Goal: Contribute content

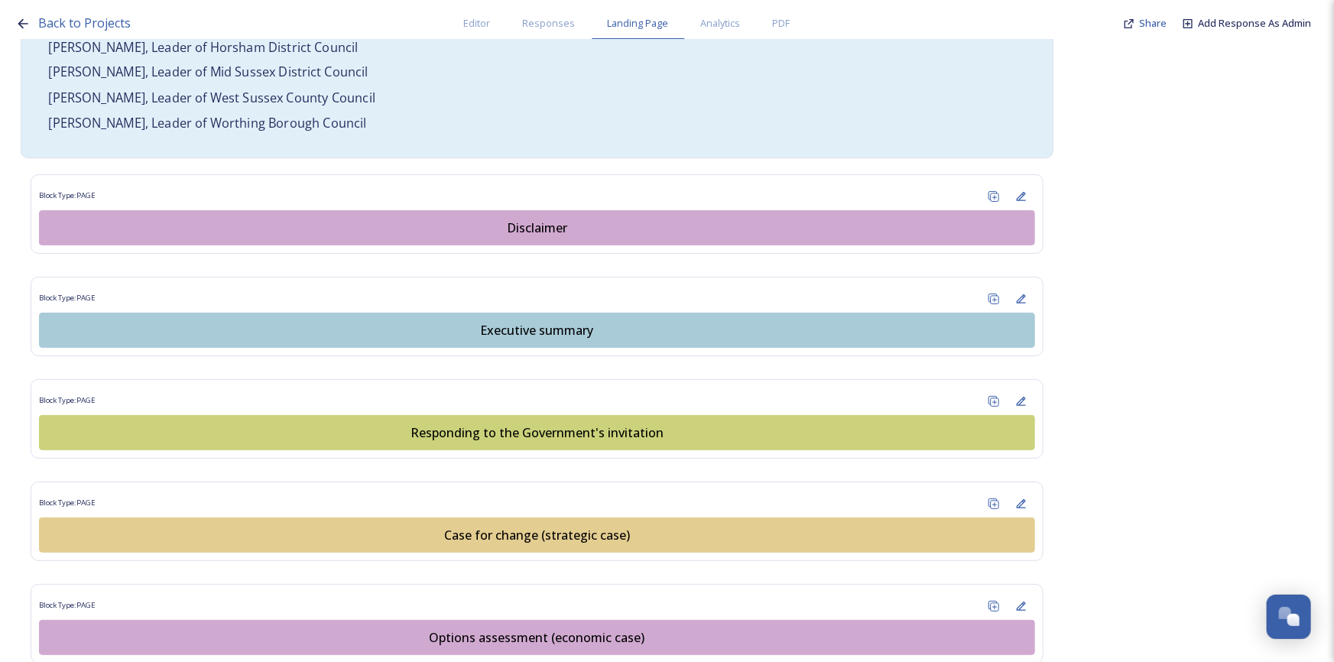
scroll to position [1320, 0]
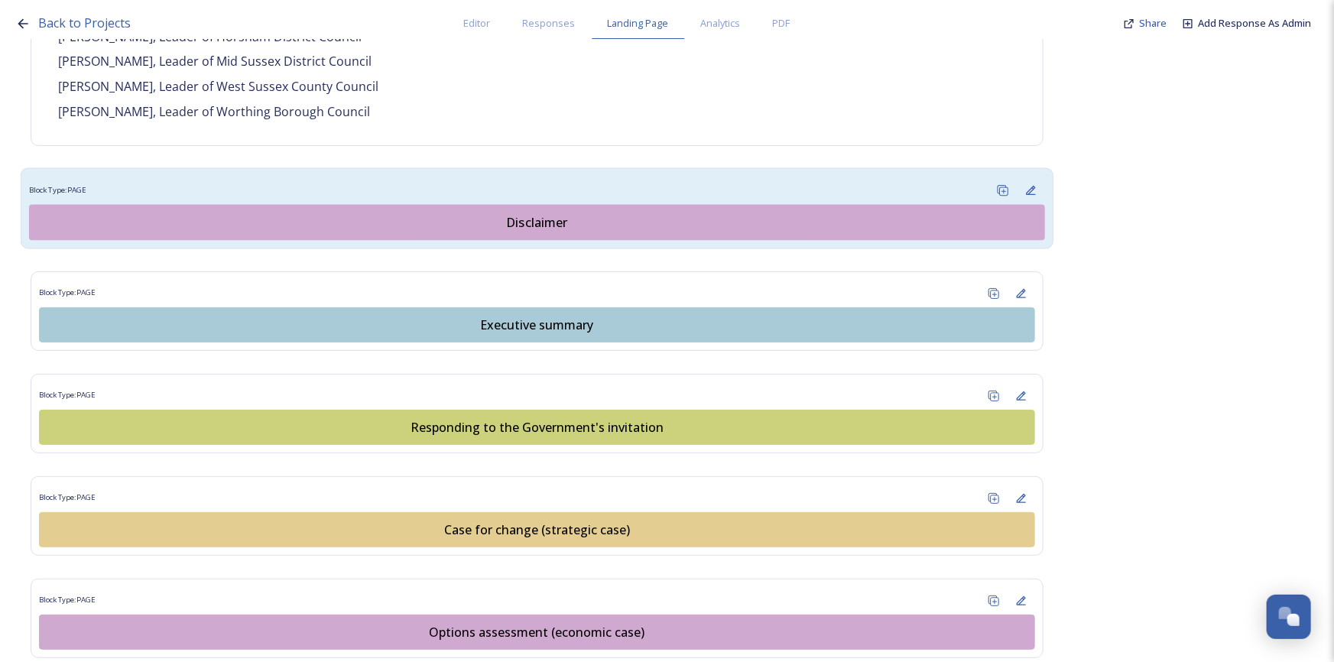
click at [557, 213] on div "Disclaimer" at bounding box center [536, 222] width 999 height 18
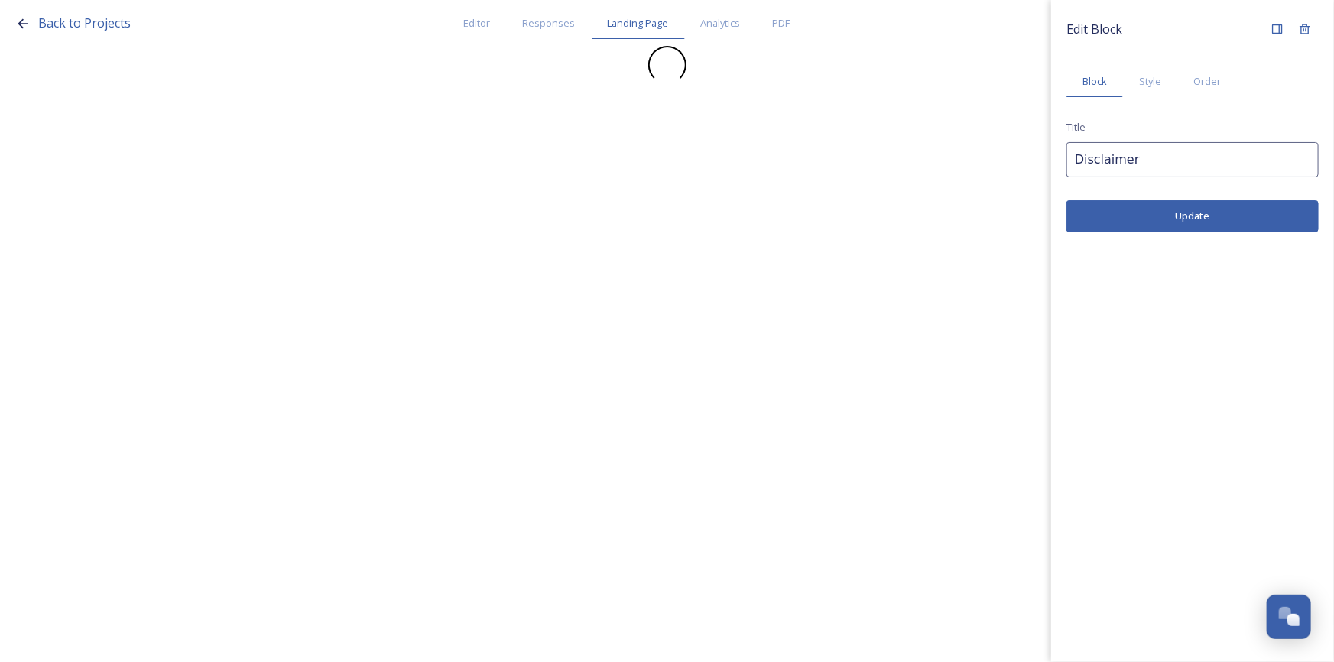
scroll to position [0, 0]
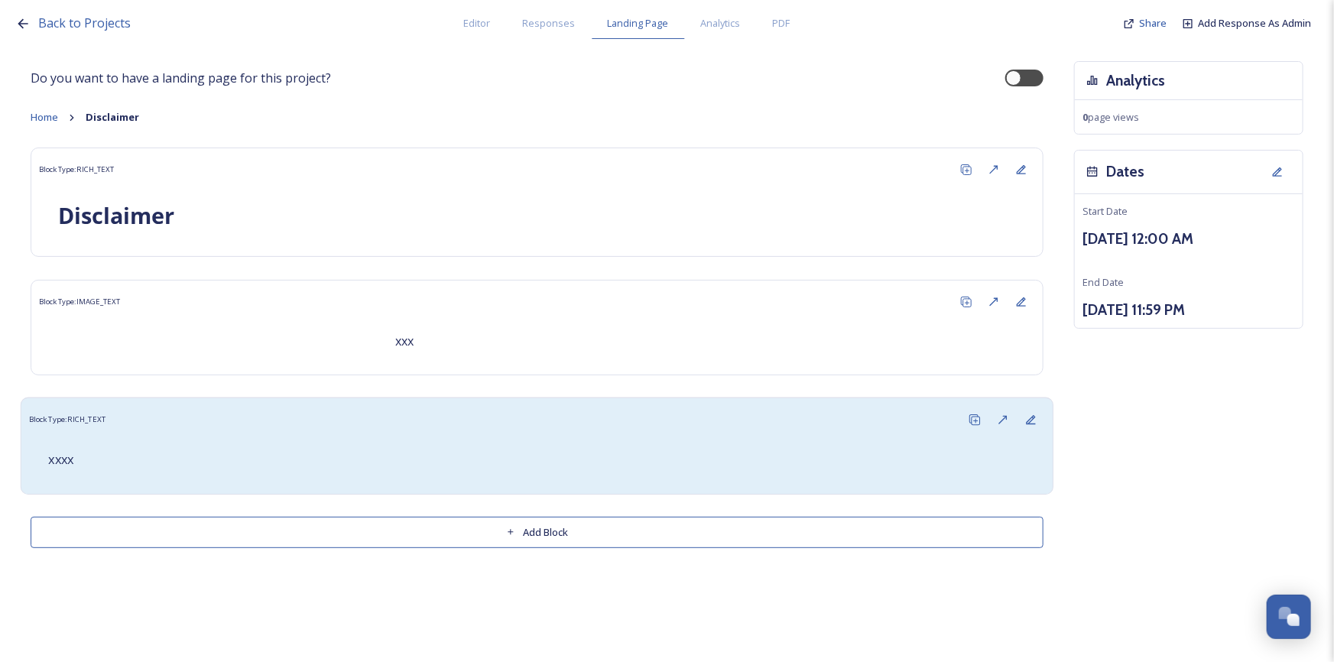
click at [155, 456] on p "xxxx" at bounding box center [536, 460] width 977 height 18
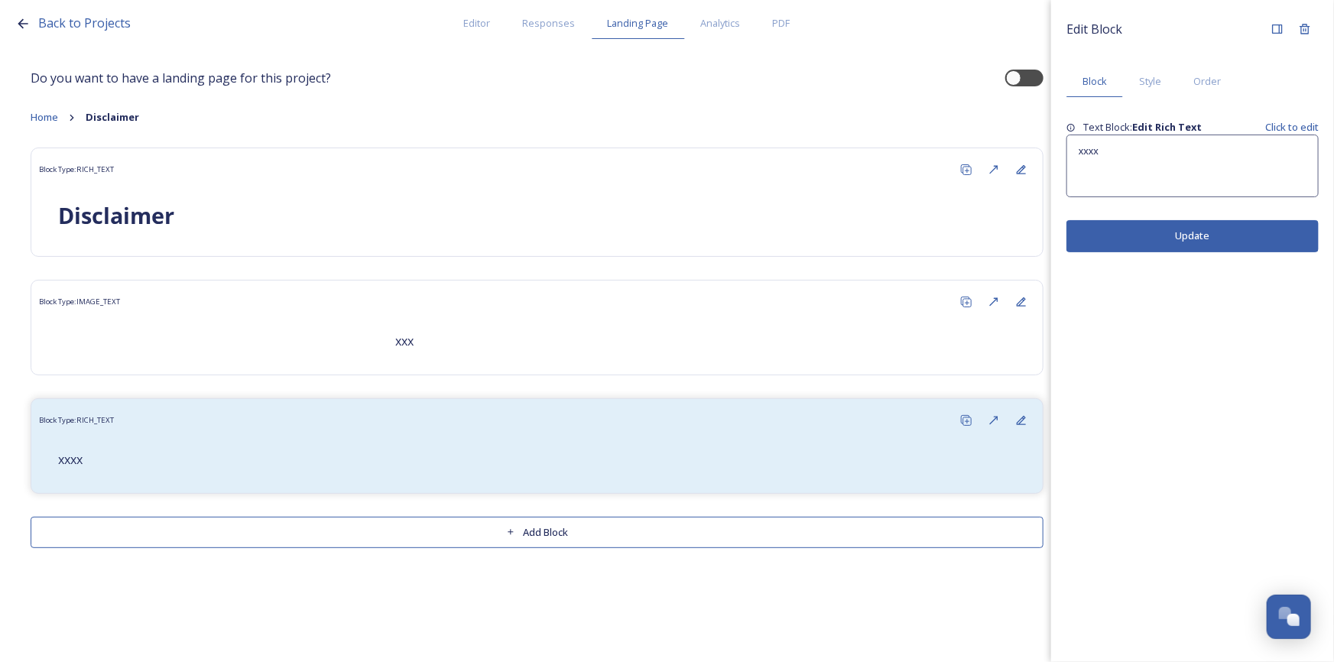
click at [1114, 161] on div "xxxx" at bounding box center [1192, 165] width 251 height 61
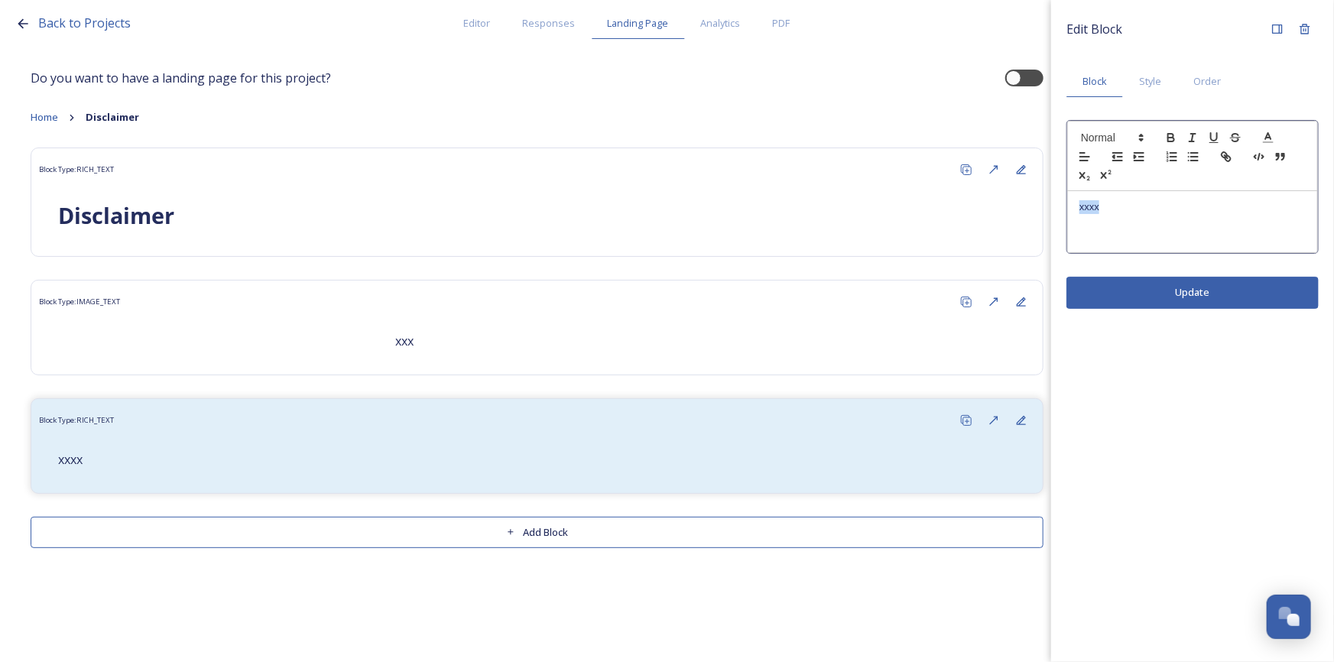
drag, startPoint x: 1112, startPoint y: 213, endPoint x: 1057, endPoint y: 206, distance: 55.5
click at [1057, 206] on div "Edit Block Block Style Order xxxx Update" at bounding box center [1192, 162] width 283 height 324
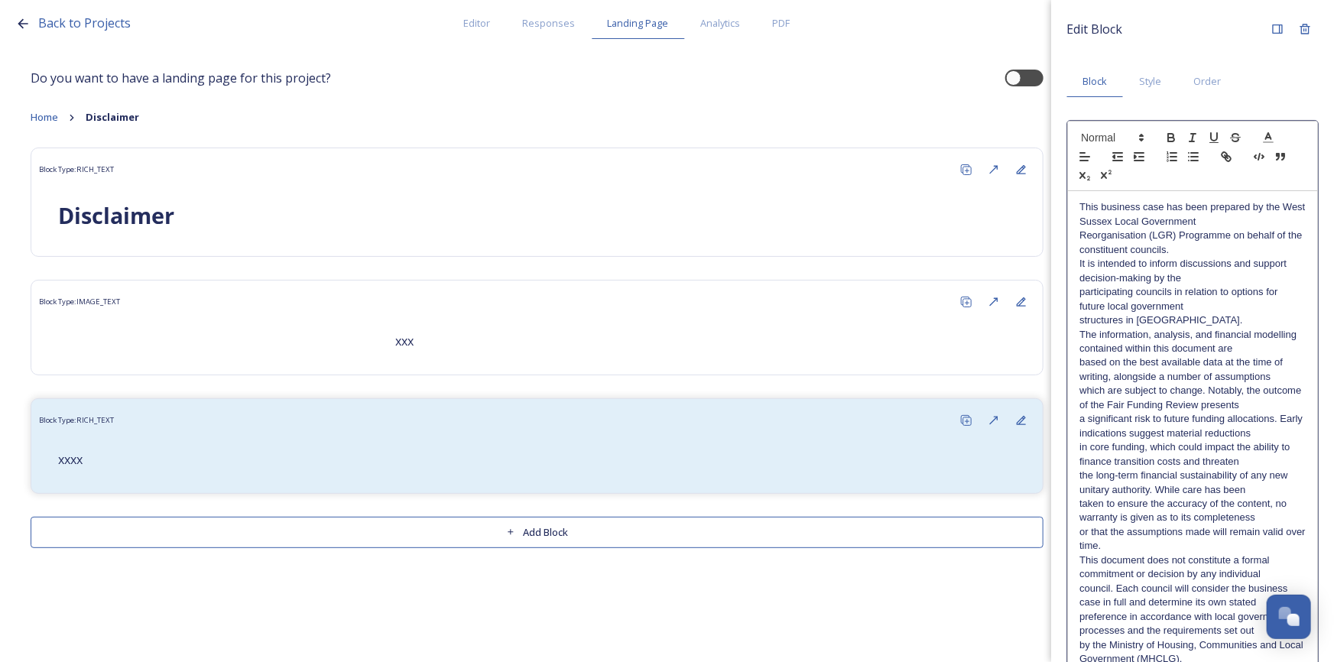
drag, startPoint x: 1225, startPoint y: 222, endPoint x: 1256, endPoint y: 229, distance: 32.1
click at [1225, 222] on p "This business case has been prepared by the West Sussex Local Government" at bounding box center [1193, 214] width 226 height 28
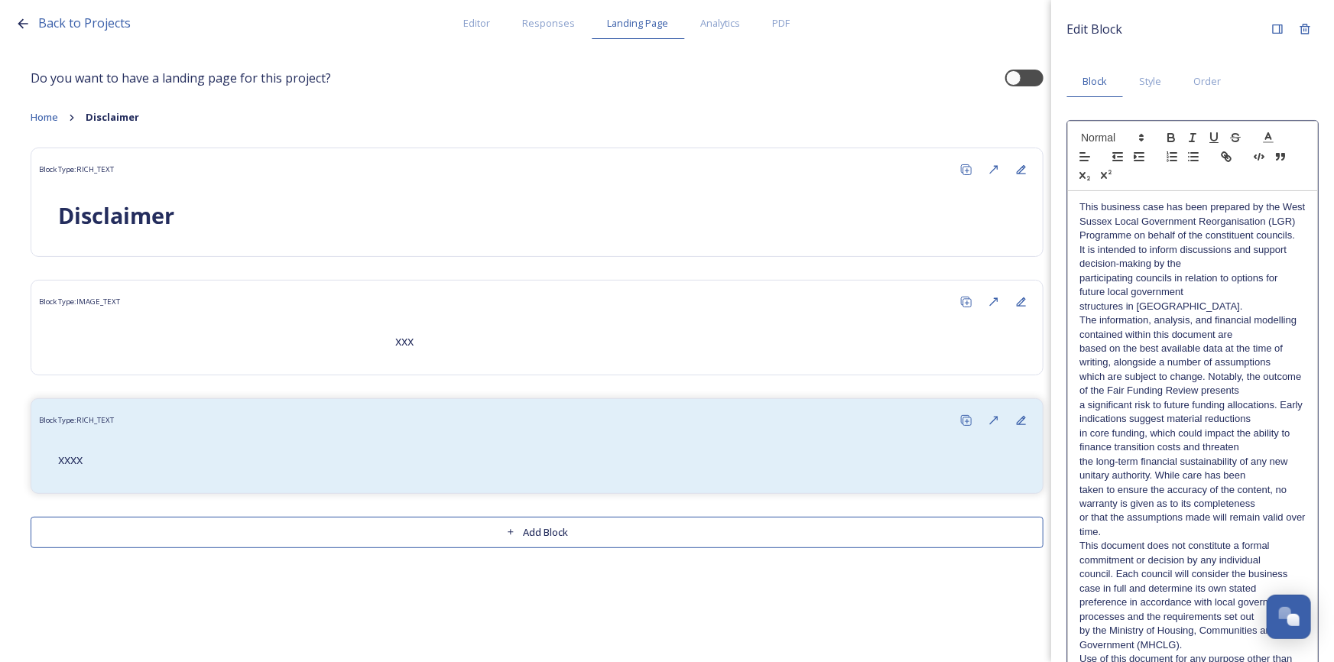
click at [1164, 242] on p "This business case has been prepared by the West Sussex Local Government Reorga…" at bounding box center [1193, 221] width 226 height 42
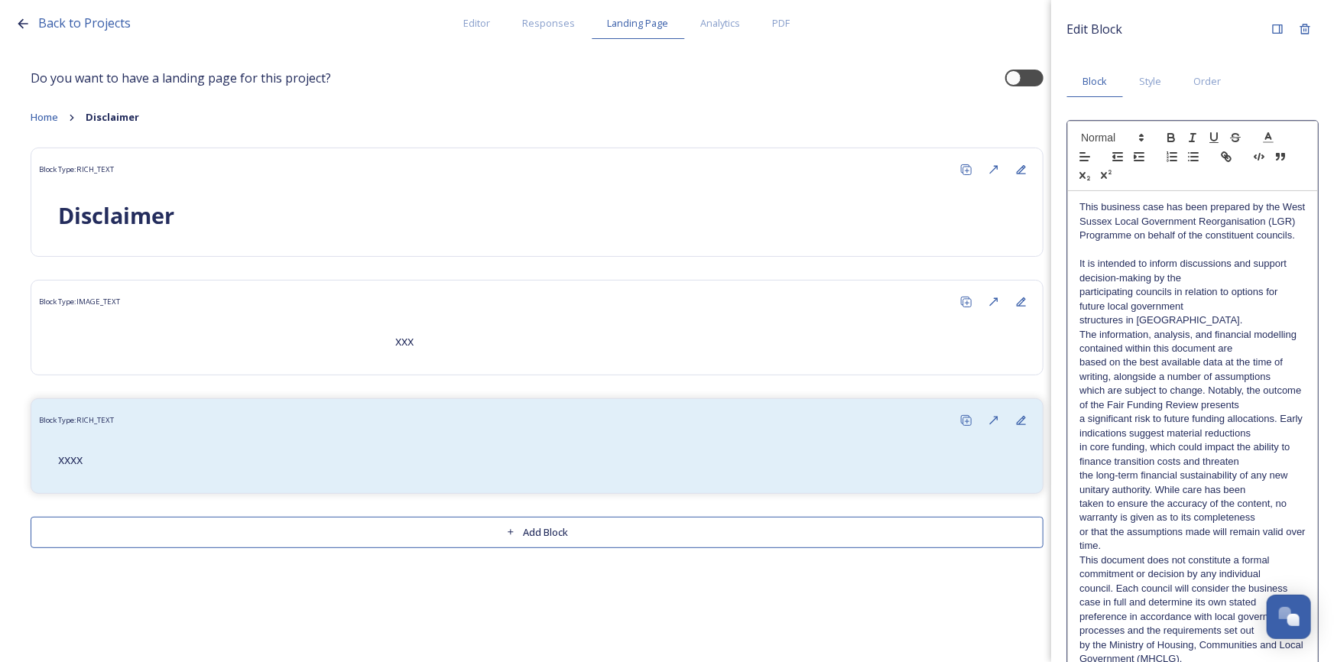
drag, startPoint x: 1193, startPoint y: 291, endPoint x: 1203, endPoint y: 300, distance: 13.5
click at [1194, 285] on p "It is intended to inform discussions and support decision-making by the" at bounding box center [1193, 271] width 226 height 28
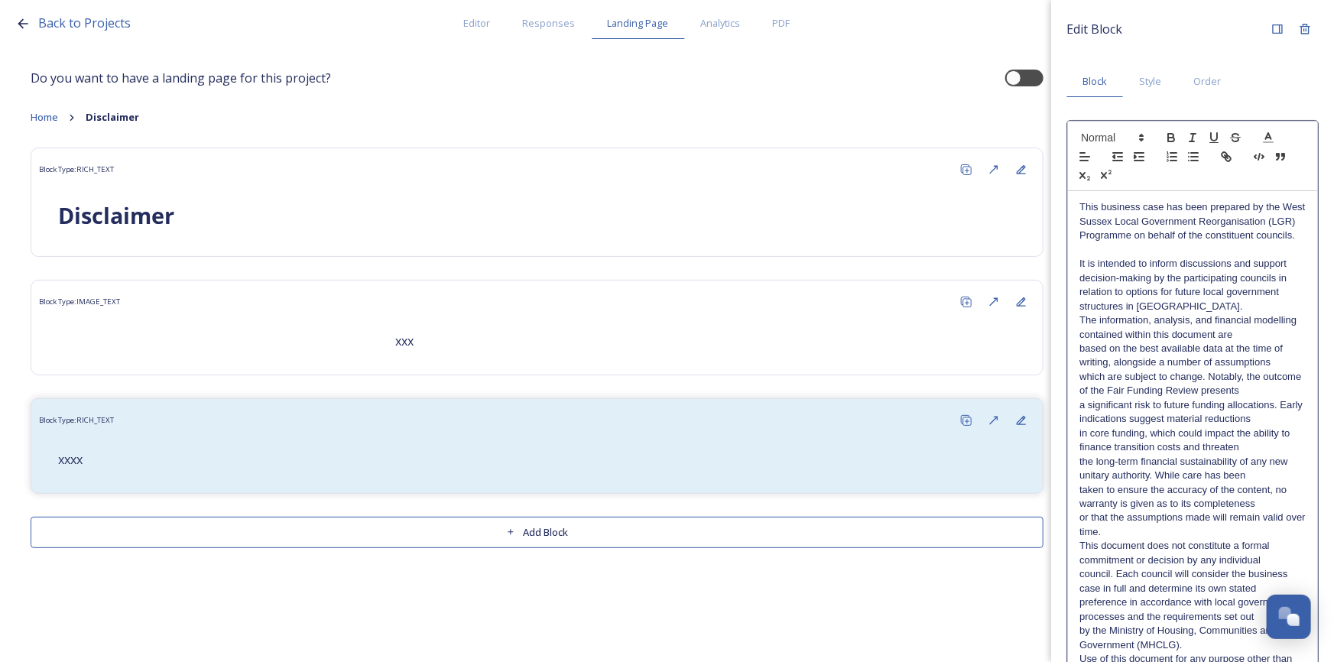
click at [1211, 313] on p "structures in [GEOGRAPHIC_DATA]." at bounding box center [1193, 307] width 226 height 14
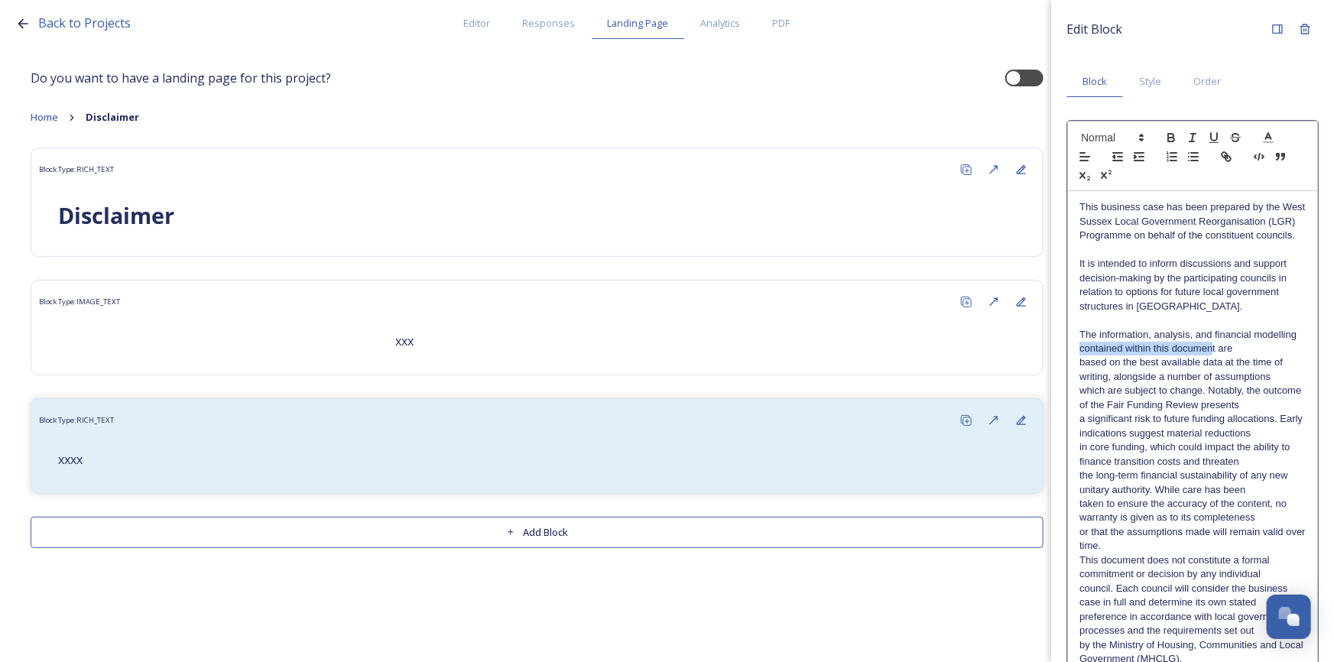
drag, startPoint x: 1259, startPoint y: 363, endPoint x: 1124, endPoint y: 364, distance: 135.3
click at [1124, 356] on p "The information, analysis, and financial modelling contained within this docume…" at bounding box center [1193, 342] width 226 height 28
click at [1153, 356] on p "The information, analysis, and financial modelling are" at bounding box center [1193, 342] width 226 height 28
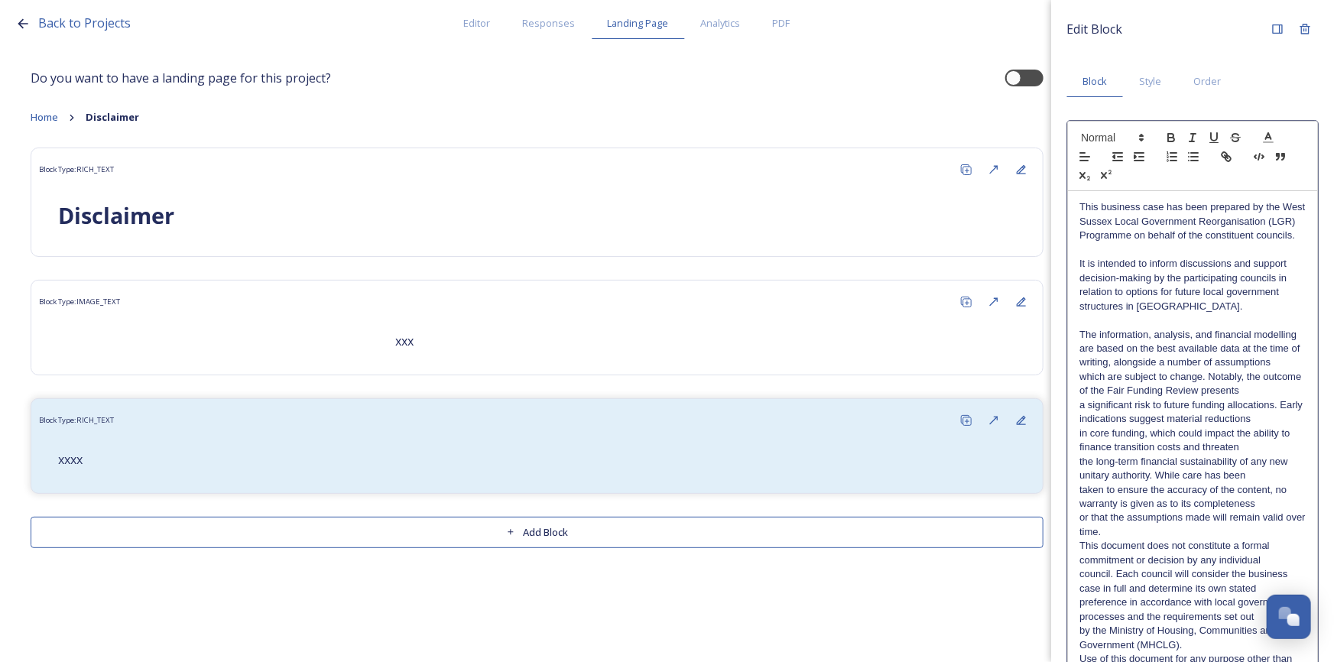
click at [1168, 370] on p "The information, analysis, and financial modelling are based on the best availa…" at bounding box center [1193, 349] width 226 height 42
click at [1163, 398] on p "The information, analysis, and financial modelling are based on the best availa…" at bounding box center [1193, 363] width 226 height 70
click at [1158, 427] on p "The information, analysis, and financial modelling are based on the best availa…" at bounding box center [1193, 377] width 226 height 99
click at [1225, 451] on p "The information, analysis, and financial modelling are based on the best availa…" at bounding box center [1193, 391] width 226 height 127
click at [1225, 483] on p "the long-term financial sustainability of any new unitary authority. While care…" at bounding box center [1193, 469] width 226 height 28
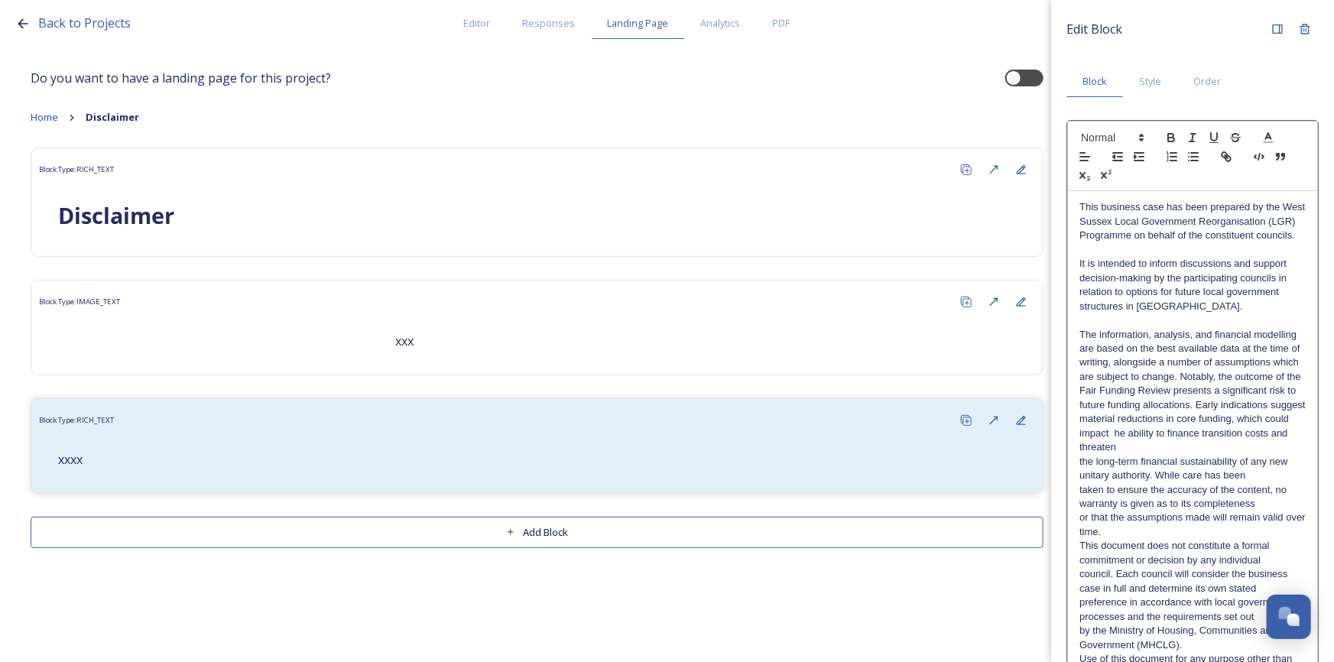
drag, startPoint x: 1155, startPoint y: 486, endPoint x: 1190, endPoint y: 490, distance: 35.4
click at [1155, 483] on p "the long-term financial sustainability of any new unitary authority. While care…" at bounding box center [1193, 469] width 226 height 28
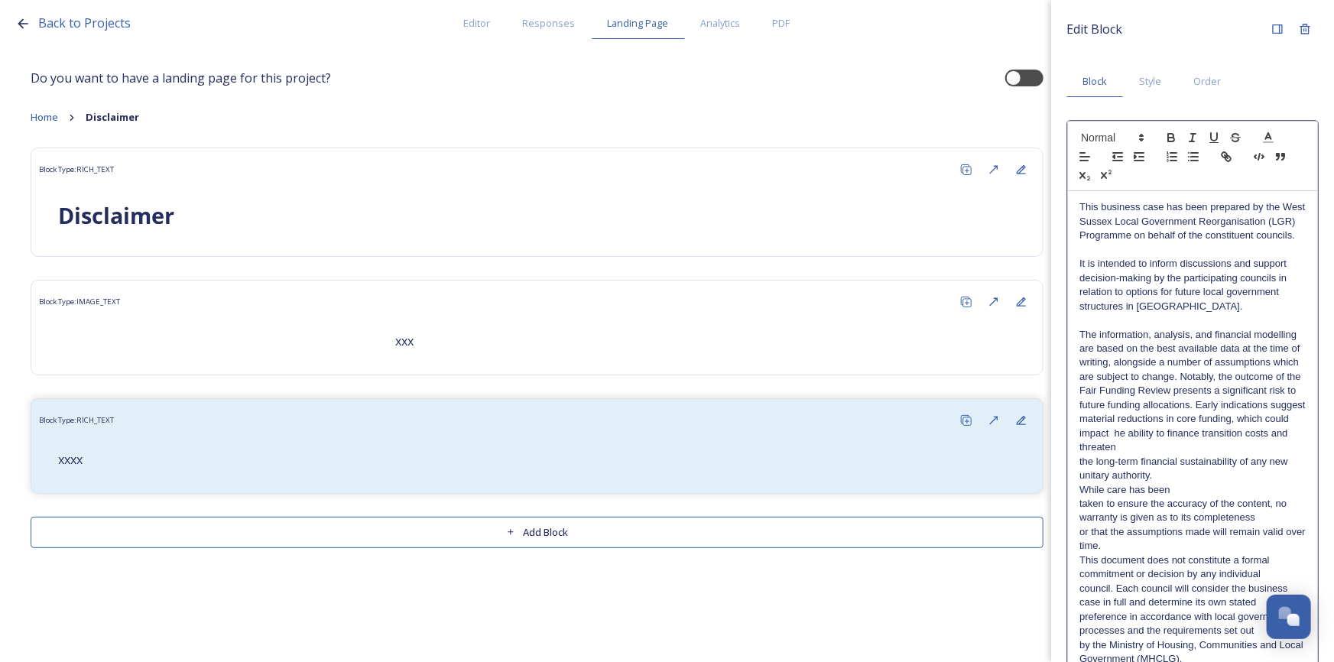
click at [1196, 497] on p "While care has been" at bounding box center [1193, 490] width 226 height 14
click at [1194, 525] on p "While care has been taken to ensure the accuracy of the content, no warranty is…" at bounding box center [1193, 504] width 226 height 42
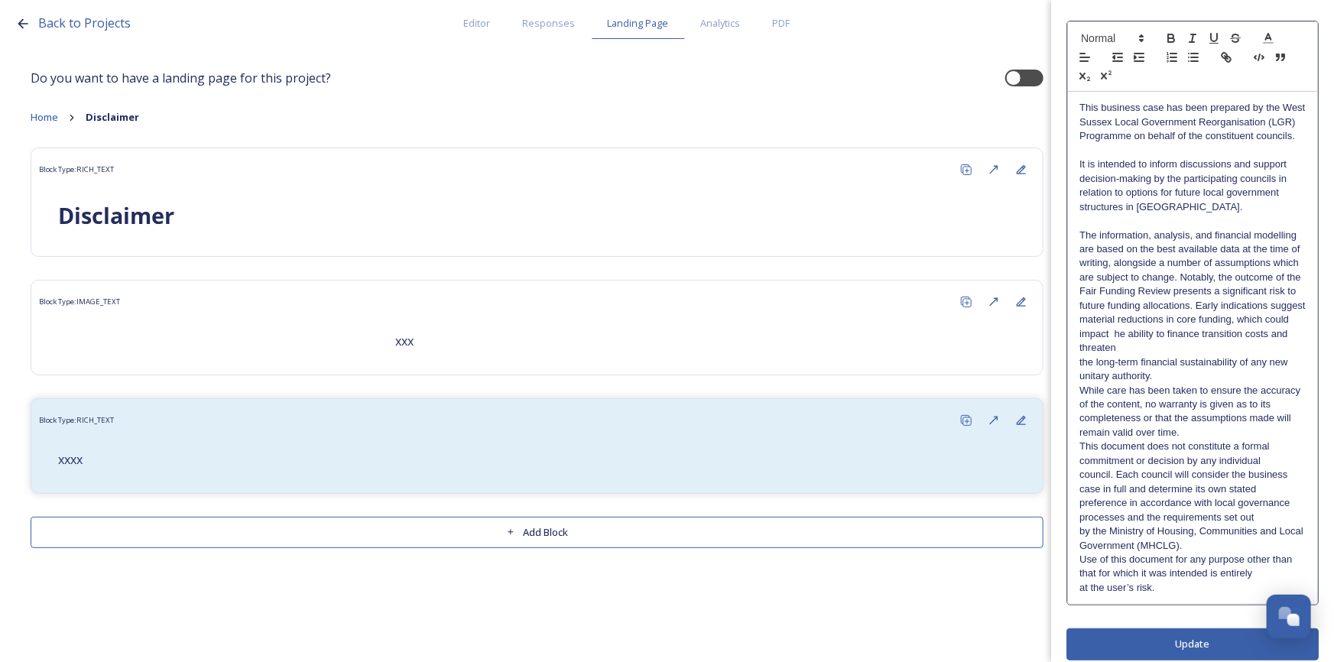
scroll to position [126, 0]
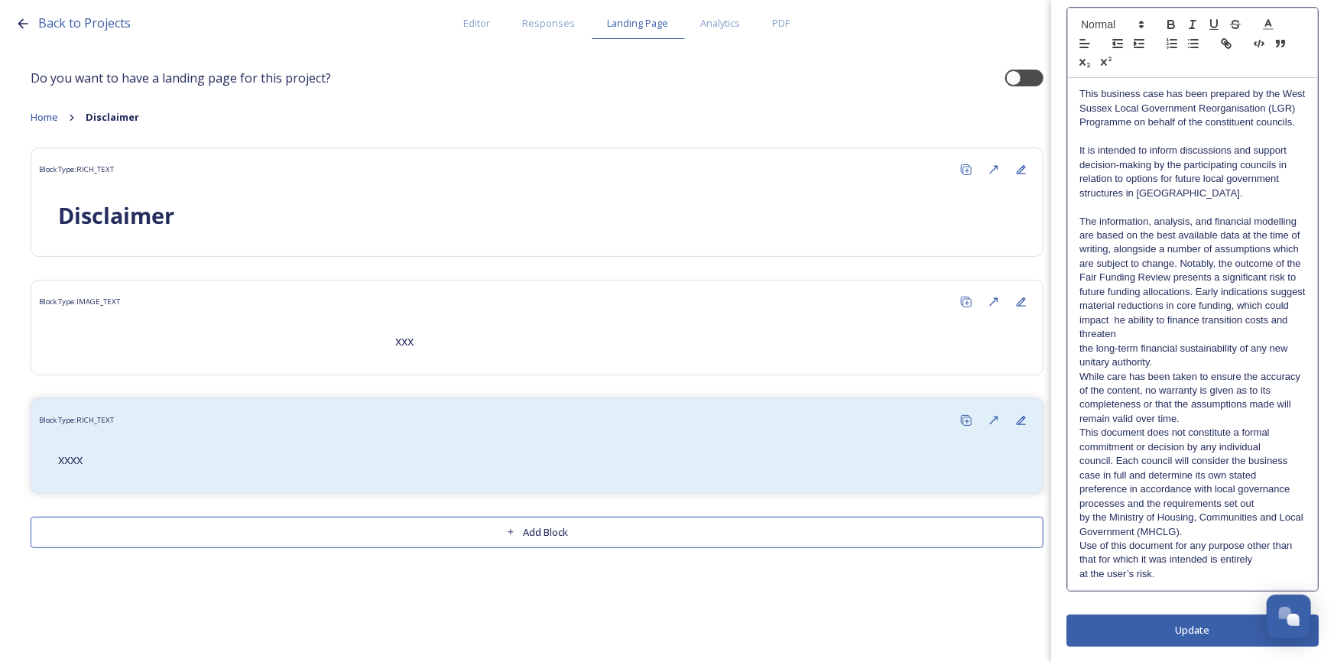
click at [1225, 420] on p "While care has been taken to ensure the accuracy of the content, no warranty is…" at bounding box center [1193, 398] width 226 height 57
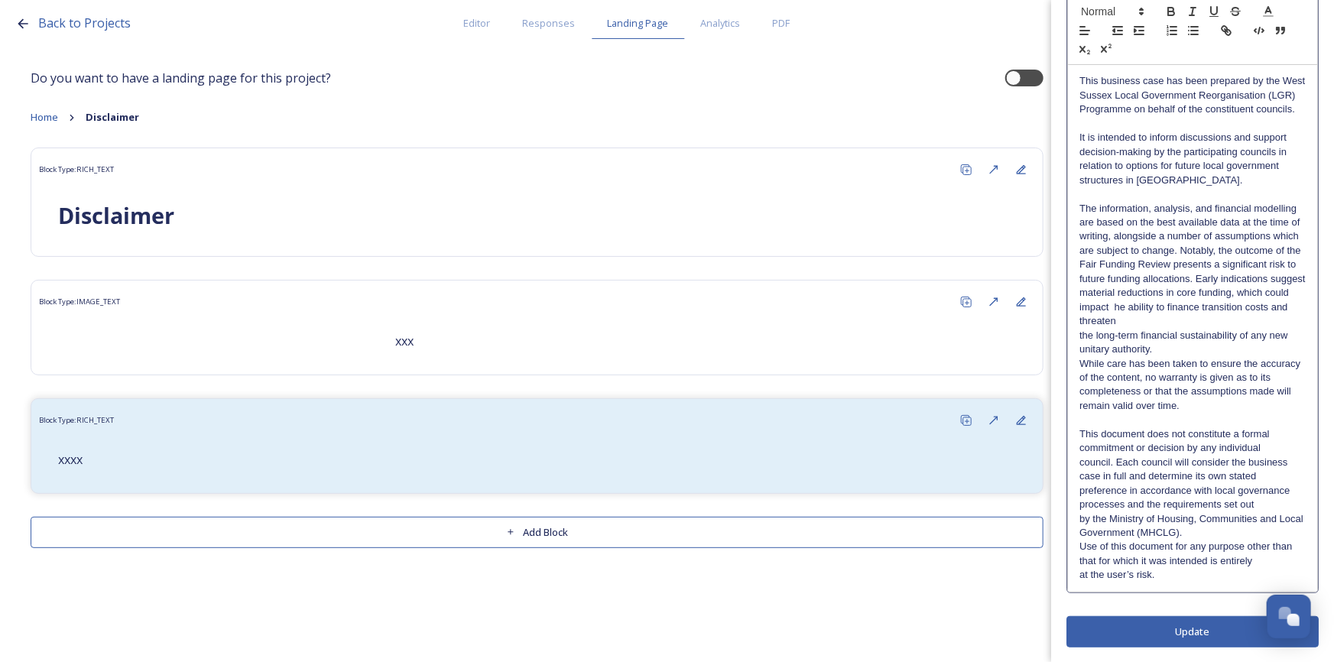
click at [1213, 541] on p "by the Ministry of Housing, Communities and Local Government (MHCLG)." at bounding box center [1193, 526] width 226 height 28
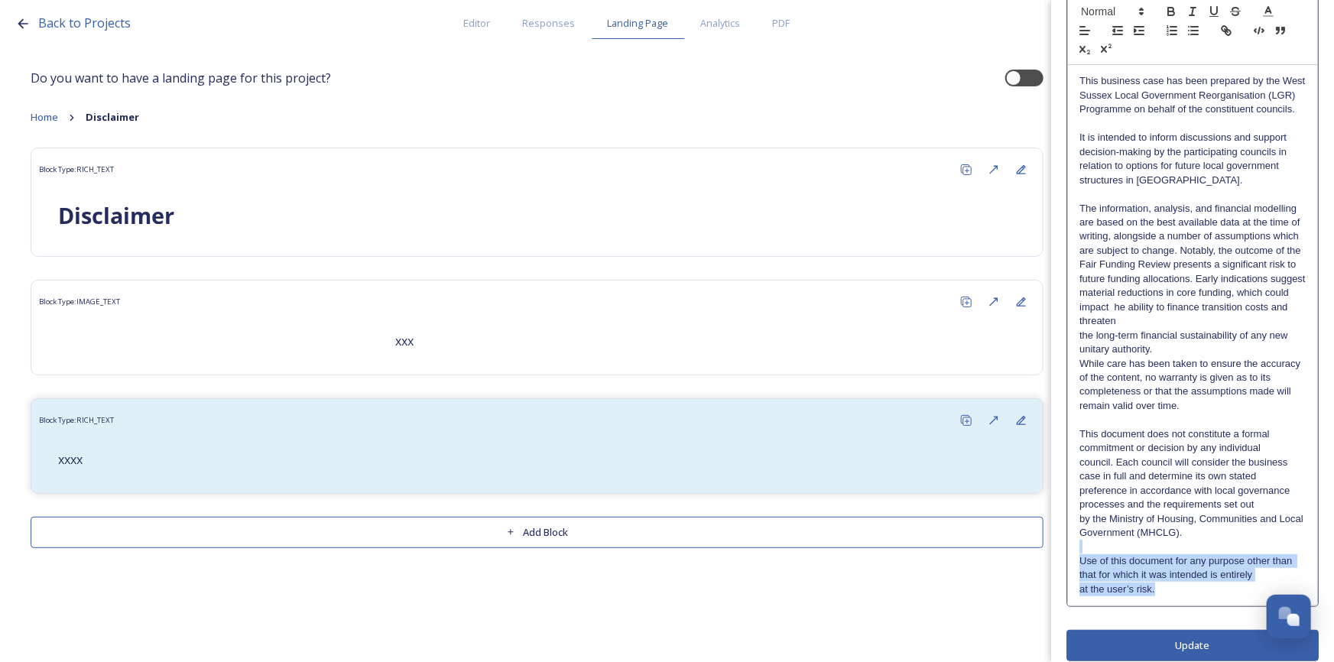
drag, startPoint x: 1170, startPoint y: 607, endPoint x: 1066, endPoint y: 564, distance: 112.5
click at [1066, 564] on div "Edit Block Block Style Order This business case has been prepared by the West S…" at bounding box center [1192, 275] width 283 height 803
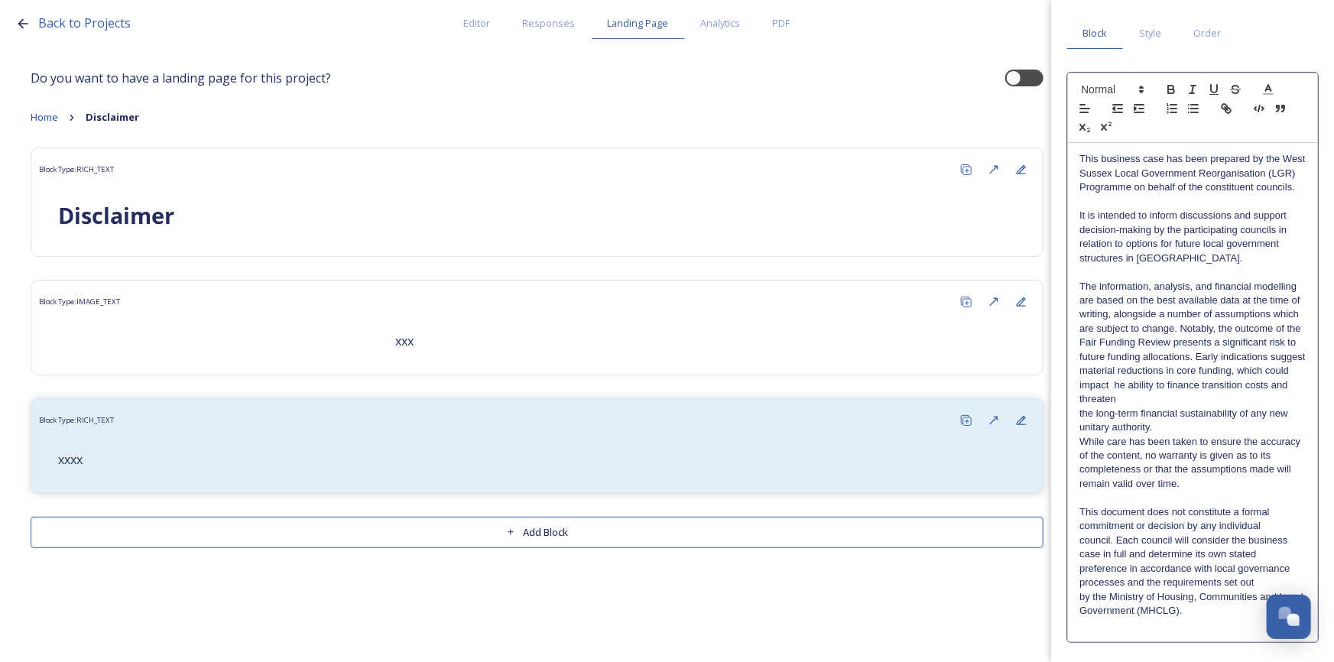
scroll to position [112, 0]
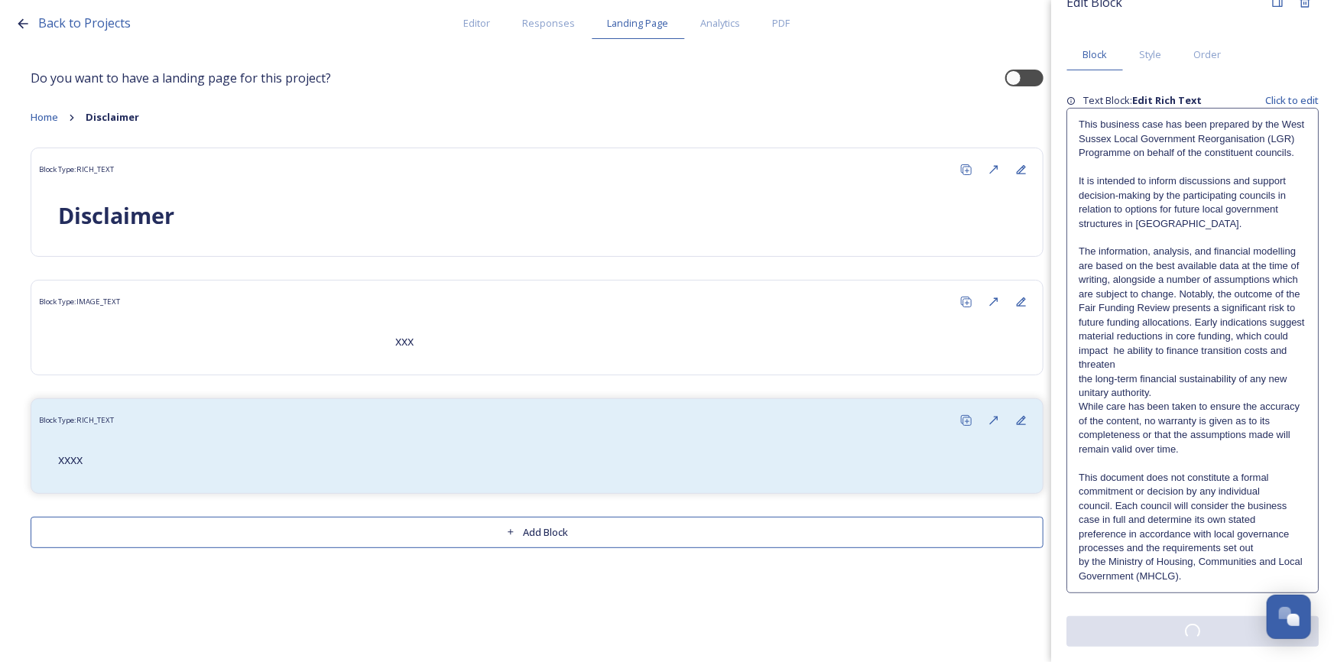
click at [1201, 625] on div "Edit Block Block Style Order Text Block: Edit Rich Text Click to edit This busi…" at bounding box center [1193, 318] width 252 height 658
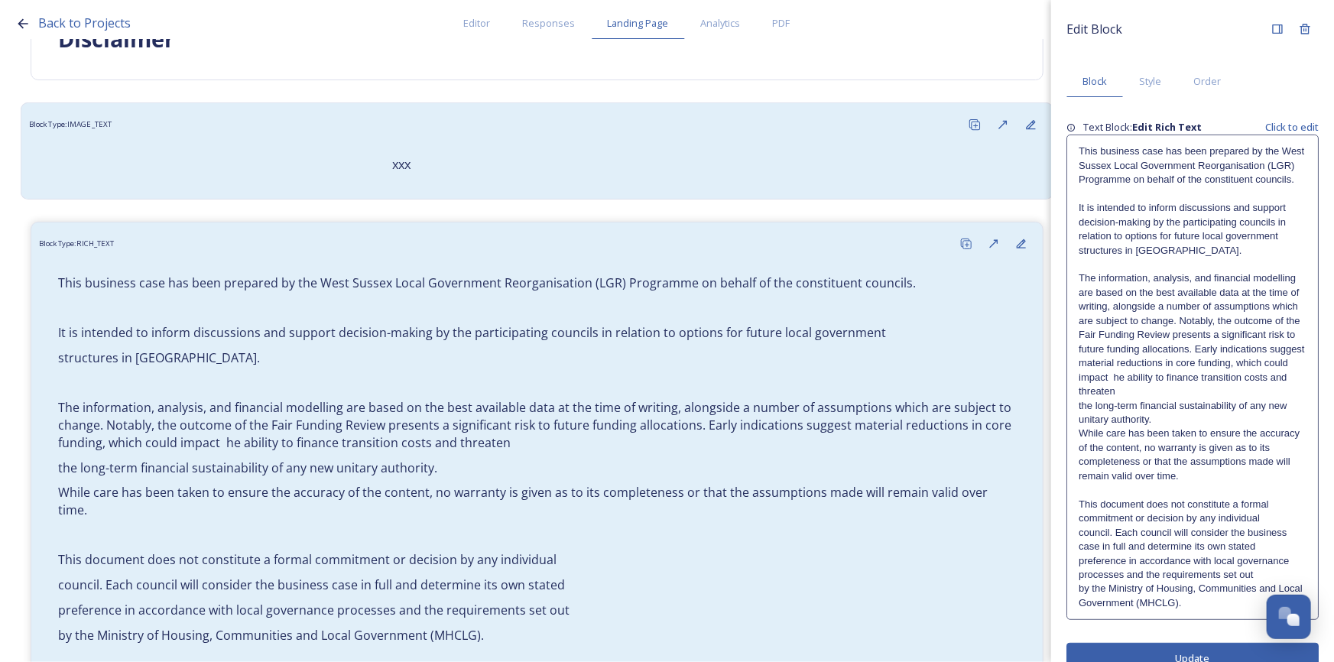
scroll to position [275, 0]
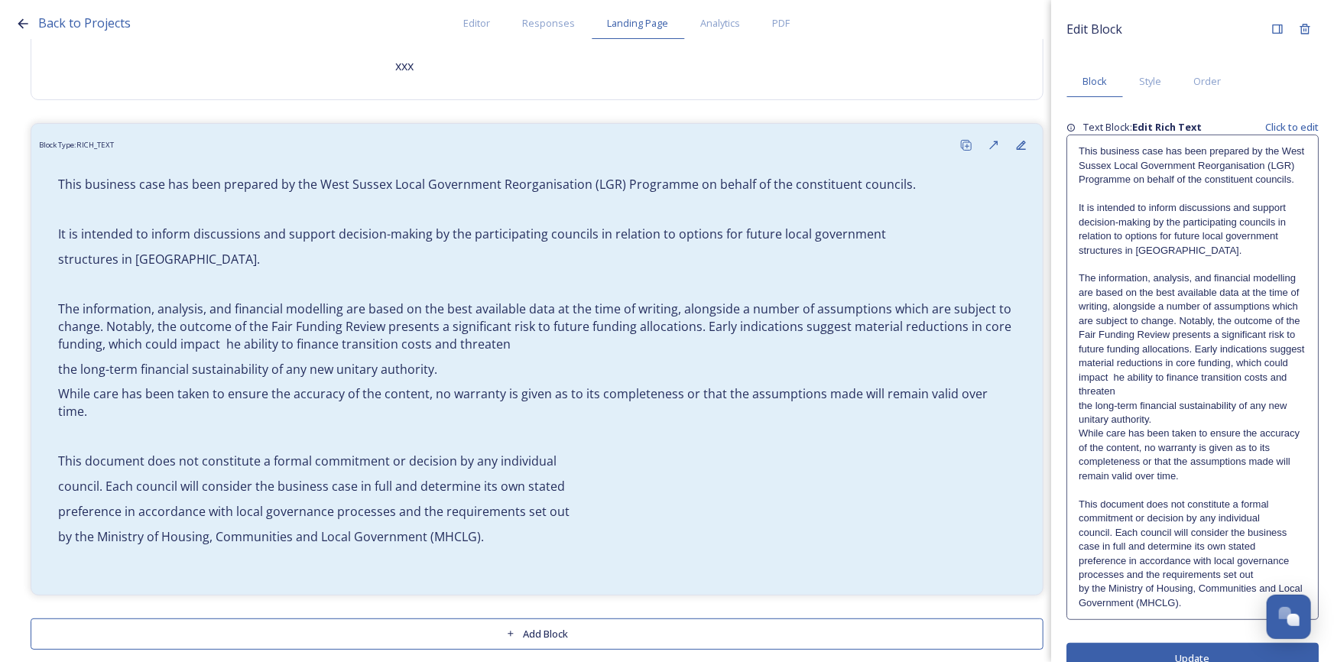
click at [1127, 187] on p "This business case has been prepared by the West Sussex Local Government Reorga…" at bounding box center [1193, 166] width 228 height 42
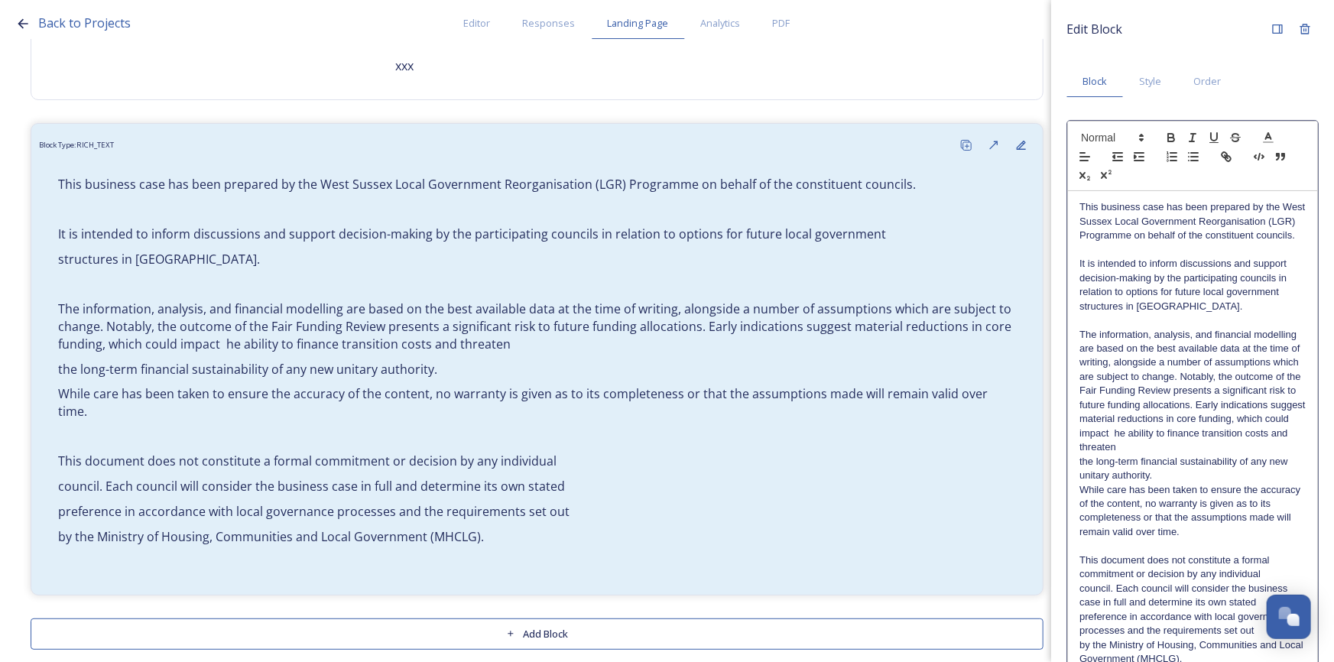
drag, startPoint x: 1122, startPoint y: 245, endPoint x: 1158, endPoint y: 255, distance: 36.5
click at [1126, 242] on p "This business case has been prepared by the West Sussex Local Government Reorga…" at bounding box center [1193, 221] width 226 height 42
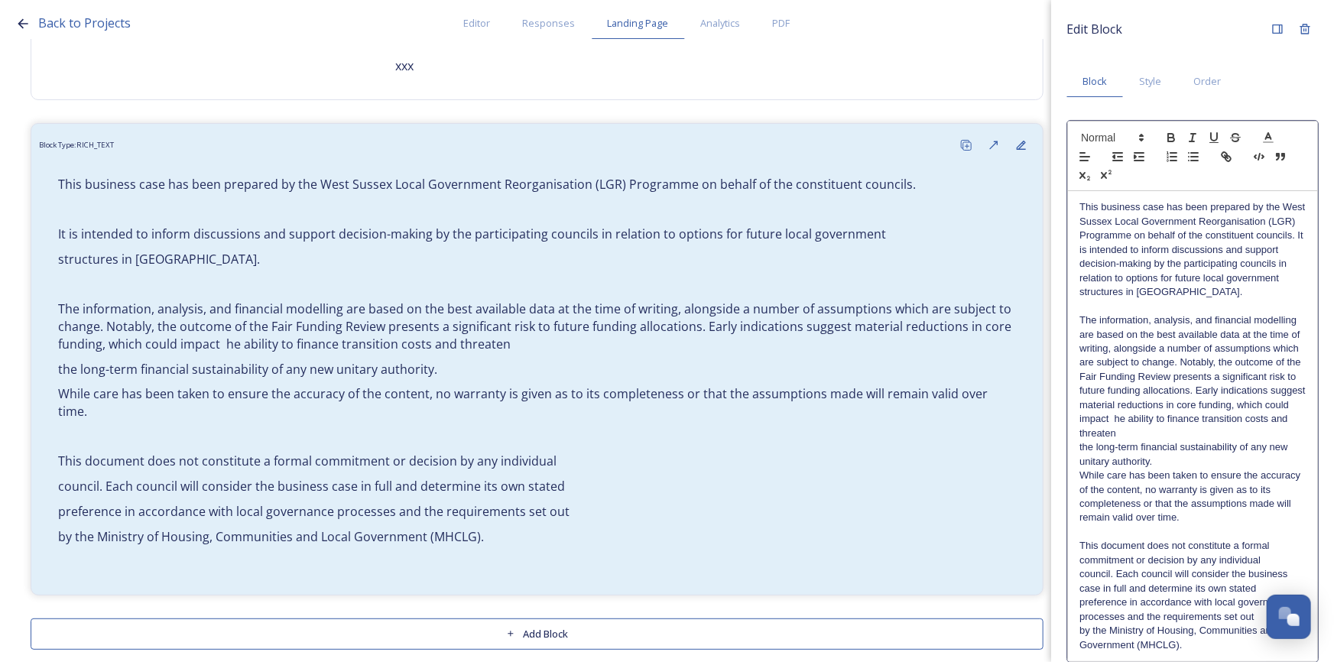
click at [1163, 285] on p "This business case has been prepared by the West Sussex Local Government Reorga…" at bounding box center [1193, 242] width 226 height 85
click at [1225, 434] on p "The information, analysis, and financial modelling are based on the best availa…" at bounding box center [1193, 376] width 226 height 127
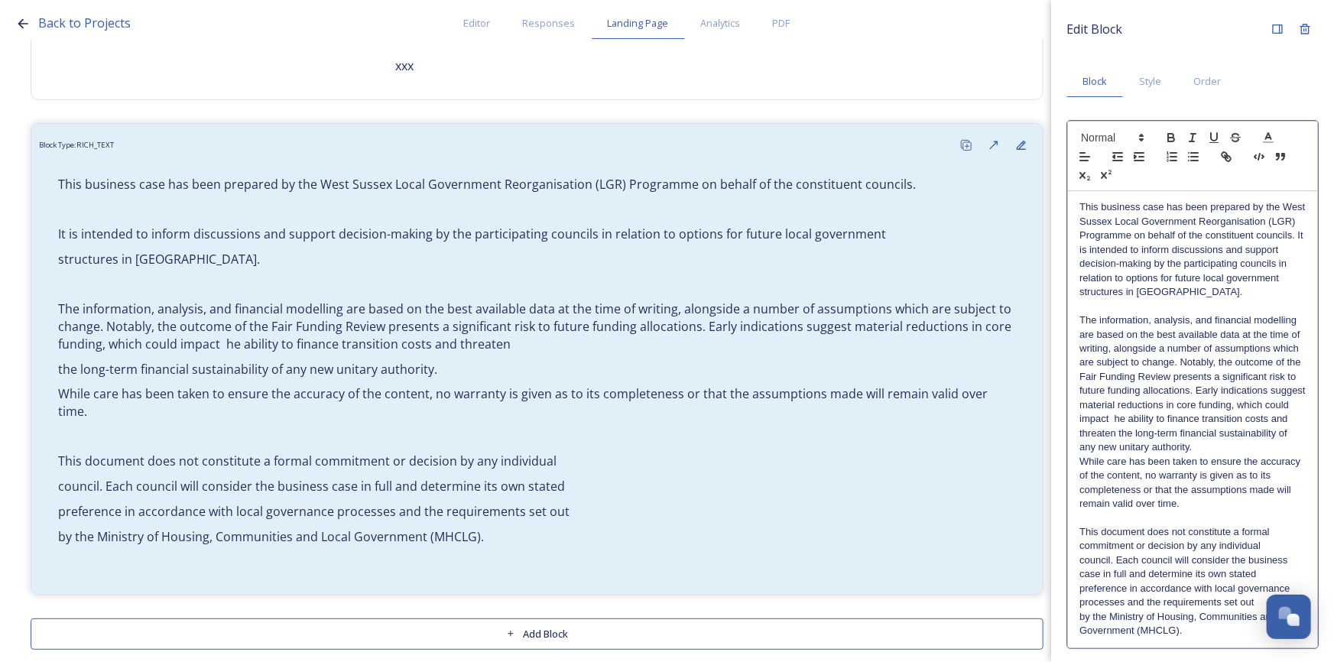
click at [1157, 455] on p "The information, analysis, and financial modelling are based on the best availa…" at bounding box center [1193, 383] width 226 height 141
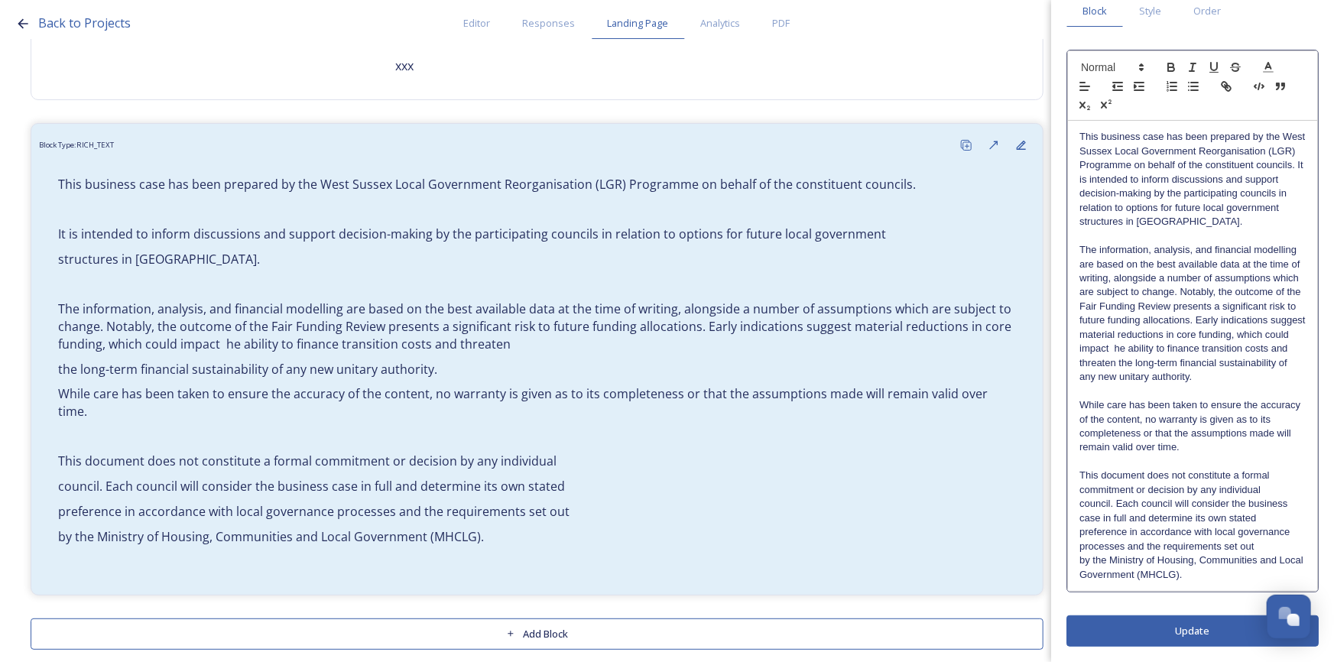
scroll to position [84, 0]
click at [1225, 495] on p "This document does not constitute a formal commitment or decision by any indivi…" at bounding box center [1193, 483] width 226 height 28
click at [1225, 521] on p "This document does not constitute a formal commitment or decision by any indivi…" at bounding box center [1193, 497] width 226 height 57
click at [1225, 547] on p "This document does not constitute a formal commitment or decision by any indivi…" at bounding box center [1193, 511] width 226 height 85
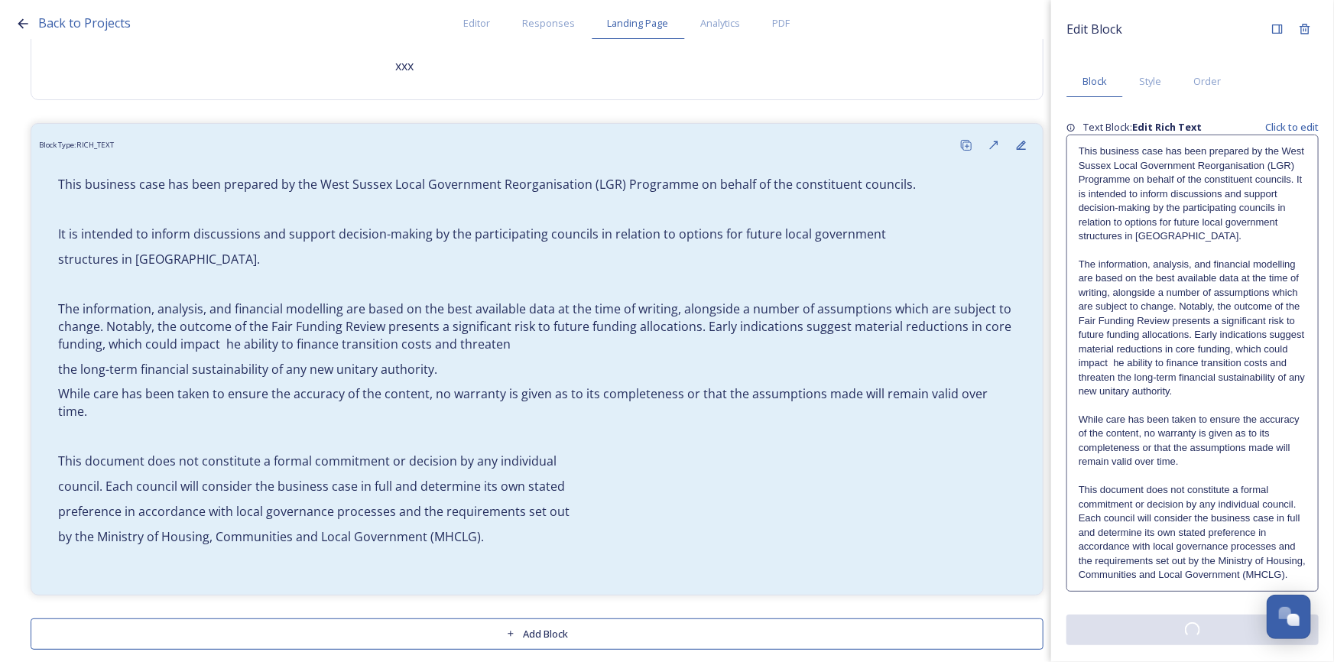
scroll to position [152, 0]
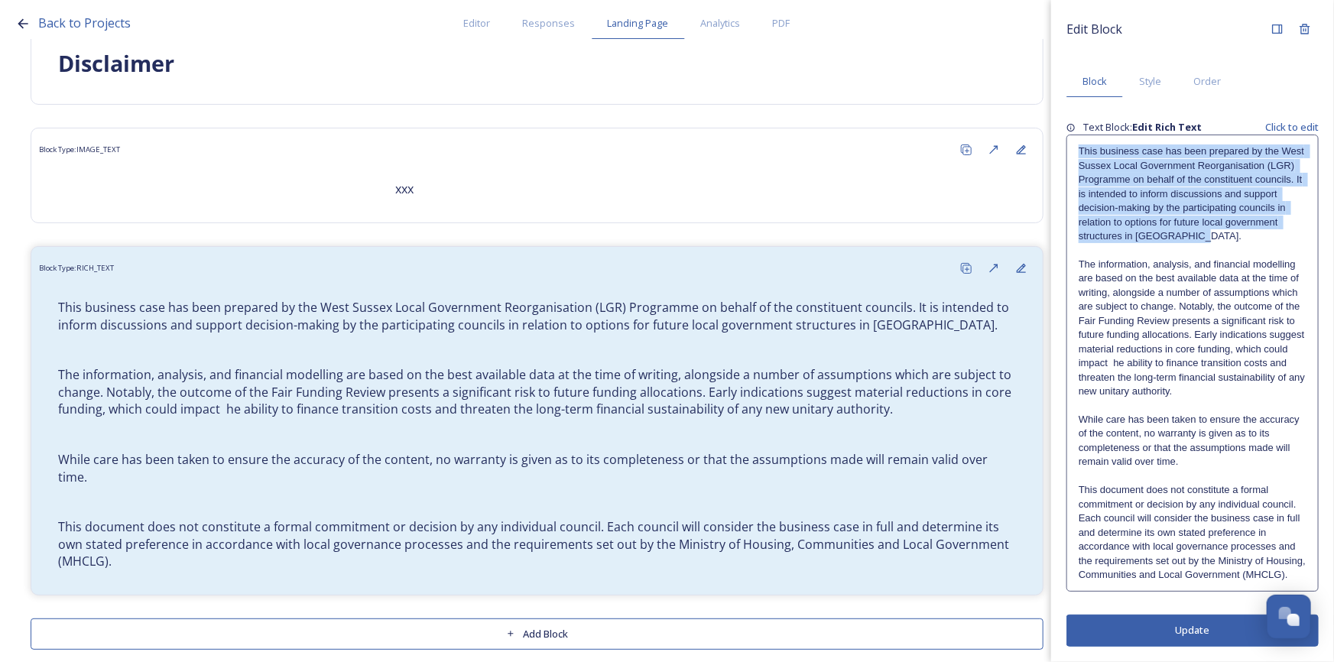
drag, startPoint x: 1200, startPoint y: 235, endPoint x: 1060, endPoint y: 141, distance: 168.8
click at [1060, 141] on div "Edit Block Block Style Order Text Block: Edit Rich Text Click to edit This busi…" at bounding box center [1192, 331] width 283 height 662
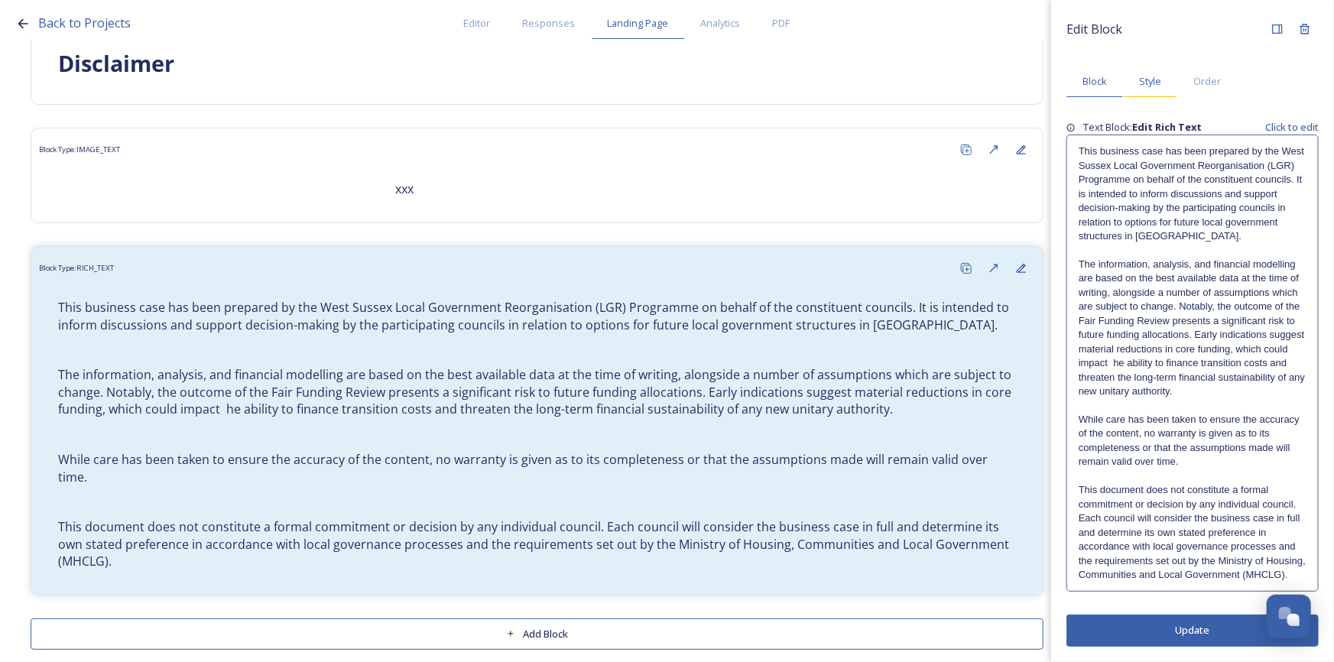
click at [1158, 85] on span "Style" at bounding box center [1150, 81] width 22 height 15
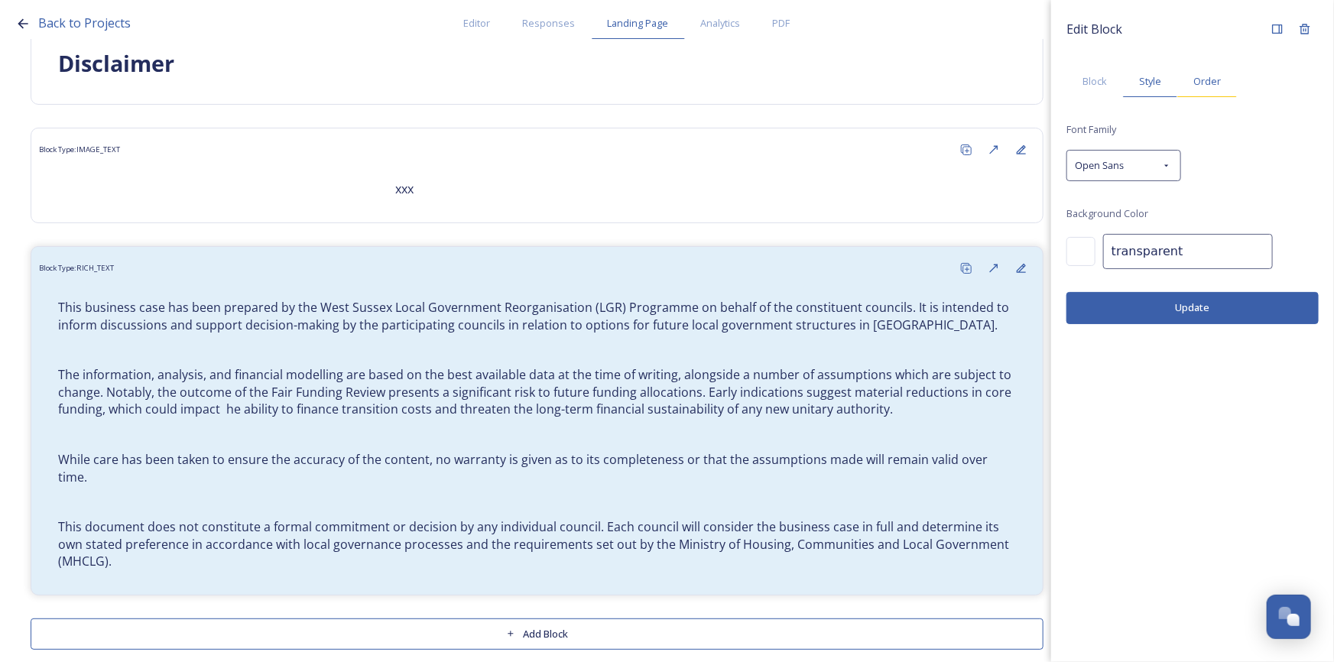
click at [1203, 86] on span "Order" at bounding box center [1208, 81] width 28 height 15
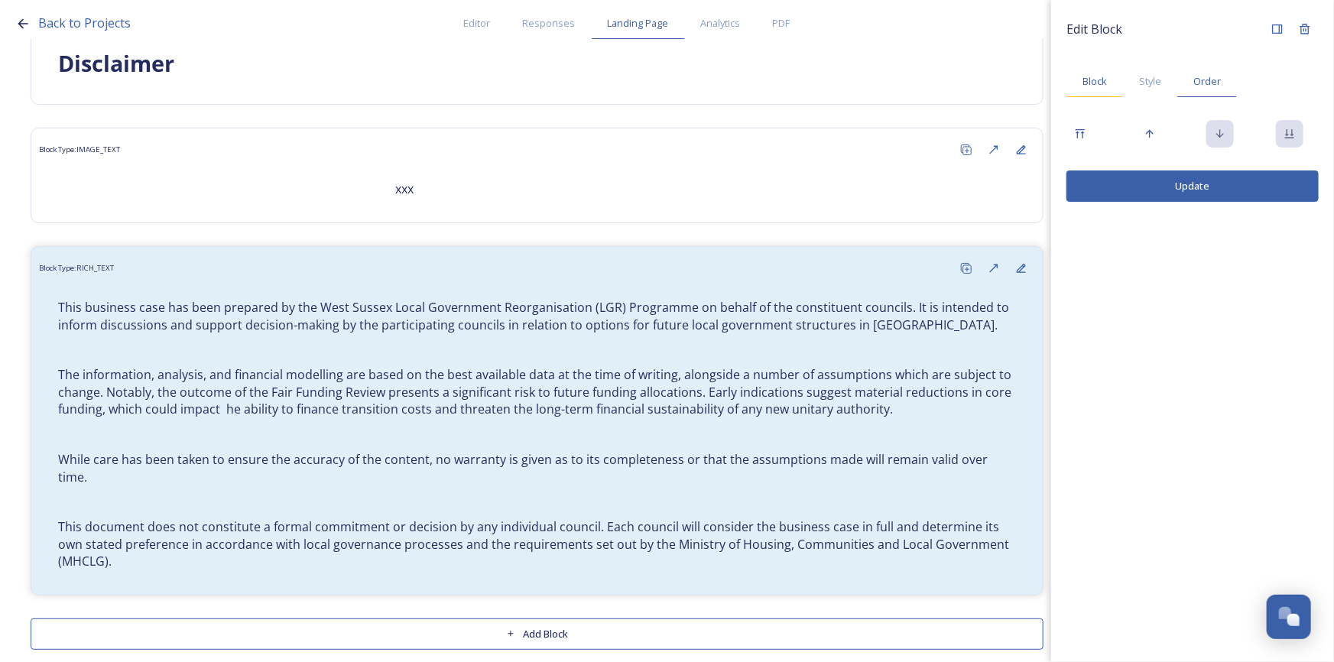
click at [1100, 83] on span "Block" at bounding box center [1095, 81] width 24 height 15
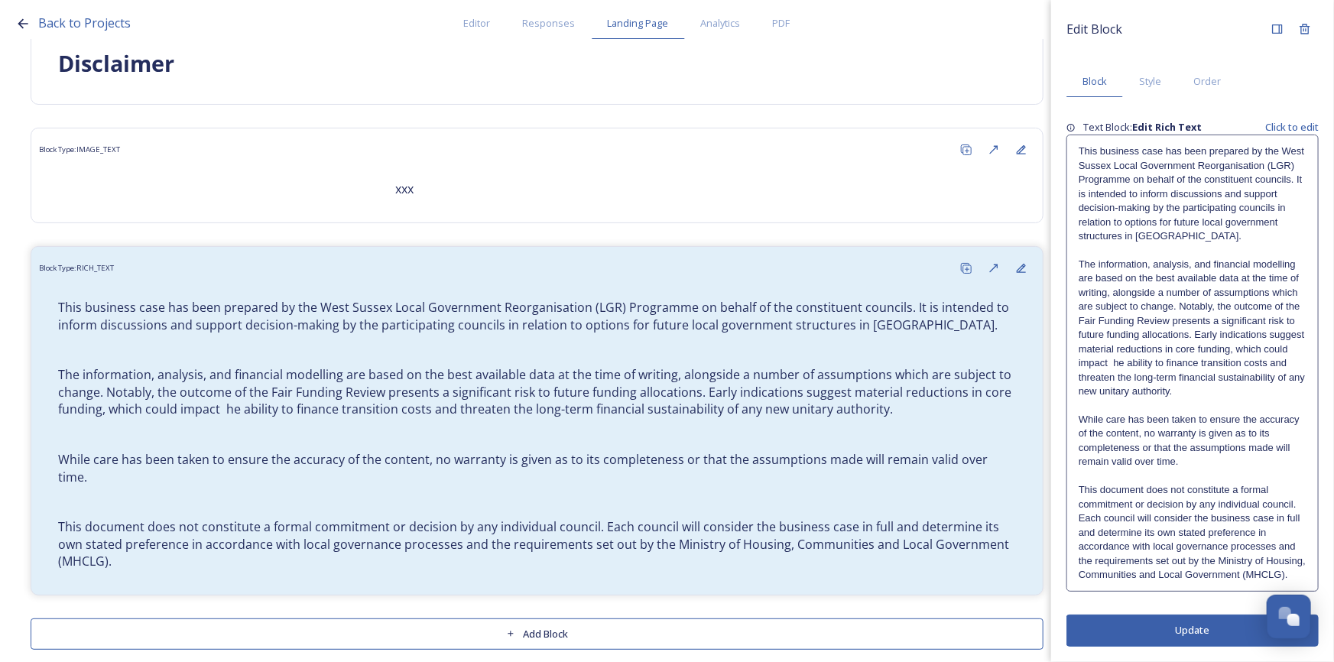
click at [1180, 229] on p "This business case has been prepared by the West Sussex Local Government Reorga…" at bounding box center [1193, 194] width 228 height 99
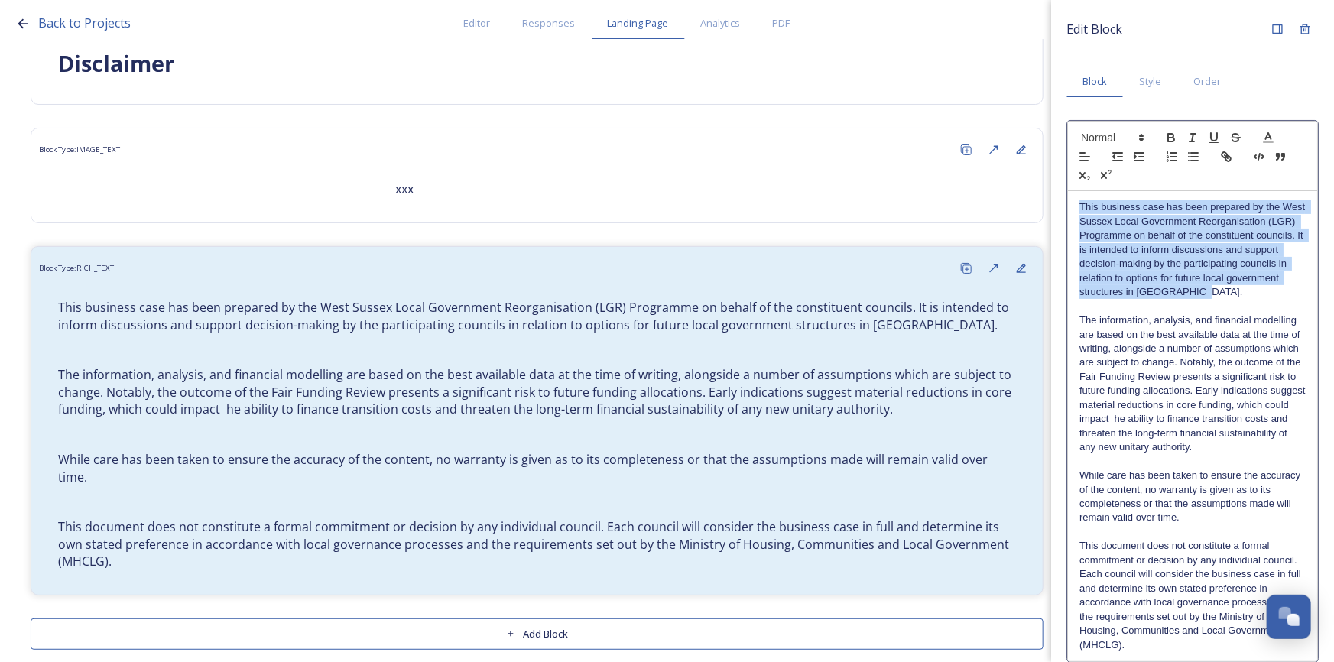
drag, startPoint x: 1077, startPoint y: 207, endPoint x: 1265, endPoint y: 228, distance: 189.2
click at [1225, 291] on div "This business case has been prepared by the West Sussex Local Government Reorga…" at bounding box center [1192, 426] width 249 height 470
click at [1172, 140] on icon "button" at bounding box center [1172, 138] width 14 height 14
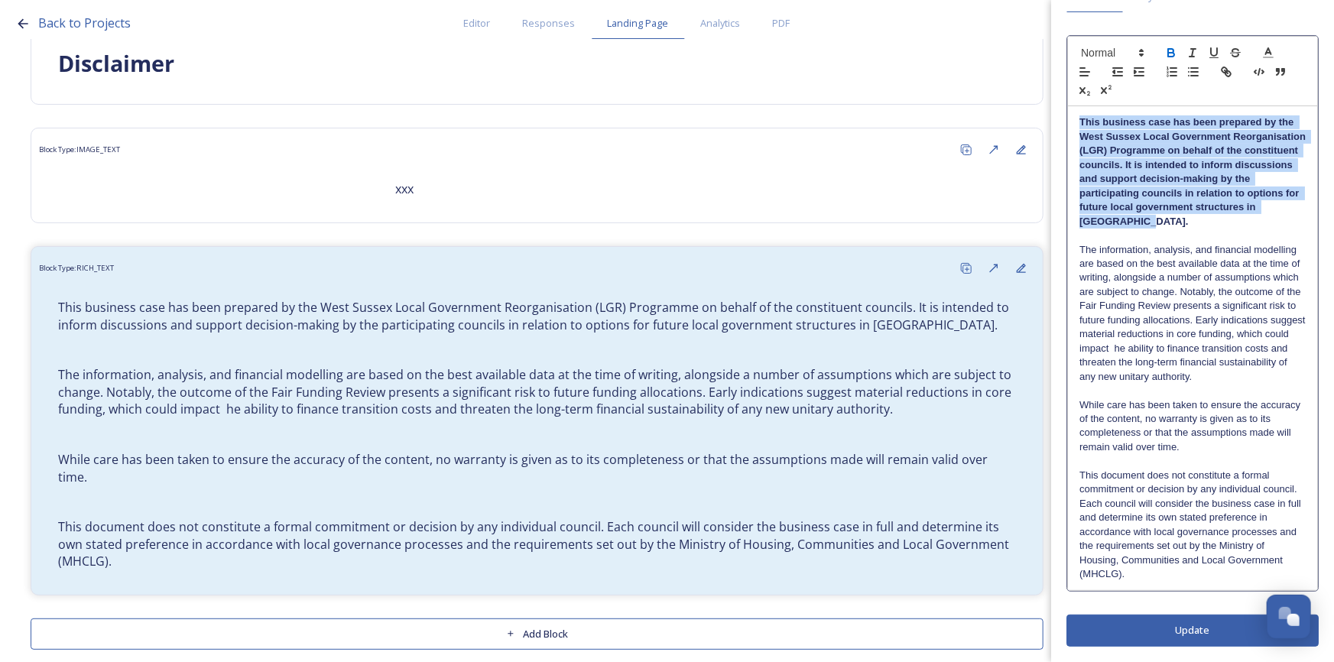
scroll to position [99, 0]
click at [1191, 637] on div "Edit Block Block Style Order This business case has been prepared by the West S…" at bounding box center [1193, 288] width 252 height 716
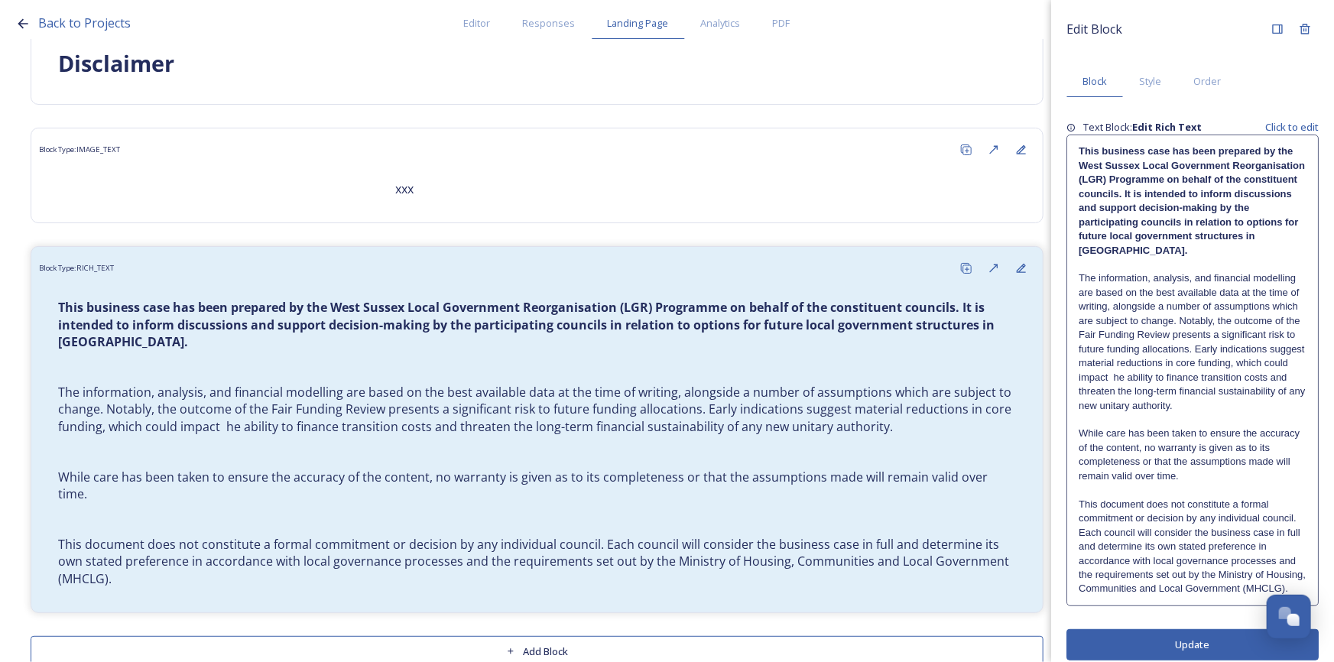
click at [1205, 152] on strong "This business case has been prepared by the West Sussex Local Government Reorga…" at bounding box center [1193, 200] width 229 height 110
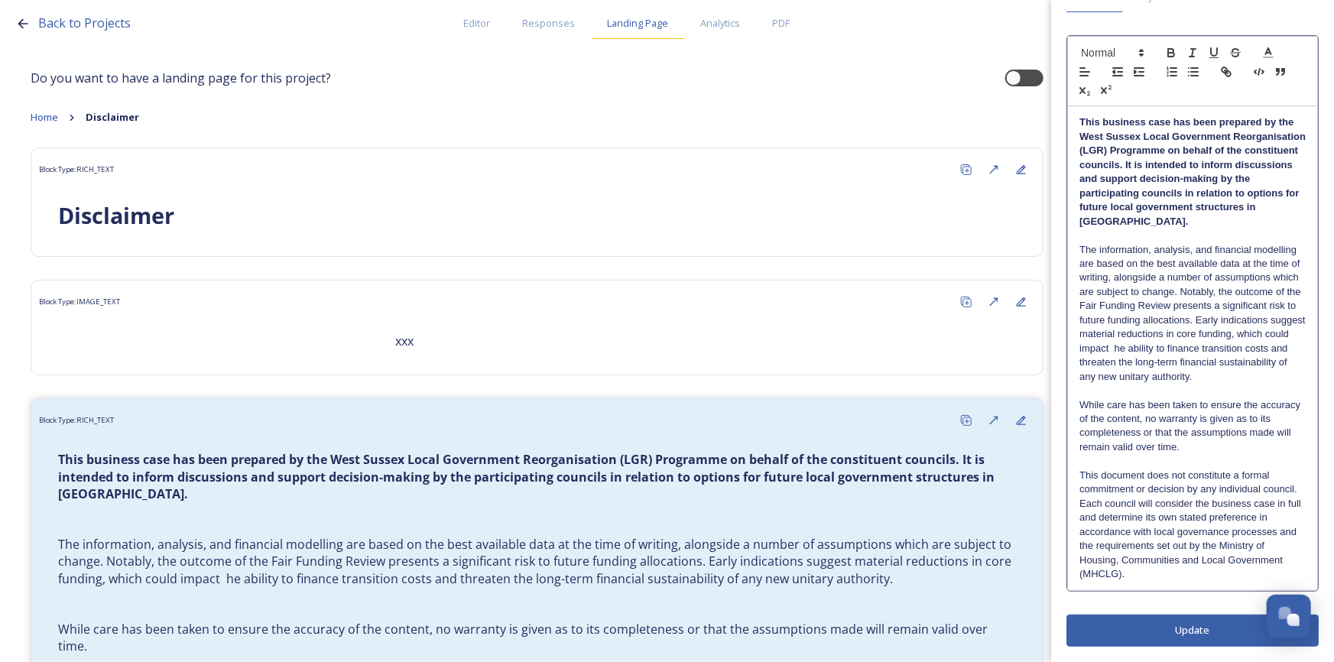
click at [655, 22] on span "Landing Page" at bounding box center [638, 23] width 61 height 15
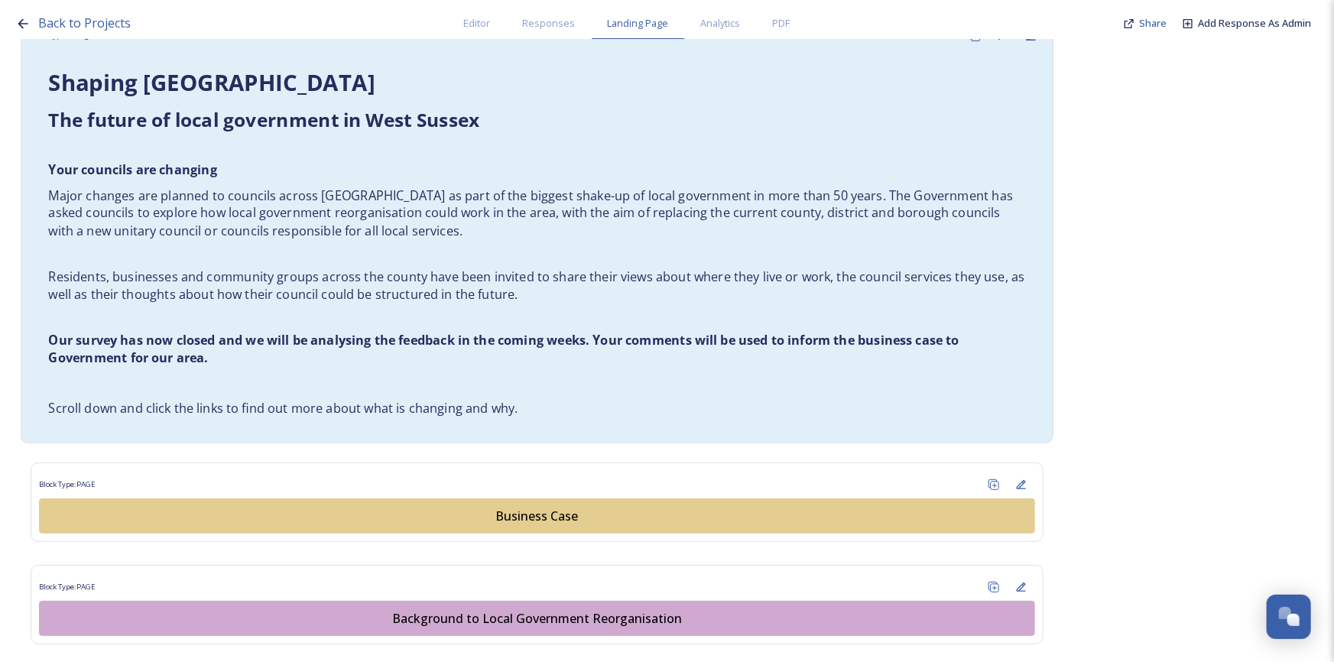
scroll to position [556, 0]
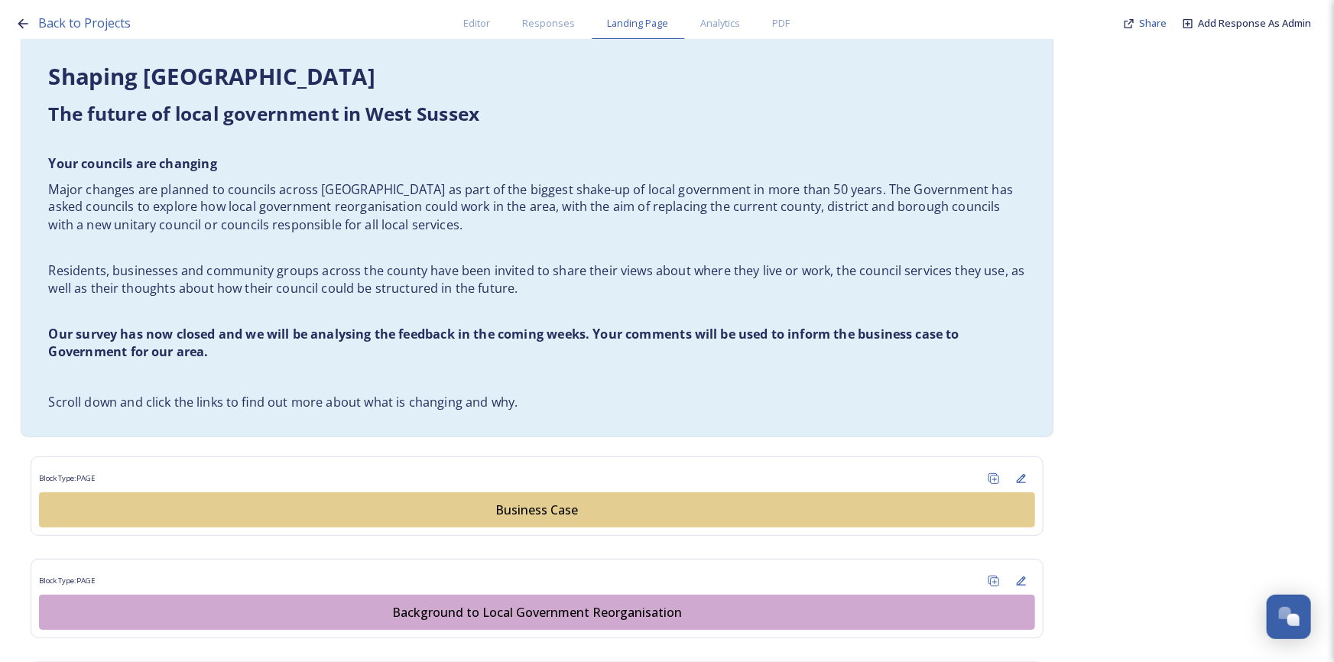
click at [534, 323] on div "Shaping [GEOGRAPHIC_DATA] ﻿﻿﻿The future of local government in [GEOGRAPHIC_DATA…" at bounding box center [537, 236] width 1001 height 369
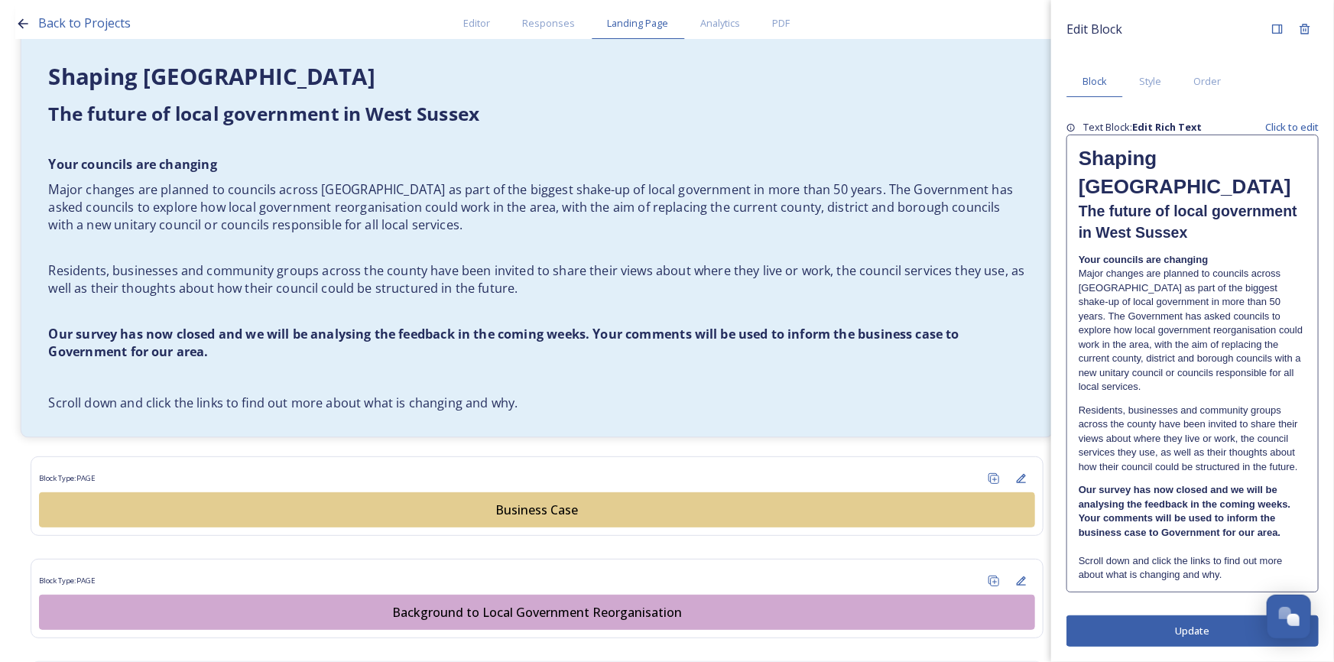
scroll to position [0, 0]
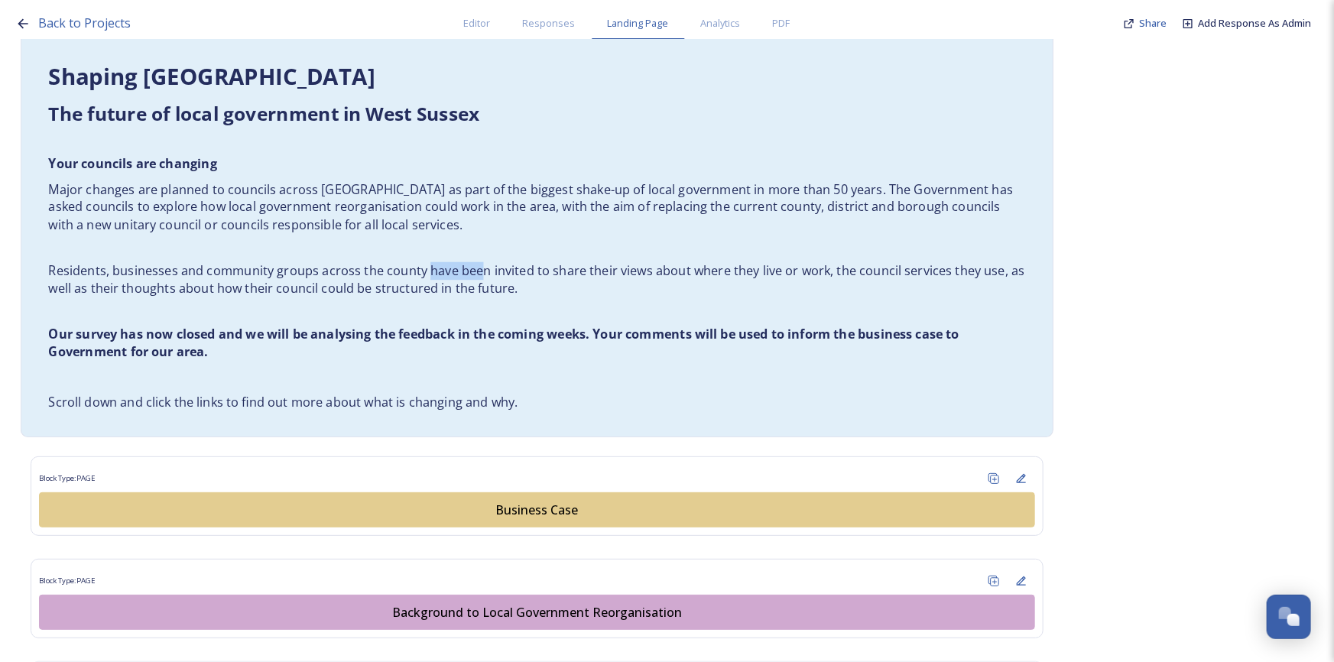
drag, startPoint x: 478, startPoint y: 269, endPoint x: 421, endPoint y: 273, distance: 56.7
click at [421, 273] on p "Residents, businesses and community groups across the county have been invited …" at bounding box center [536, 279] width 977 height 35
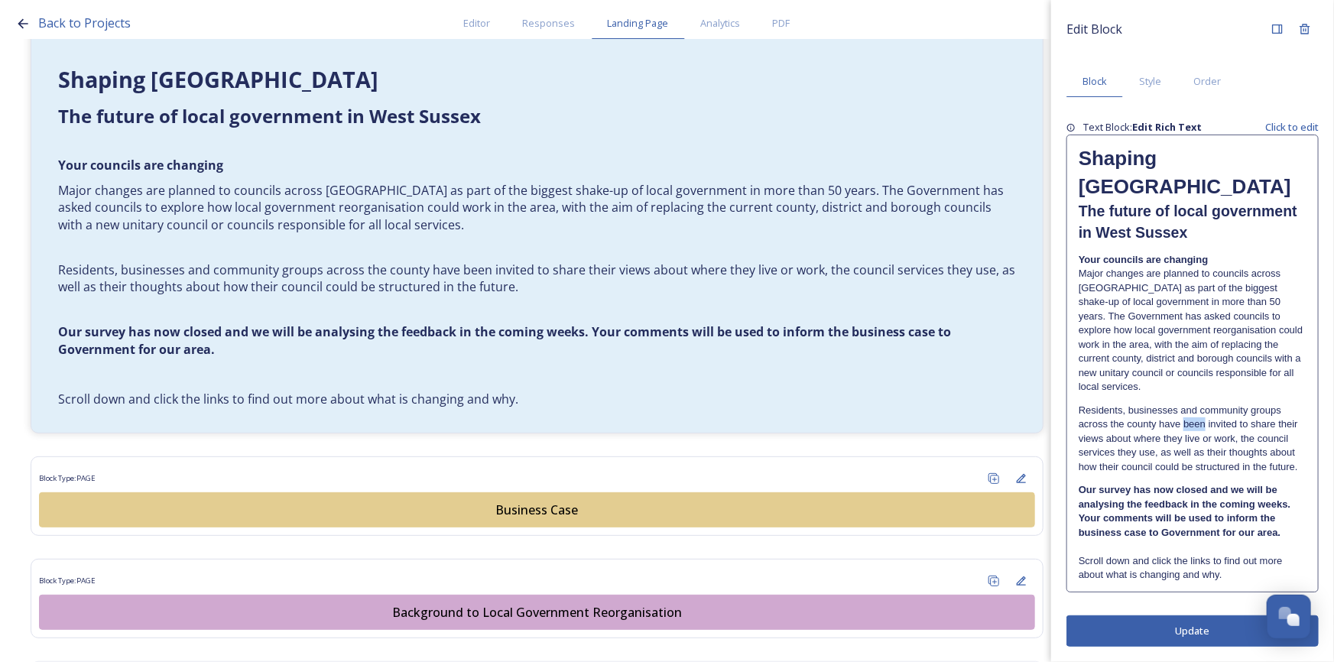
drag, startPoint x: 1186, startPoint y: 381, endPoint x: 1204, endPoint y: 382, distance: 18.4
click at [1204, 404] on p "Residents, businesses and community groups across the county have been invited …" at bounding box center [1193, 439] width 228 height 70
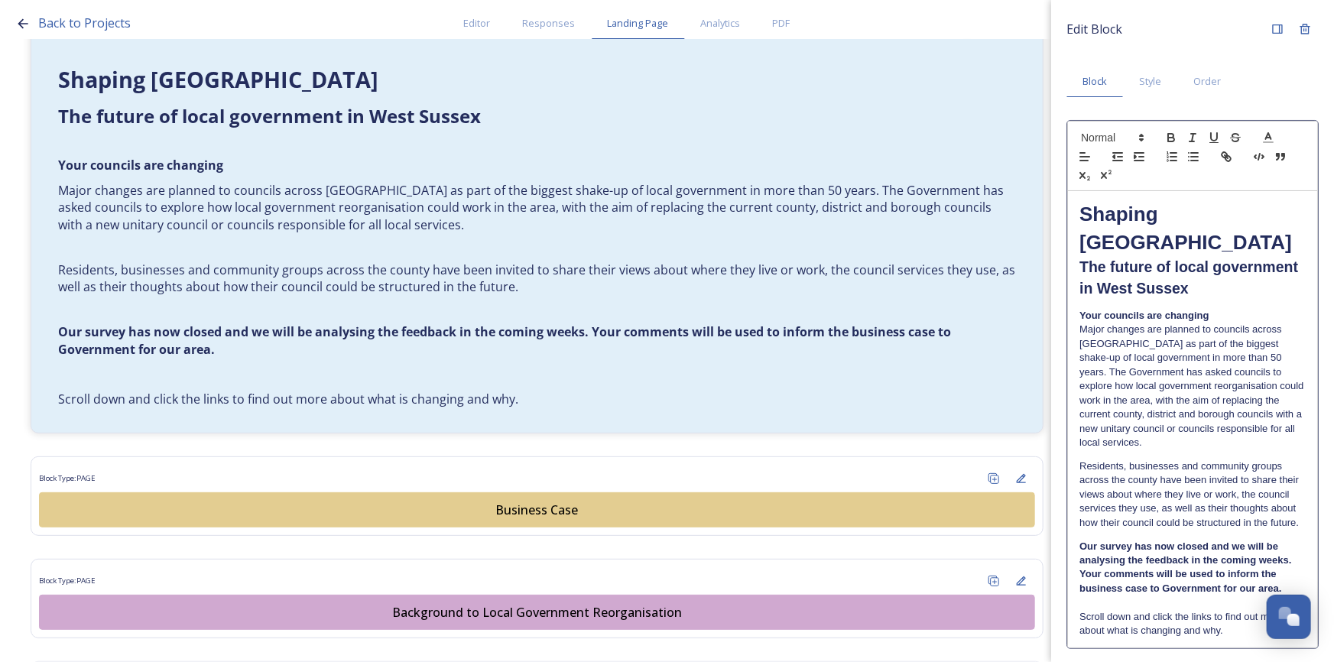
click at [1208, 460] on p "Residents, businesses and community groups across the county have been invited …" at bounding box center [1193, 495] width 226 height 70
drag, startPoint x: 1208, startPoint y: 451, endPoint x: 1159, endPoint y: 455, distance: 49.1
click at [1159, 460] on p "Residents, businesses and community groups across the county have been invited …" at bounding box center [1193, 495] width 226 height 70
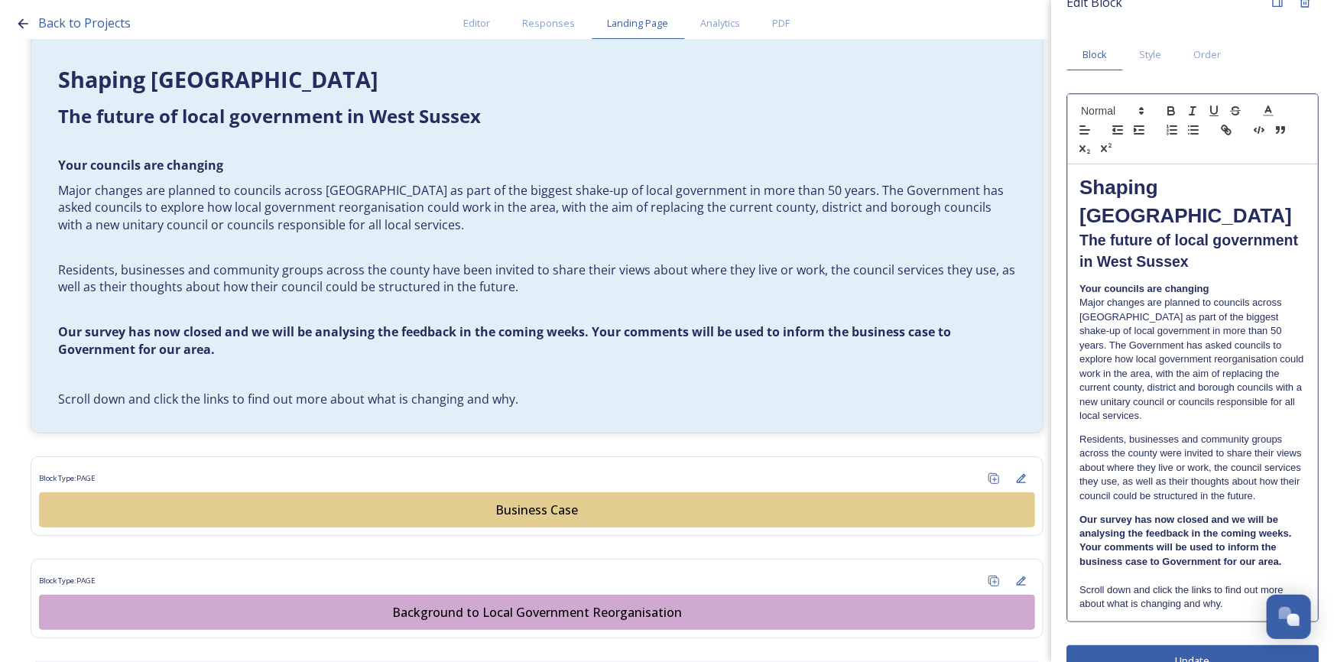
scroll to position [42, 0]
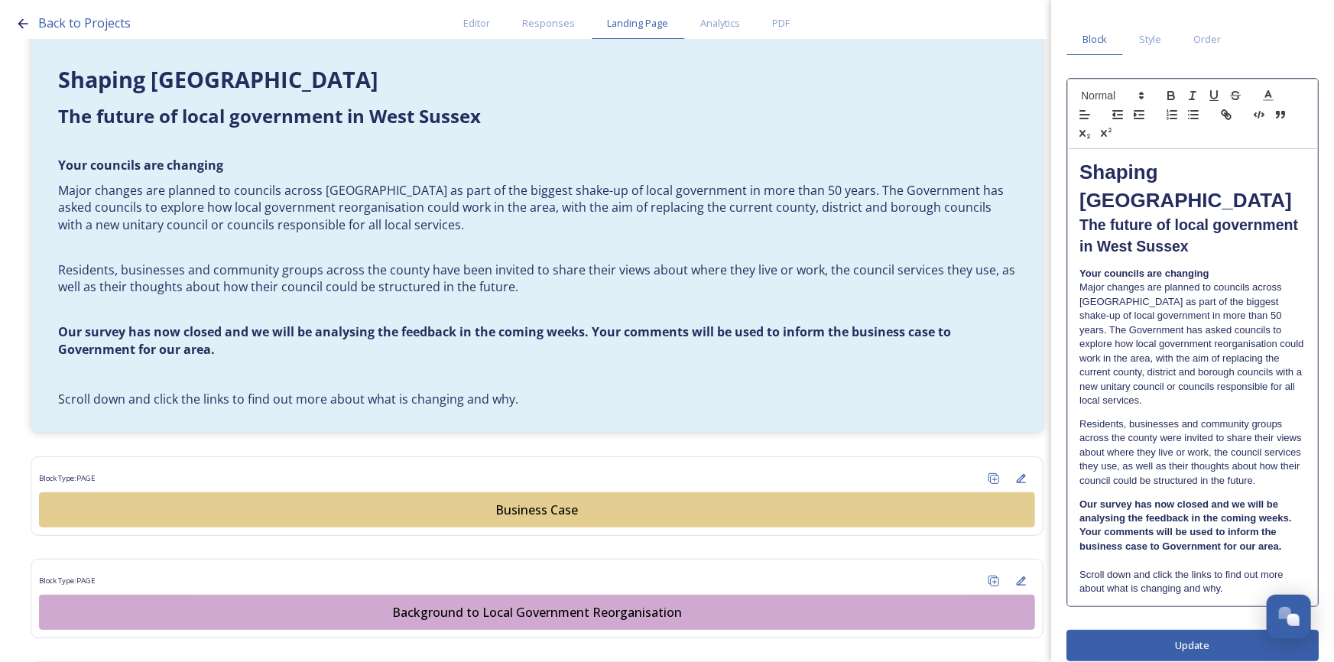
drag, startPoint x: 1109, startPoint y: 466, endPoint x: 1264, endPoint y: 485, distance: 156.3
click at [1109, 466] on p "Residents, businesses and community groups across the county were invited to sh…" at bounding box center [1193, 452] width 226 height 70
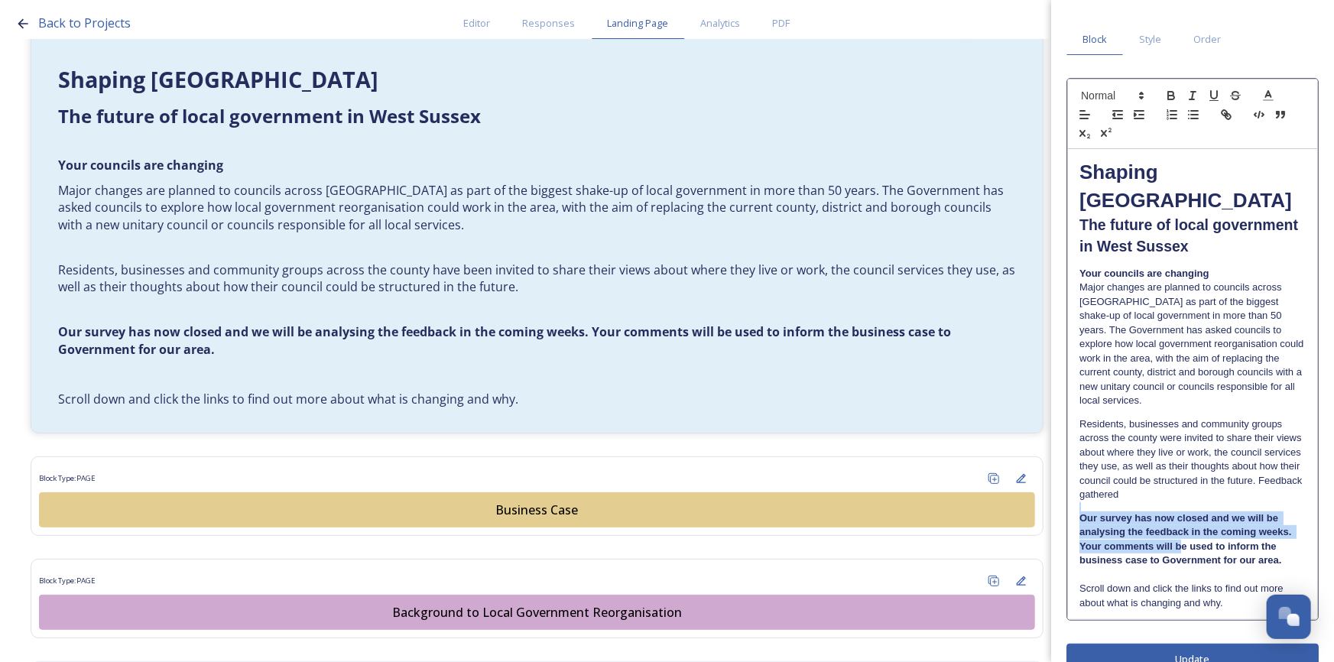
drag, startPoint x: 1184, startPoint y: 517, endPoint x: 1194, endPoint y: 472, distance: 46.2
click at [1194, 472] on div "Shaping [GEOGRAPHIC_DATA] ﻿﻿﻿The future of local government in [GEOGRAPHIC_DATA…" at bounding box center [1192, 384] width 249 height 470
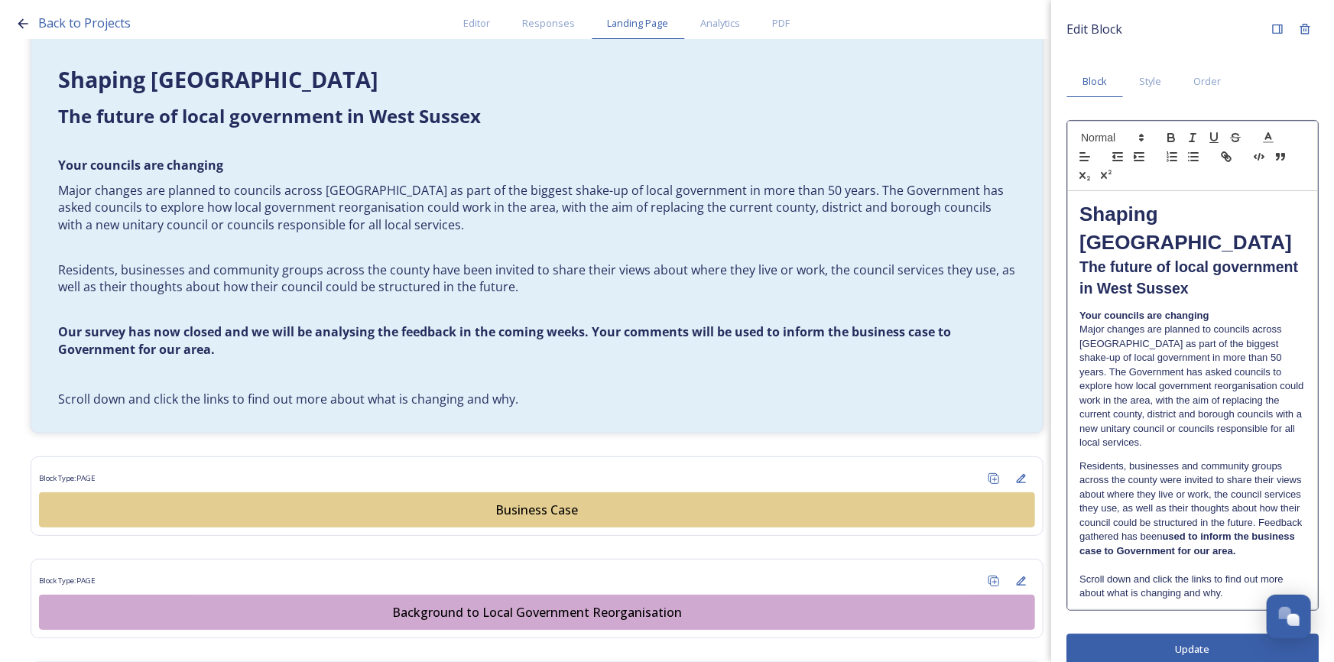
drag, startPoint x: 1202, startPoint y: 521, endPoint x: 1161, endPoint y: 505, distance: 44.3
click at [1161, 505] on p "Residents, businesses and community groups across the county were invited to sh…" at bounding box center [1193, 509] width 226 height 99
click at [1222, 573] on p "Scroll down and click the links to find out more about what is changing and why." at bounding box center [1193, 587] width 226 height 28
click at [1225, 573] on p "Scroll down and click the links to find out more about what is changing and why." at bounding box center [1193, 587] width 226 height 28
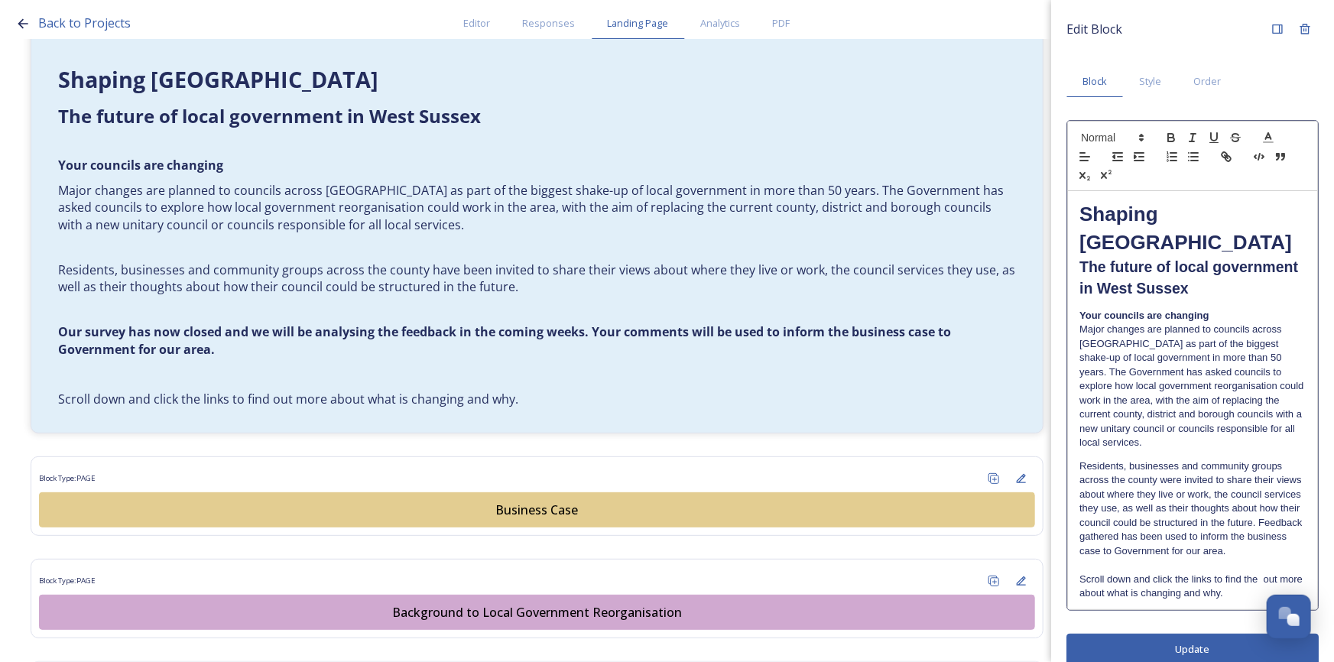
click at [1225, 520] on p "Residents, businesses and community groups across the county were invited to sh…" at bounding box center [1193, 509] width 226 height 99
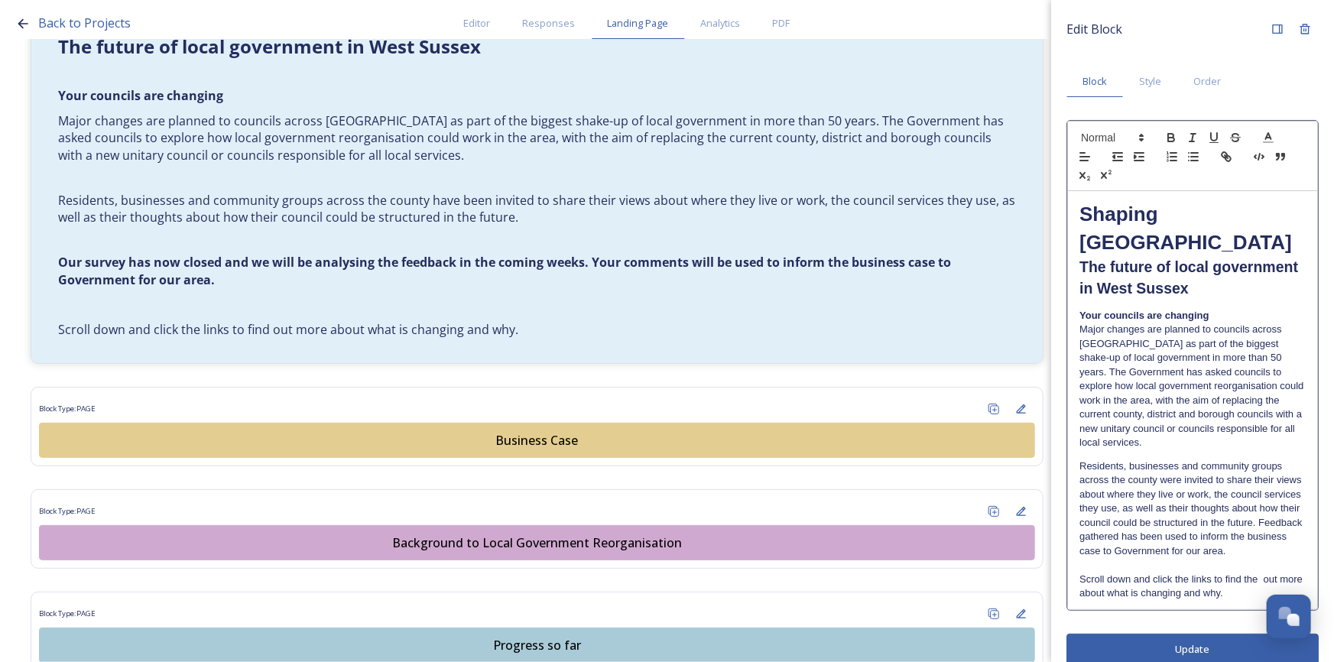
click at [1225, 573] on p "Scroll down and click the links to find the out more about what is changing and…" at bounding box center [1193, 587] width 226 height 28
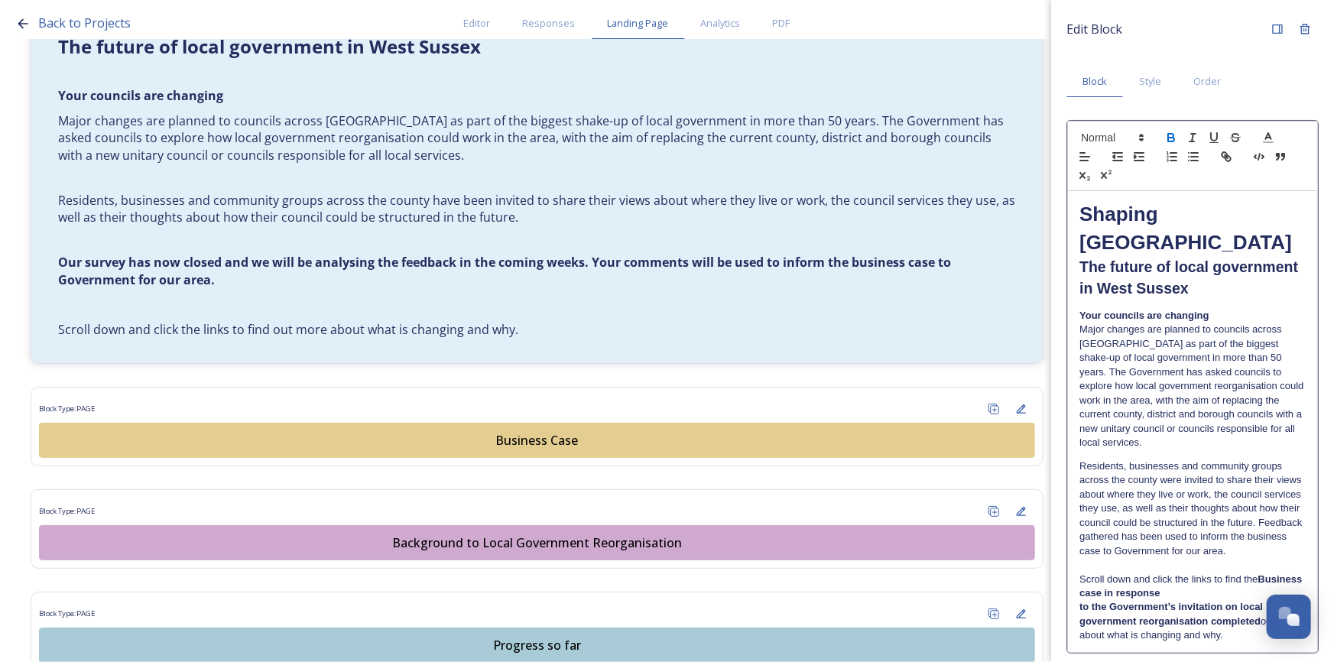
scroll to position [46, 0]
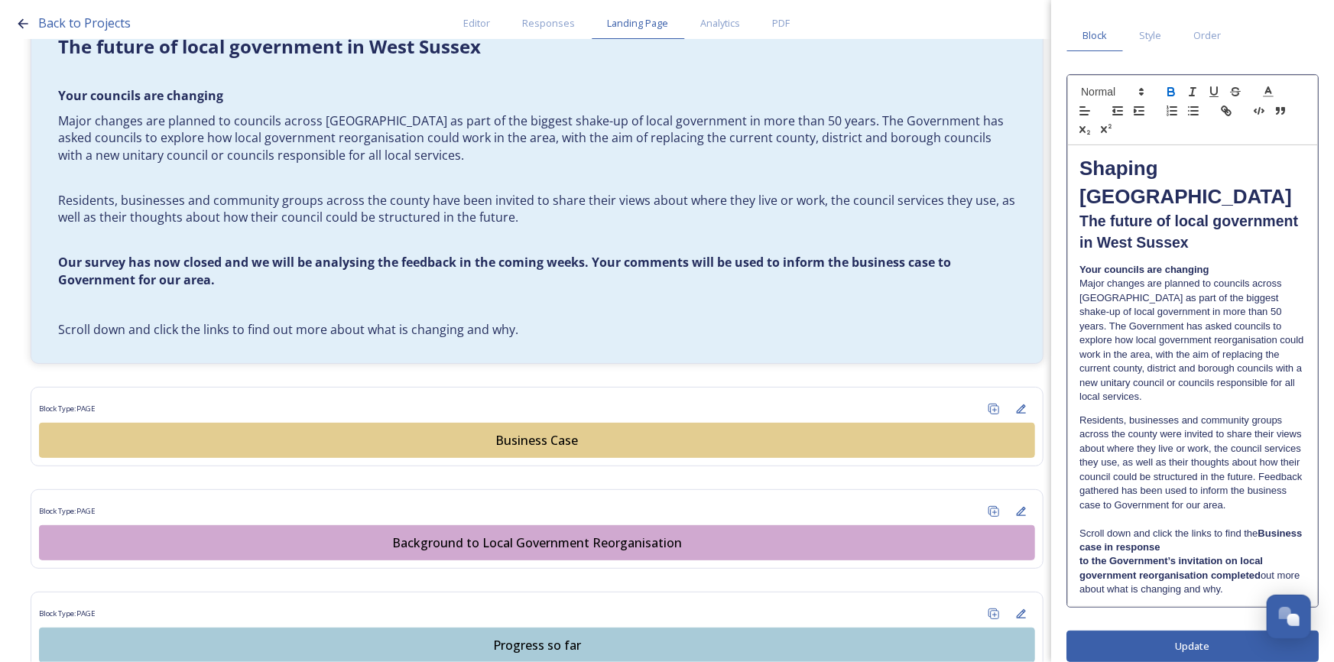
drag, startPoint x: 1262, startPoint y: 525, endPoint x: 1272, endPoint y: 525, distance: 10.7
click at [1225, 527] on p "Scroll down and click the links to find the Business case in response" at bounding box center [1193, 541] width 226 height 28
drag, startPoint x: 1259, startPoint y: 558, endPoint x: 1213, endPoint y: 560, distance: 45.1
click at [1213, 570] on strong "completed" at bounding box center [1236, 575] width 50 height 11
click at [1161, 555] on strong "to the Government’s invitation on local government reorganisation" at bounding box center [1173, 567] width 187 height 25
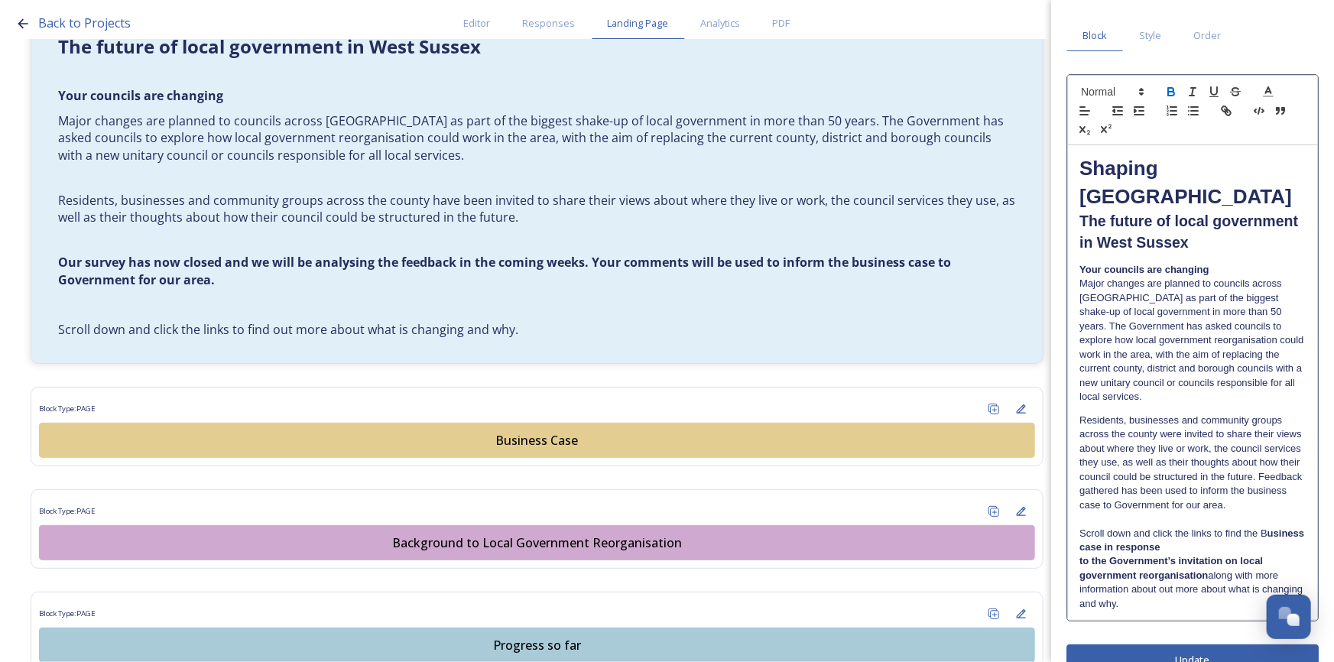
drag, startPoint x: 1256, startPoint y: 517, endPoint x: 1291, endPoint y: 521, distance: 35.5
click at [1225, 527] on p "Scroll down and click the links to find the B usiness case in response" at bounding box center [1193, 541] width 226 height 28
drag, startPoint x: 1178, startPoint y: 591, endPoint x: 1070, endPoint y: 521, distance: 127.7
click at [1070, 521] on div "Shaping [GEOGRAPHIC_DATA] ﻿﻿﻿The future of local government in [GEOGRAPHIC_DATA…" at bounding box center [1192, 382] width 249 height 475
click at [1174, 92] on icon "button" at bounding box center [1171, 94] width 6 height 4
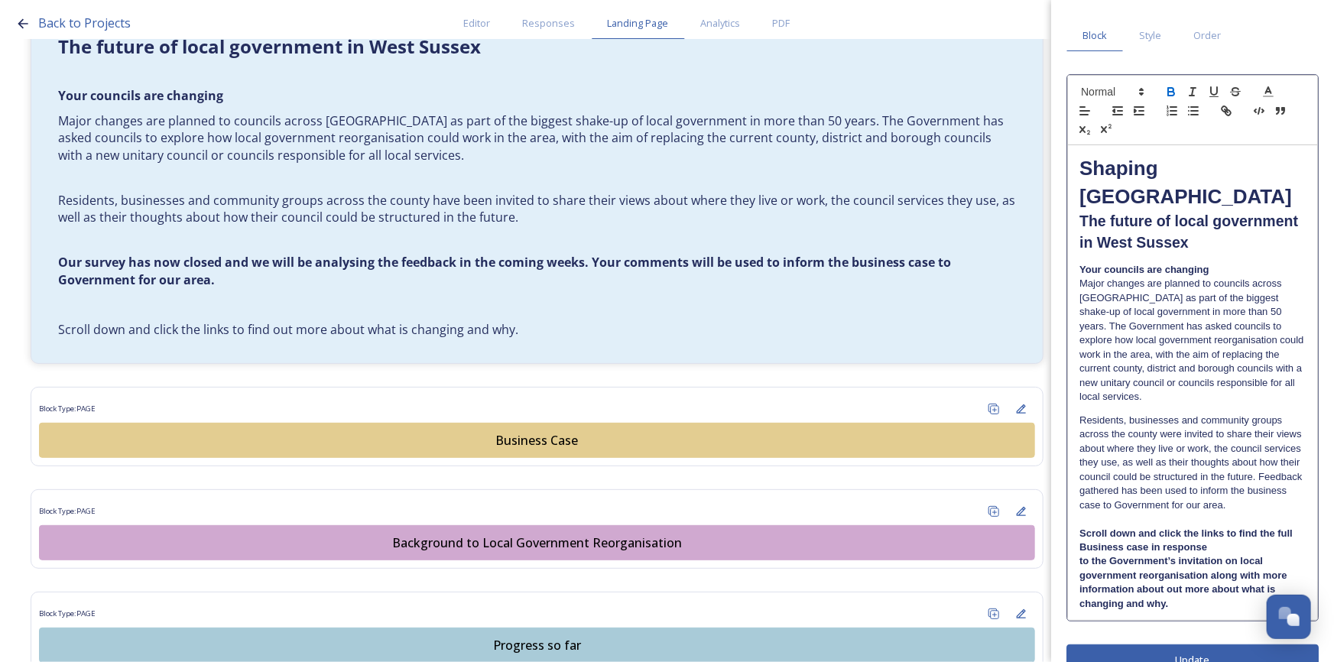
click at [1174, 92] on icon "button" at bounding box center [1171, 94] width 6 height 4
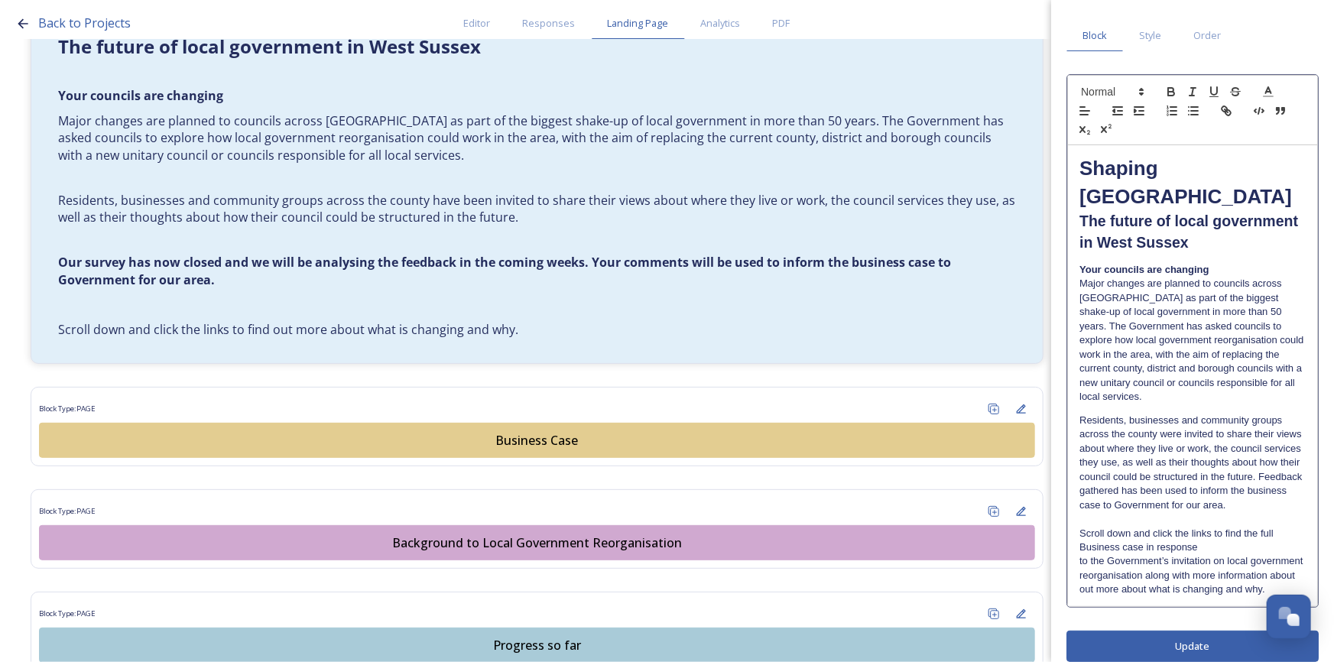
click at [1214, 528] on p "Scroll down and click the links to find the full Business case in response" at bounding box center [1193, 541] width 226 height 28
click at [1217, 531] on p "Scroll down and click the links to find the full Business case in response" at bounding box center [1193, 541] width 226 height 28
click at [1201, 625] on div "Edit Block Block Style Order Shaping [GEOGRAPHIC_DATA] ﻿﻿﻿The future of local g…" at bounding box center [1192, 331] width 283 height 662
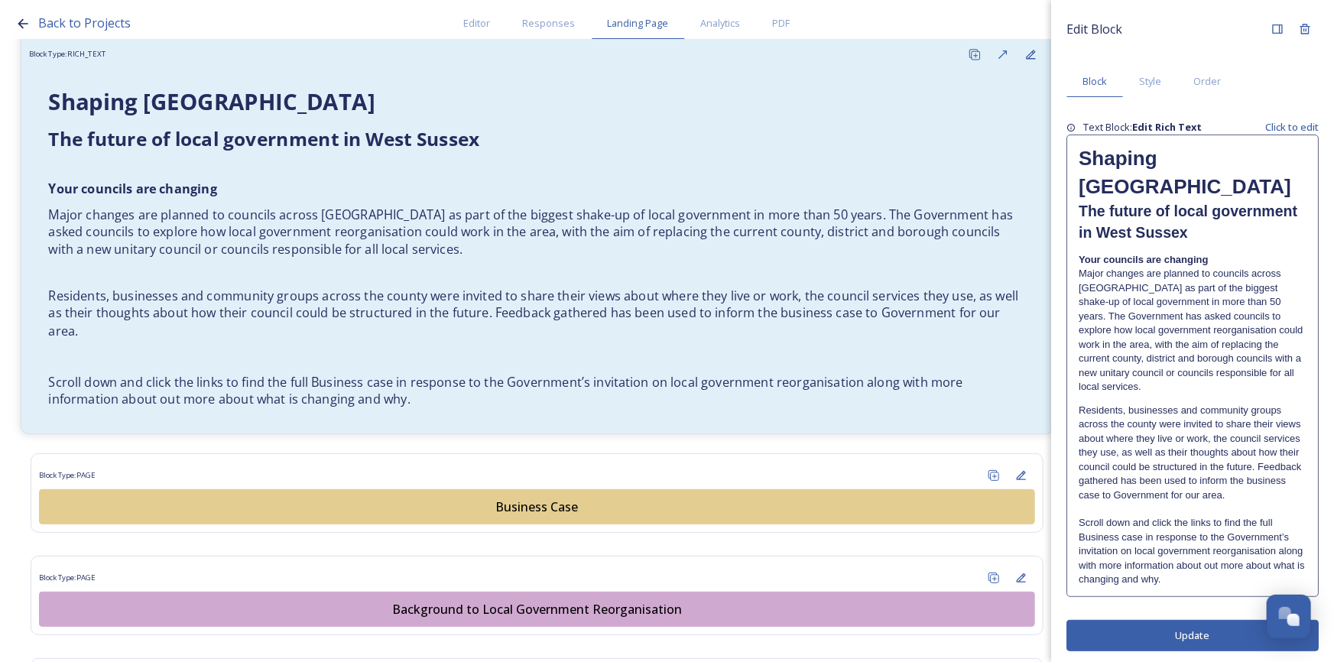
scroll to position [556, 0]
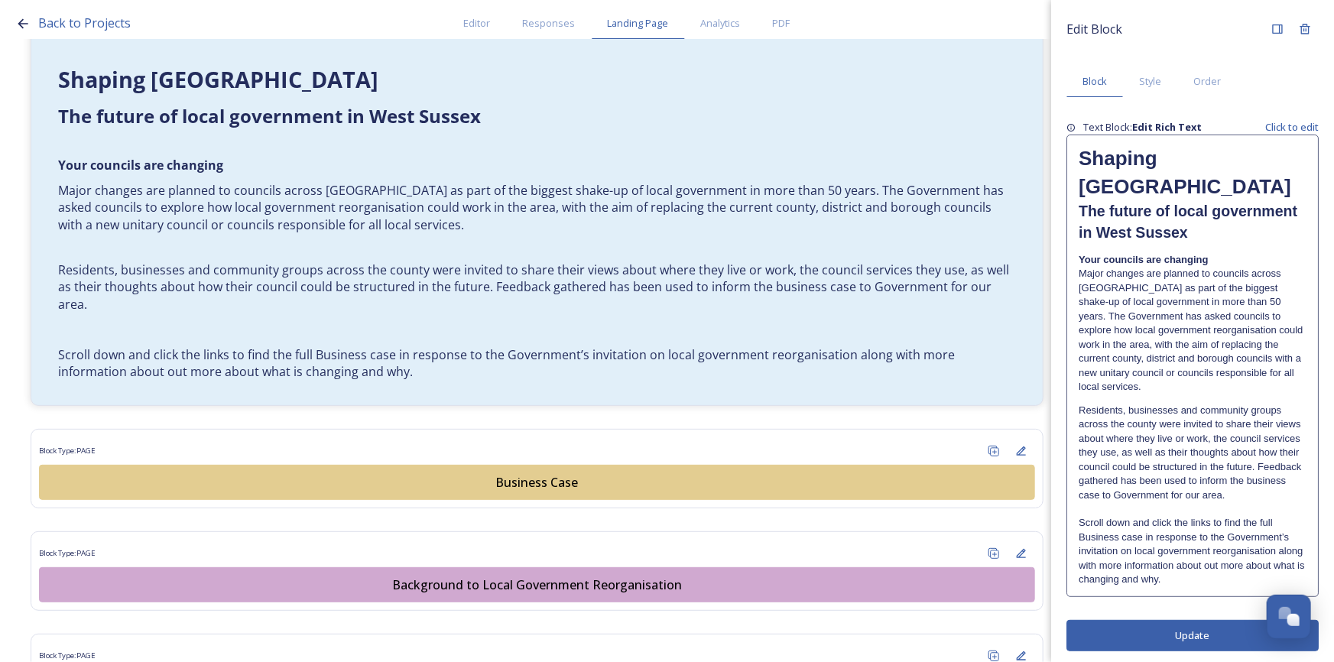
click at [1225, 451] on p "Residents, businesses and community groups across the county were invited to sh…" at bounding box center [1193, 453] width 228 height 99
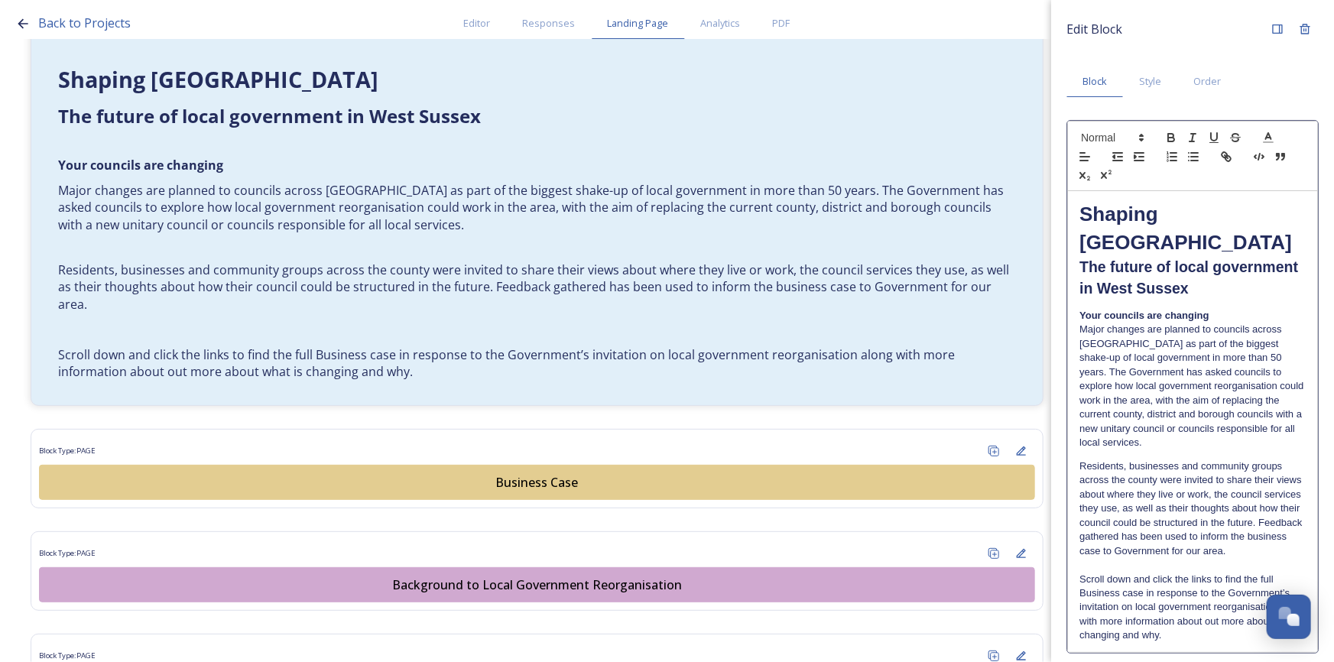
click at [1153, 541] on p "Residents, businesses and community groups across the county were invited to sh…" at bounding box center [1193, 509] width 226 height 99
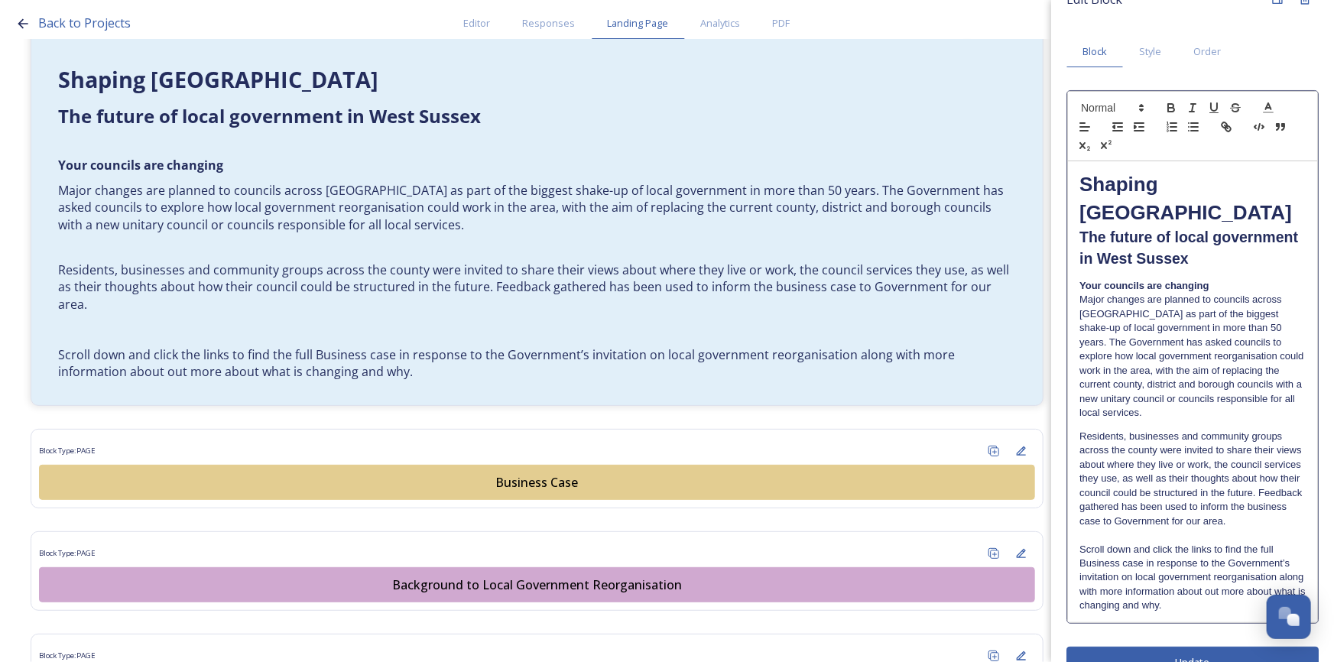
scroll to position [46, 0]
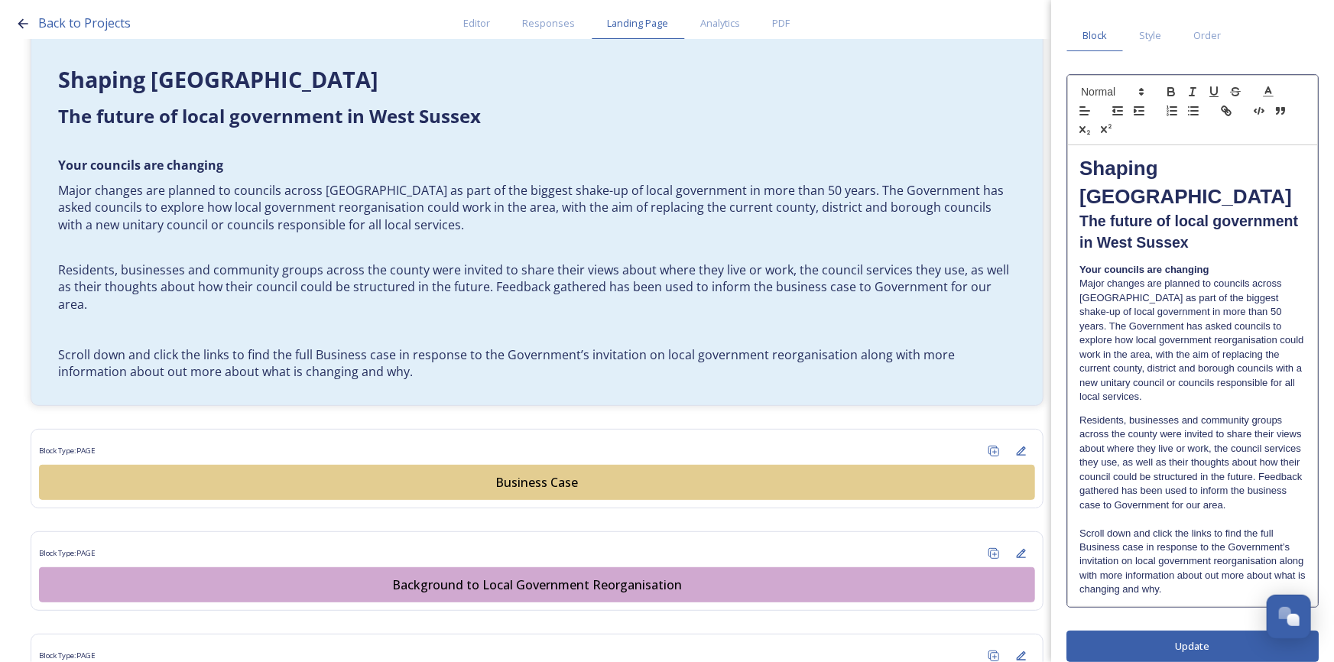
click at [1225, 579] on p "Scroll down and click the links to find the full Business case in response to t…" at bounding box center [1193, 562] width 226 height 70
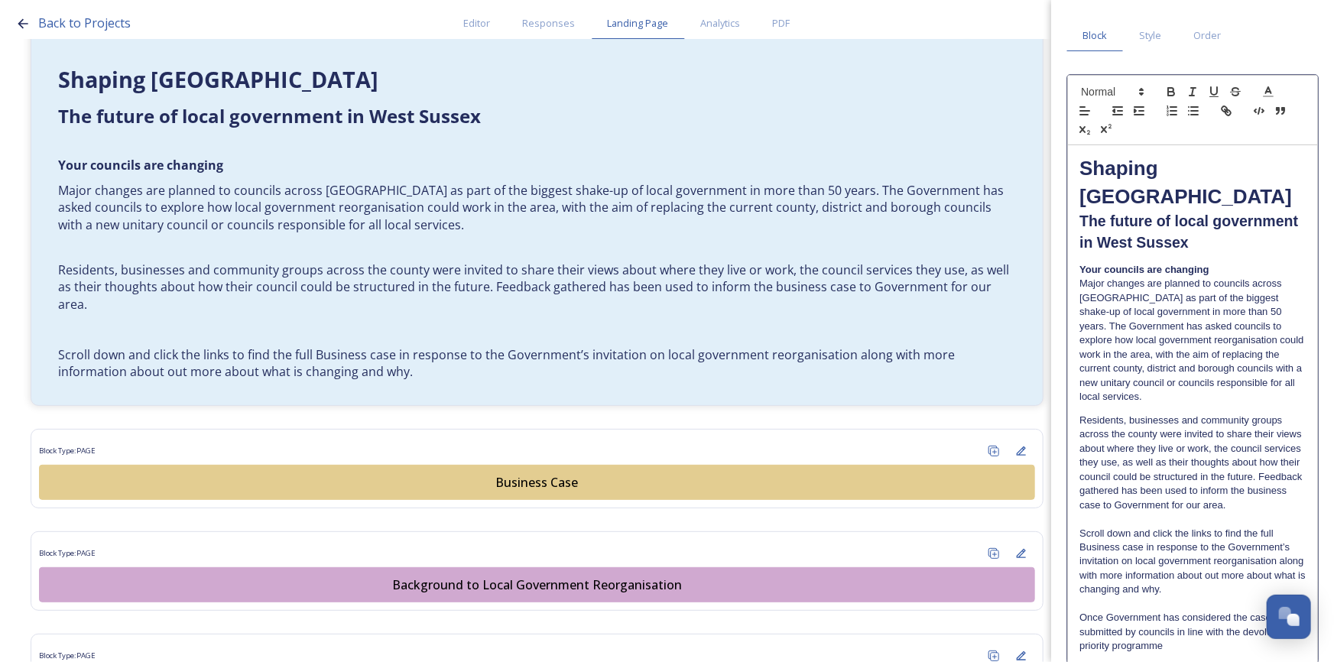
click at [1175, 622] on p "Once Government has considered the cases submitted by councils in line with the…" at bounding box center [1193, 632] width 226 height 42
drag, startPoint x: 1223, startPoint y: 618, endPoint x: 1177, endPoint y: 619, distance: 45.9
click at [1177, 619] on p "Once Government has considered the cases submitted by councils in line with the…" at bounding box center [1193, 632] width 226 height 42
click at [1185, 641] on div "Shaping [GEOGRAPHIC_DATA] ﻿﻿﻿The future of local government in [GEOGRAPHIC_DATA…" at bounding box center [1192, 403] width 249 height 517
click at [1213, 538] on p "Scroll down and click the links to find the full Business case in response to t…" at bounding box center [1193, 562] width 226 height 70
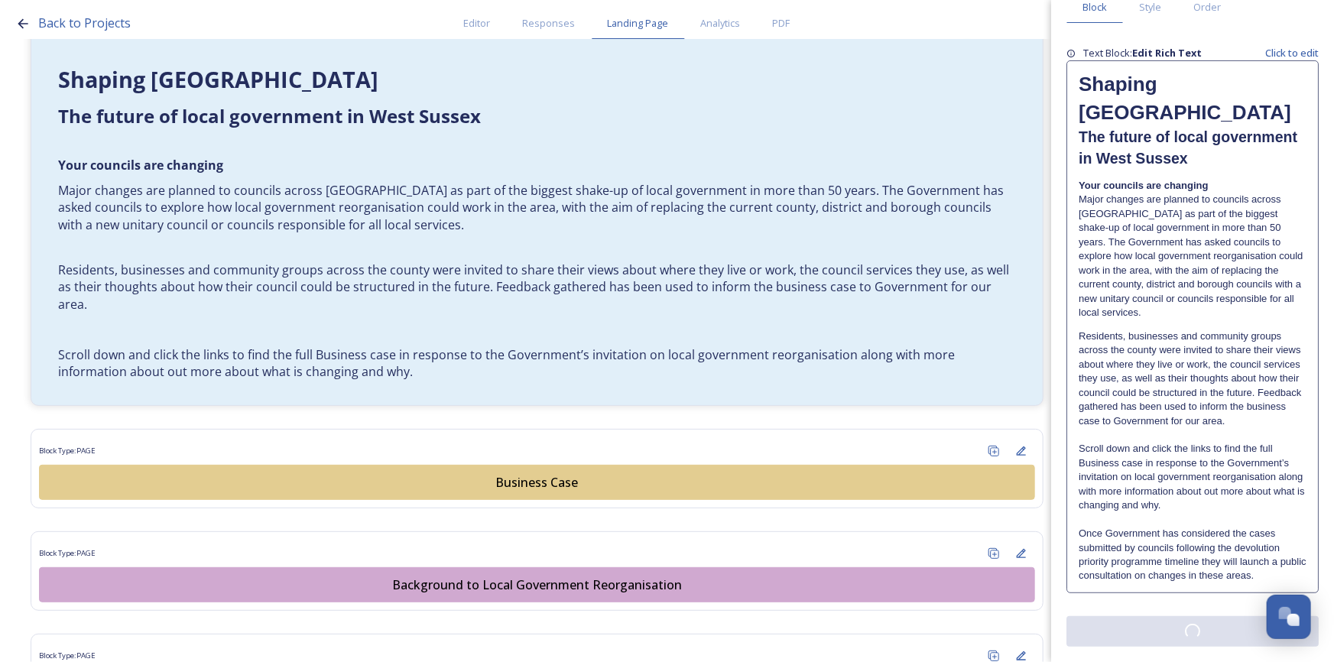
scroll to position [0, 0]
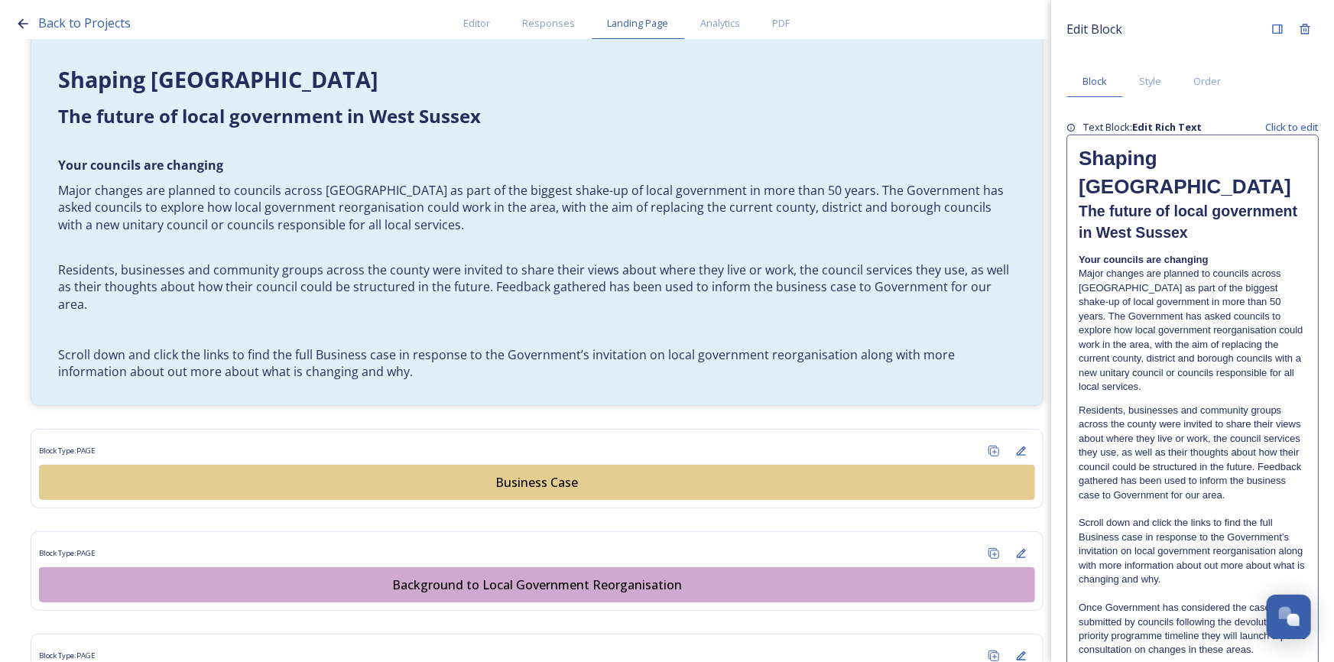
click at [1206, 627] on div "Edit Block Block Style Order Text Block: Edit Rich Text Click to edit Shaping […" at bounding box center [1193, 368] width 252 height 706
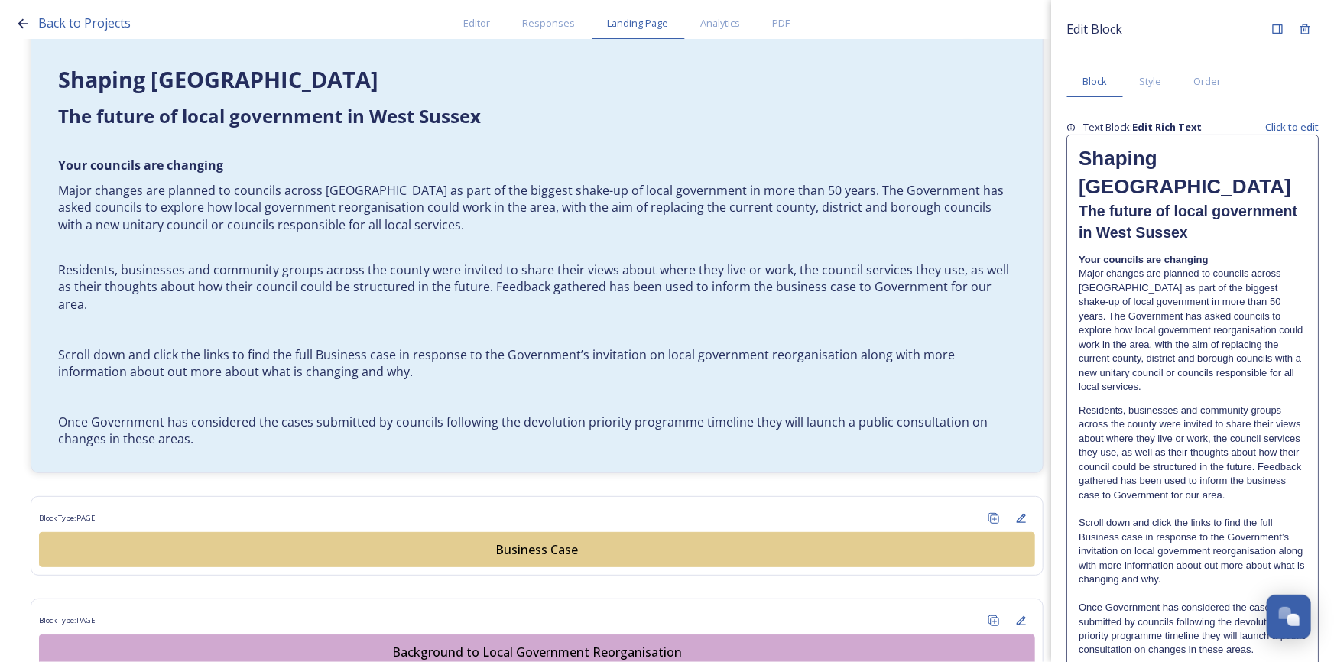
click at [1107, 601] on p "Once Government has considered the cases submitted by councils following the de…" at bounding box center [1193, 629] width 228 height 57
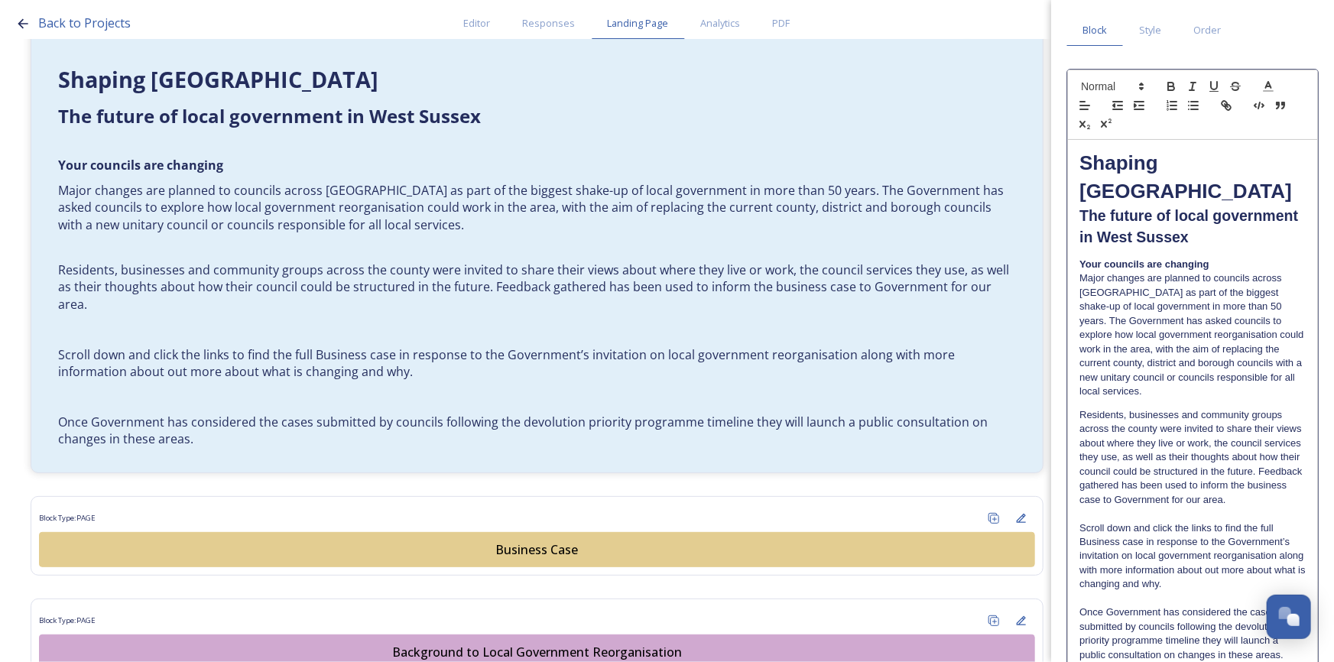
scroll to position [117, 0]
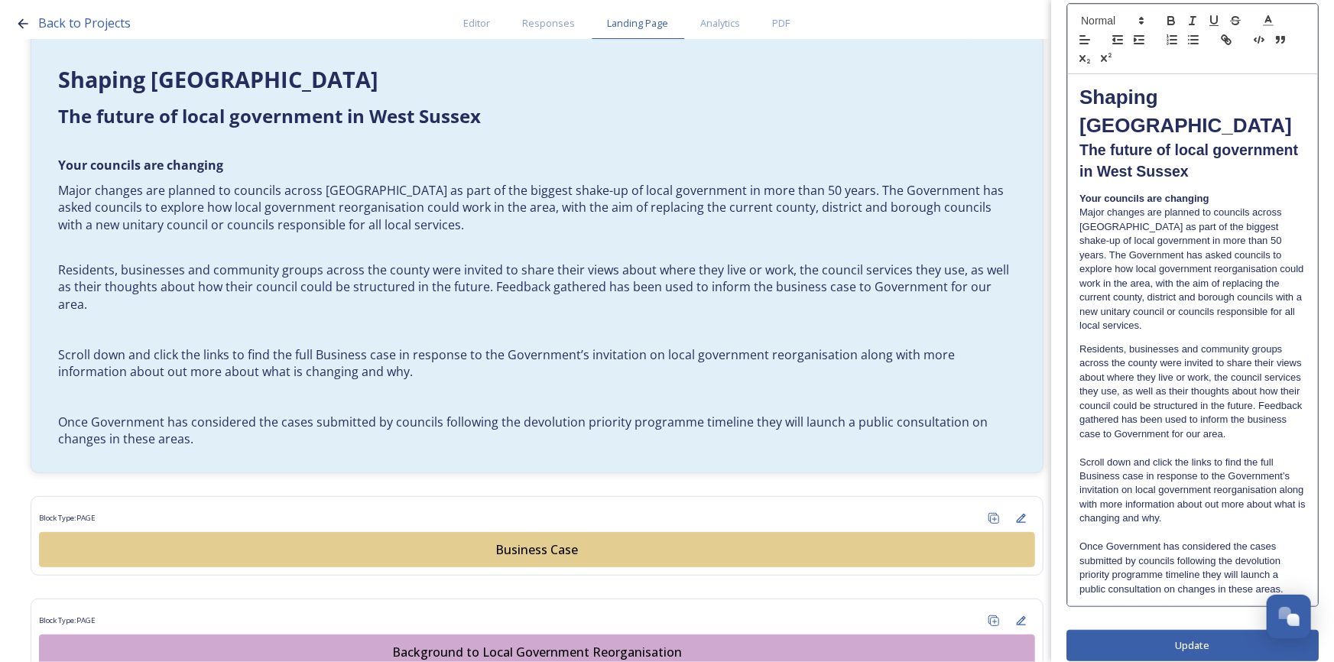
click at [1103, 540] on p "Once Government has considered the cases submitted by councils following the de…" at bounding box center [1193, 568] width 226 height 57
click at [1202, 559] on p "Once the Government has considered the cases submitted by councils following th…" at bounding box center [1193, 568] width 226 height 57
click at [1195, 627] on div "Edit Block Block Style Order Shaping [GEOGRAPHIC_DATA] ﻿﻿﻿The future of local g…" at bounding box center [1193, 279] width 252 height 763
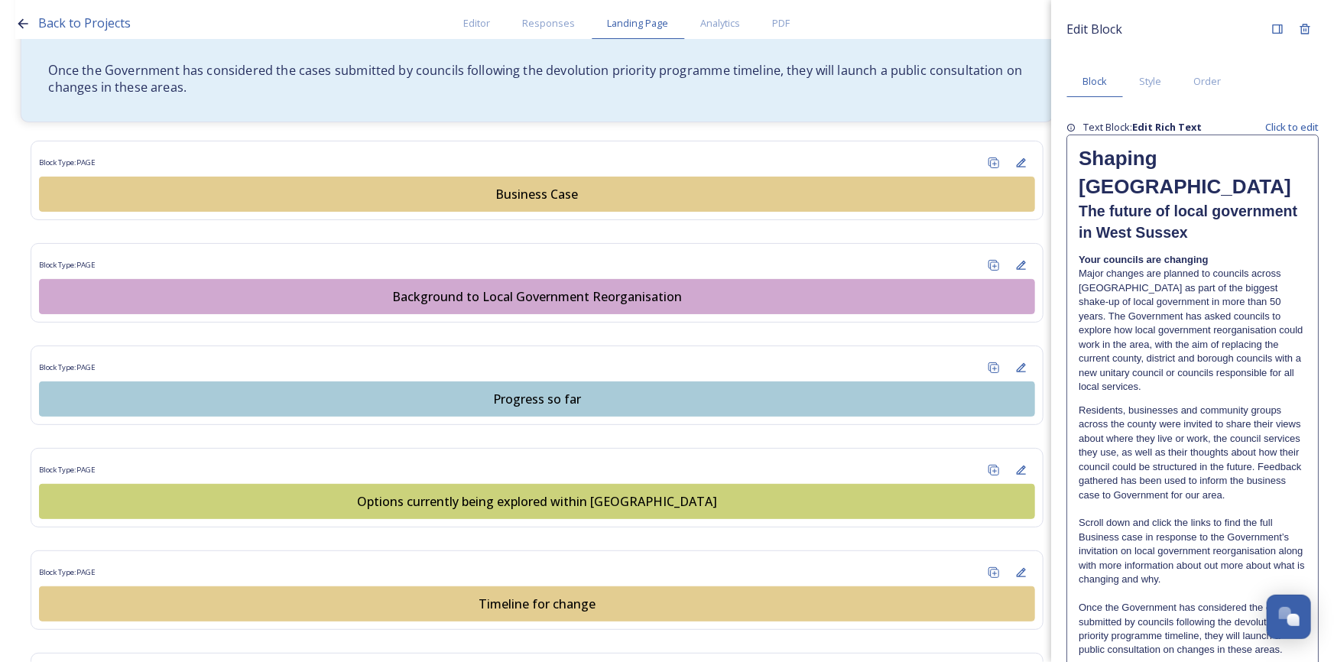
scroll to position [973, 0]
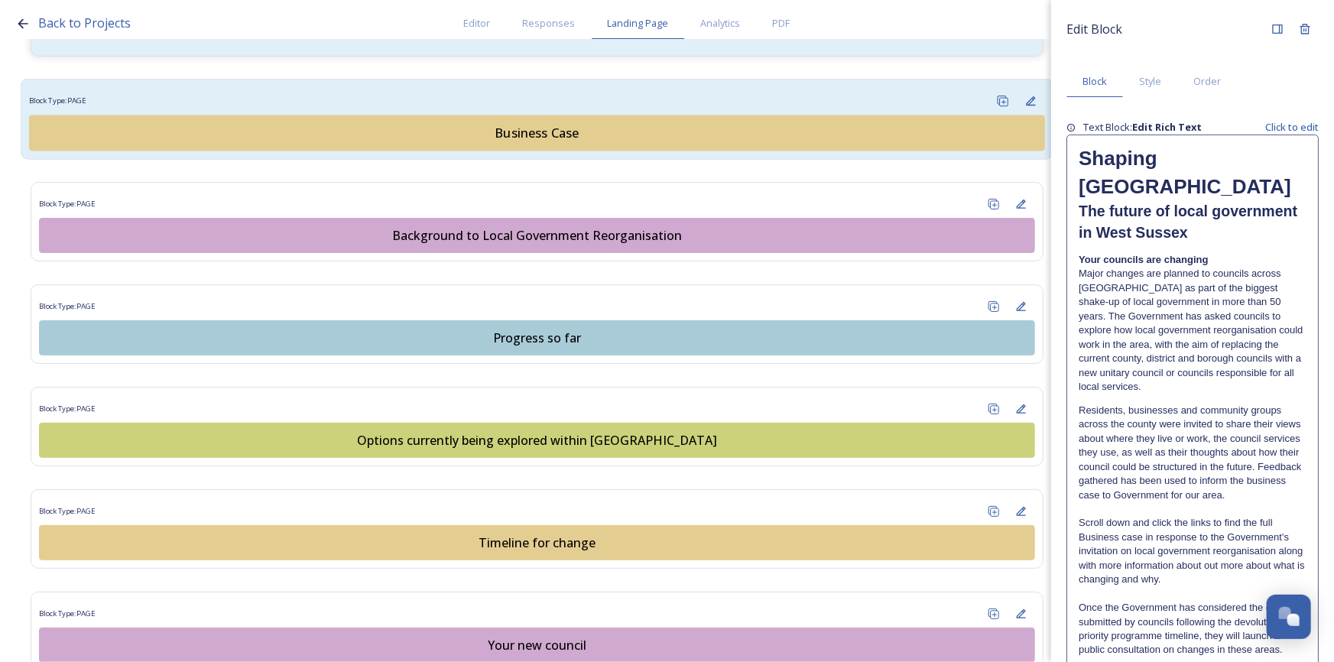
click at [516, 128] on div "Business Case" at bounding box center [536, 133] width 999 height 18
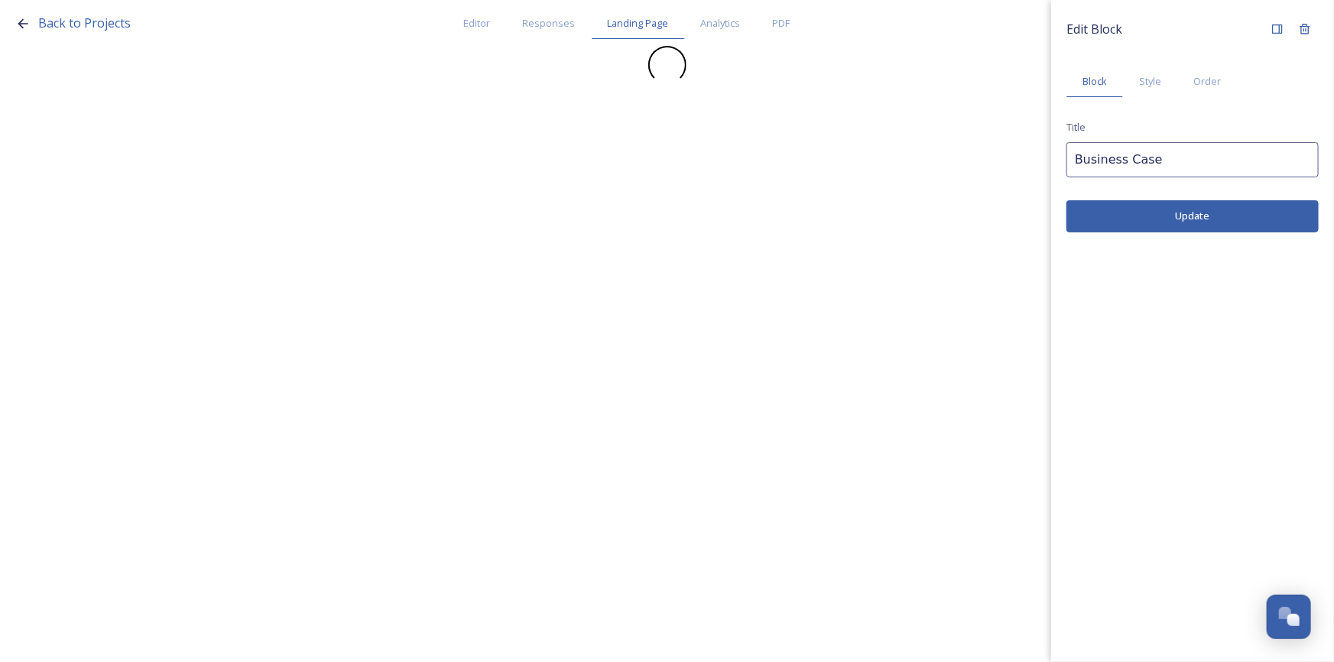
scroll to position [0, 0]
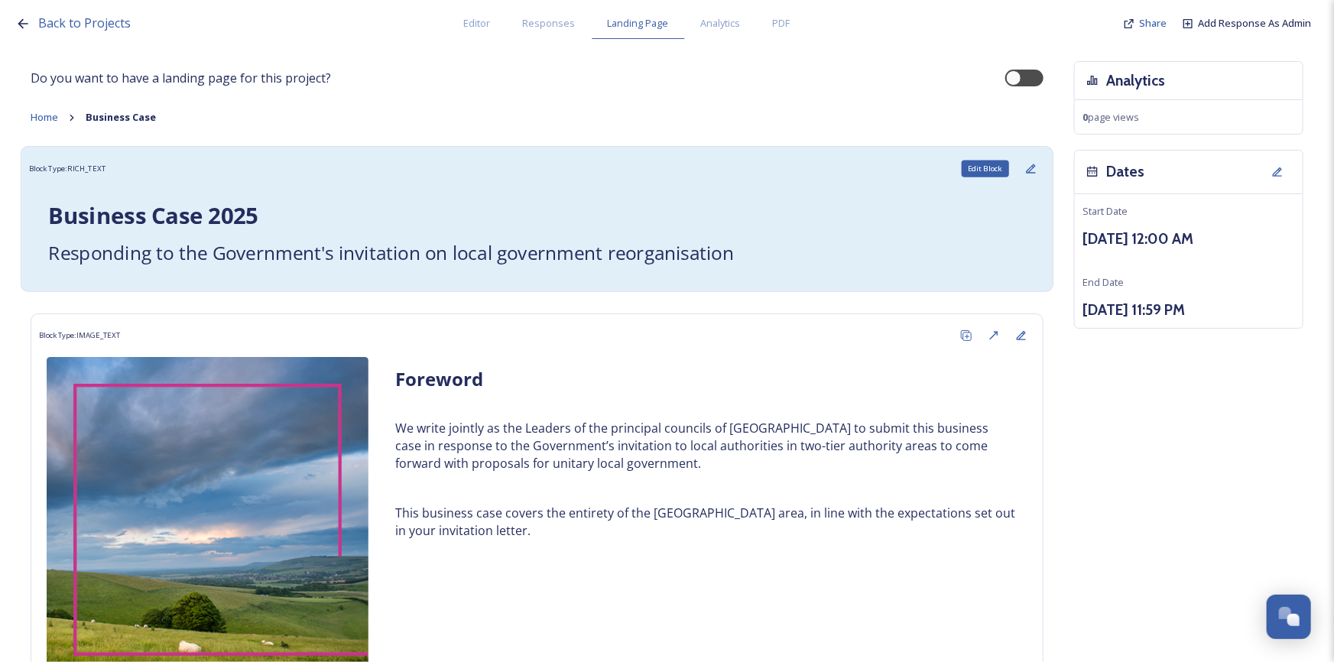
click at [1027, 165] on icon at bounding box center [1031, 168] width 9 height 9
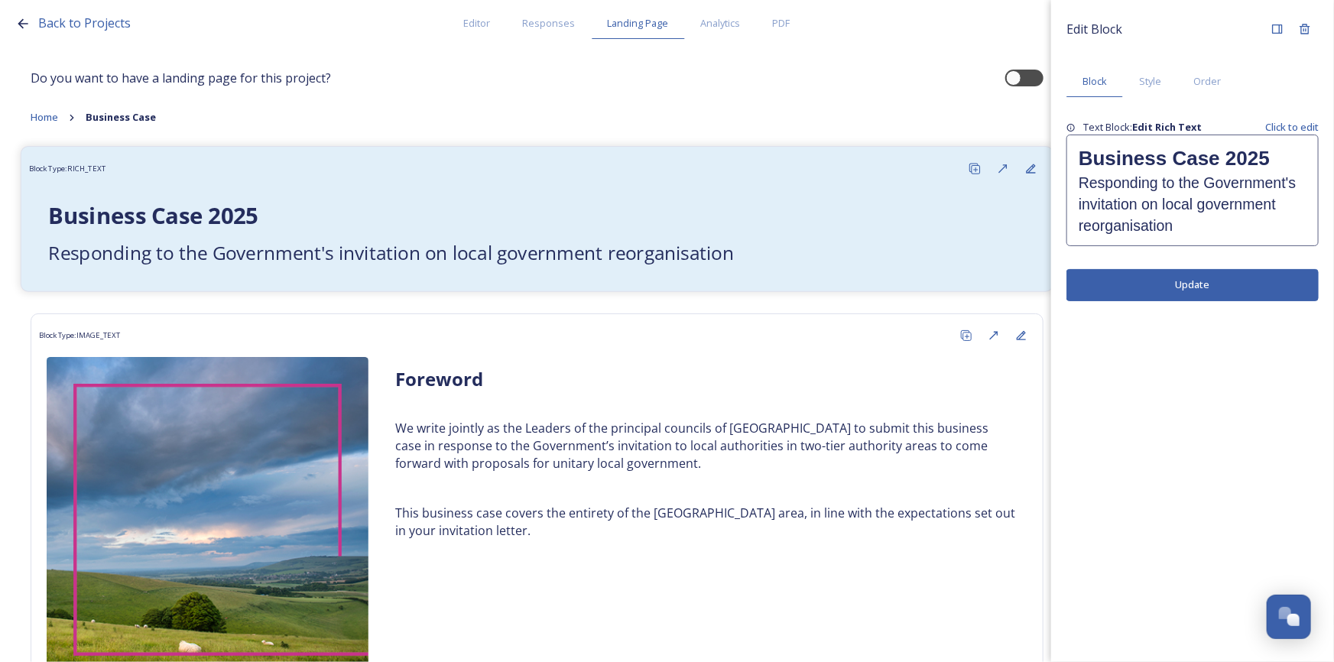
click at [258, 217] on strong "Business Case 2025" at bounding box center [153, 215] width 210 height 31
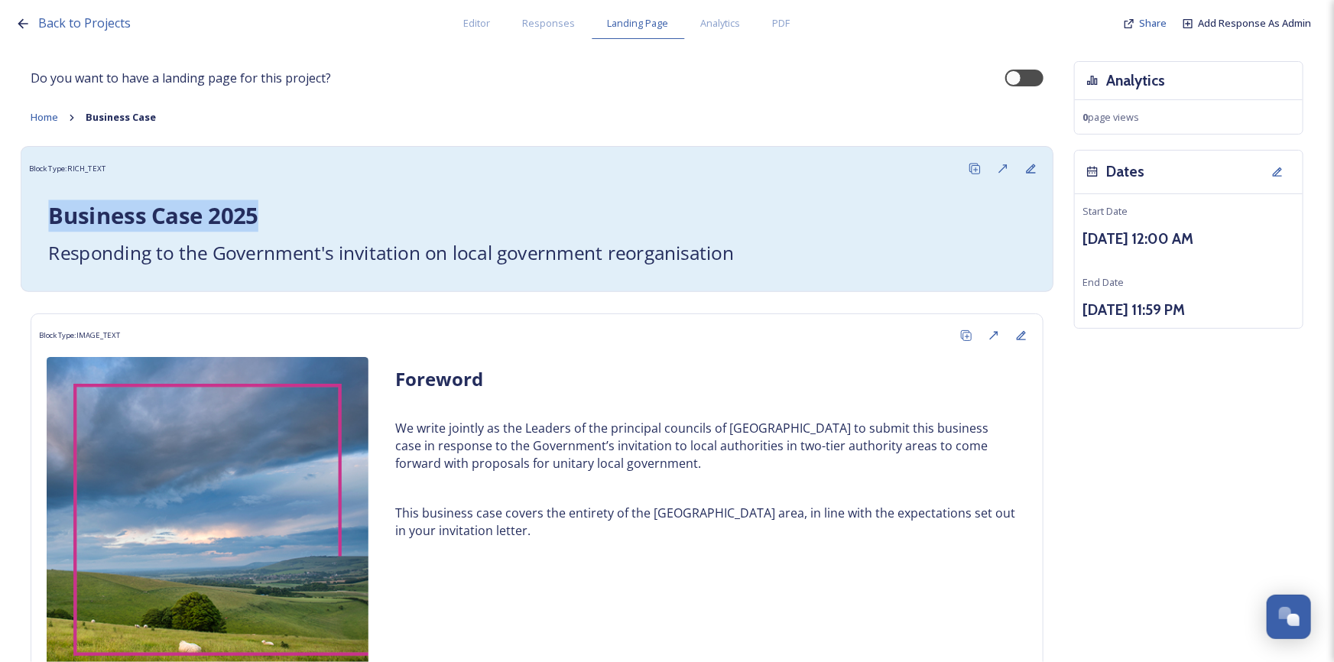
drag, startPoint x: 278, startPoint y: 214, endPoint x: 37, endPoint y: 203, distance: 241.1
click at [37, 203] on div "Business Case 2025 Responding to the Government's invitation on local governmen…" at bounding box center [537, 232] width 1001 height 85
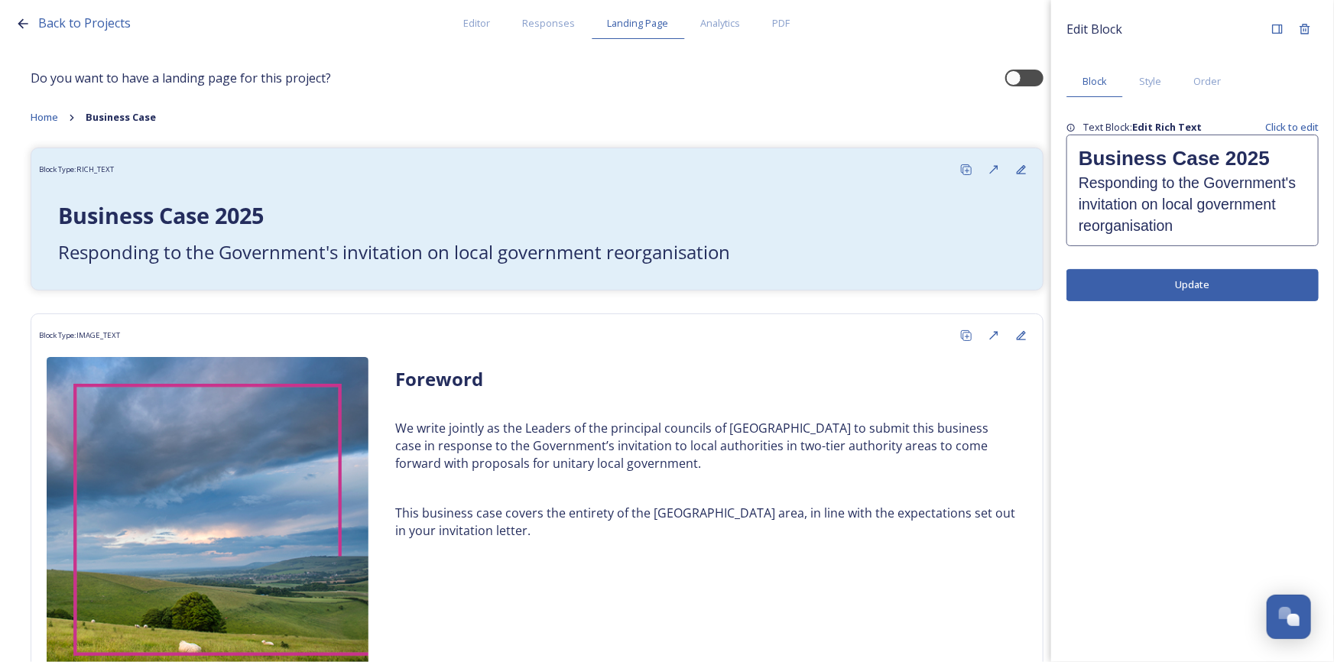
click at [1217, 176] on h2 "Responding to the Government's invitation on local government reorganisation" at bounding box center [1193, 204] width 228 height 63
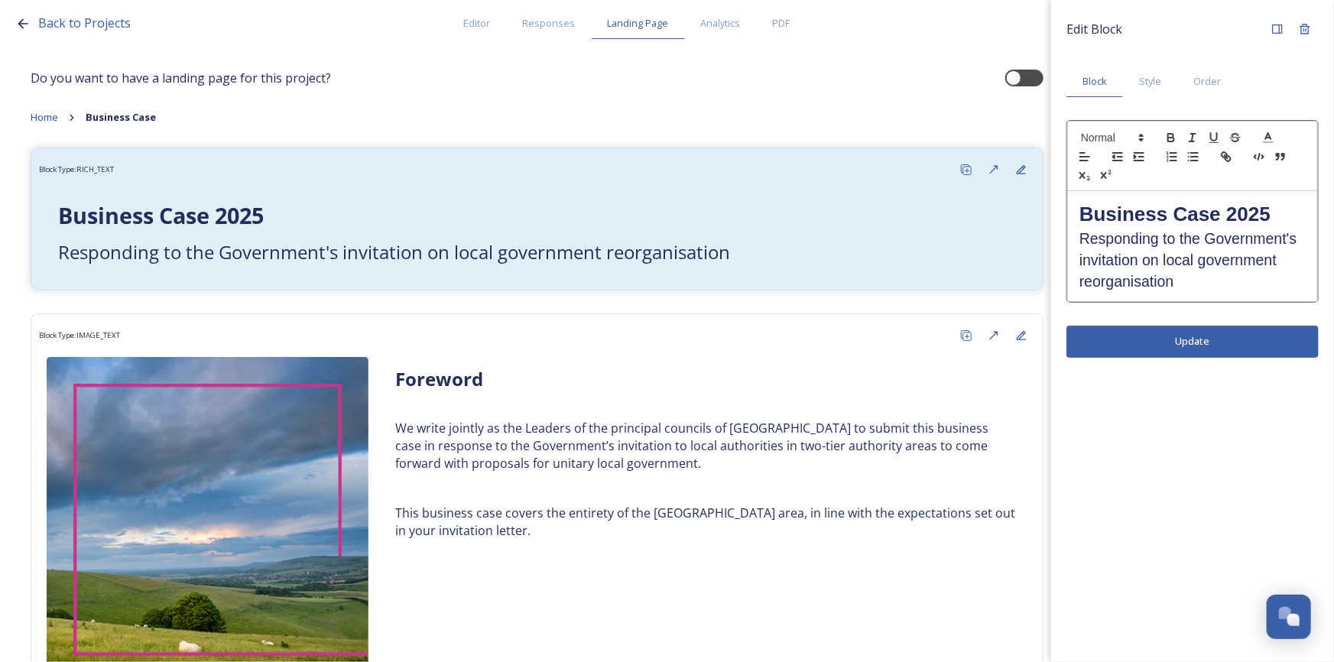
drag, startPoint x: 1252, startPoint y: 211, endPoint x: 1277, endPoint y: 214, distance: 24.7
click at [1225, 213] on strong "Business Case 2025" at bounding box center [1175, 214] width 191 height 23
drag, startPoint x: 1277, startPoint y: 214, endPoint x: 1059, endPoint y: 207, distance: 218.0
click at [1059, 207] on div "Edit Block Block Style Order Business Case 2025 Responding to the Government's …" at bounding box center [1192, 186] width 283 height 373
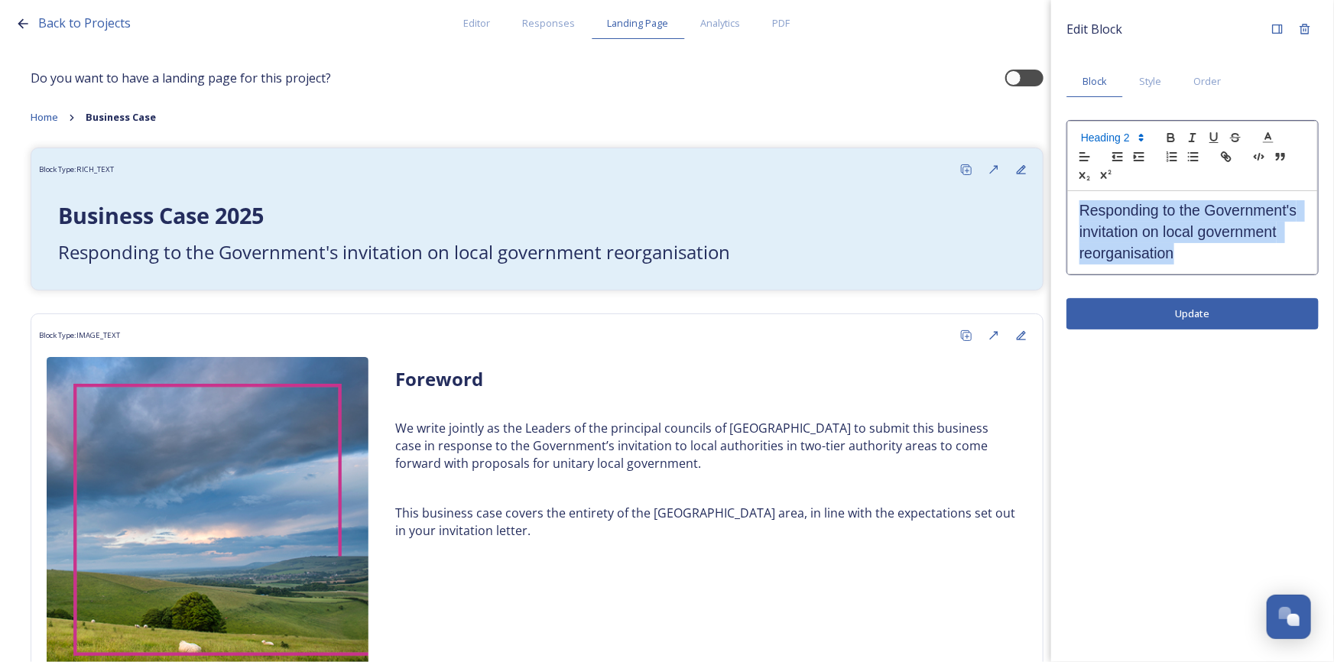
drag, startPoint x: 1182, startPoint y: 259, endPoint x: 1068, endPoint y: 207, distance: 125.2
click at [1068, 207] on div "Responding to the Government's invitation on local government reorganisation" at bounding box center [1192, 232] width 249 height 82
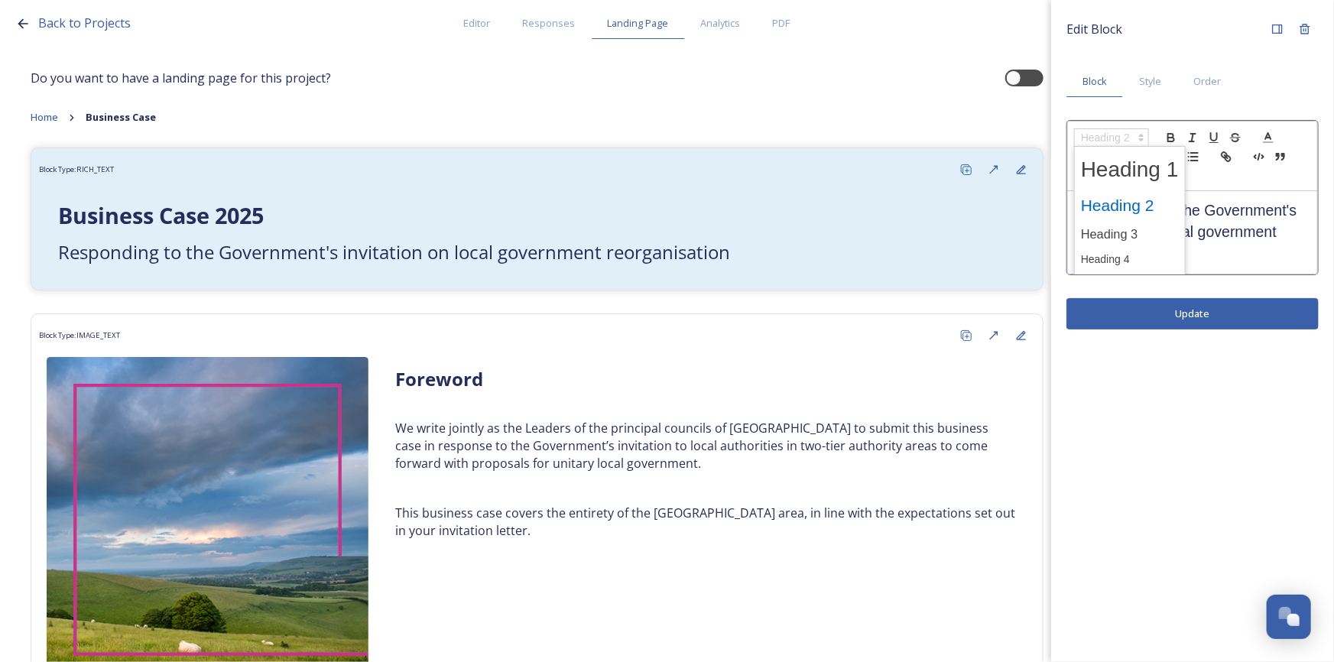
click at [1142, 133] on icon at bounding box center [1142, 138] width 14 height 14
click at [1140, 171] on span at bounding box center [1130, 170] width 98 height 40
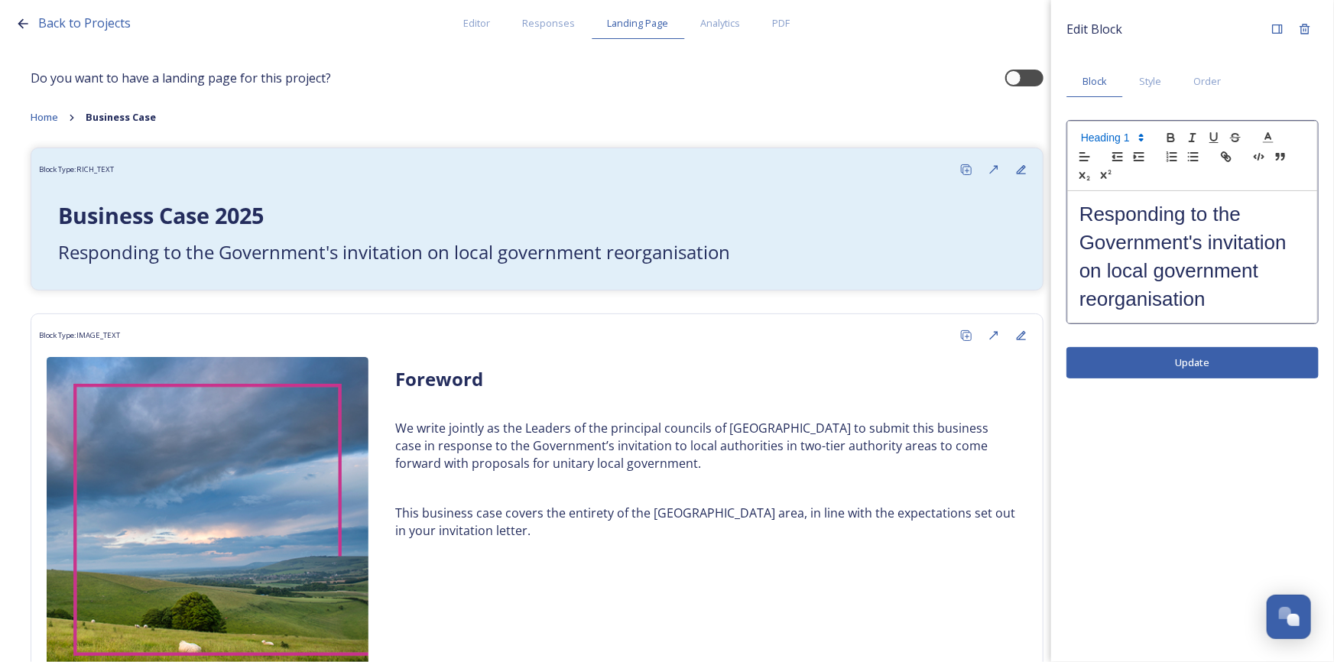
click at [1225, 306] on h1 "Responding to the Government's invitation on local government reorganisation" at bounding box center [1193, 256] width 226 height 113
click at [1225, 364] on div "Edit Block Block Style Order Responding to the Government's invitation on local…" at bounding box center [1192, 331] width 283 height 662
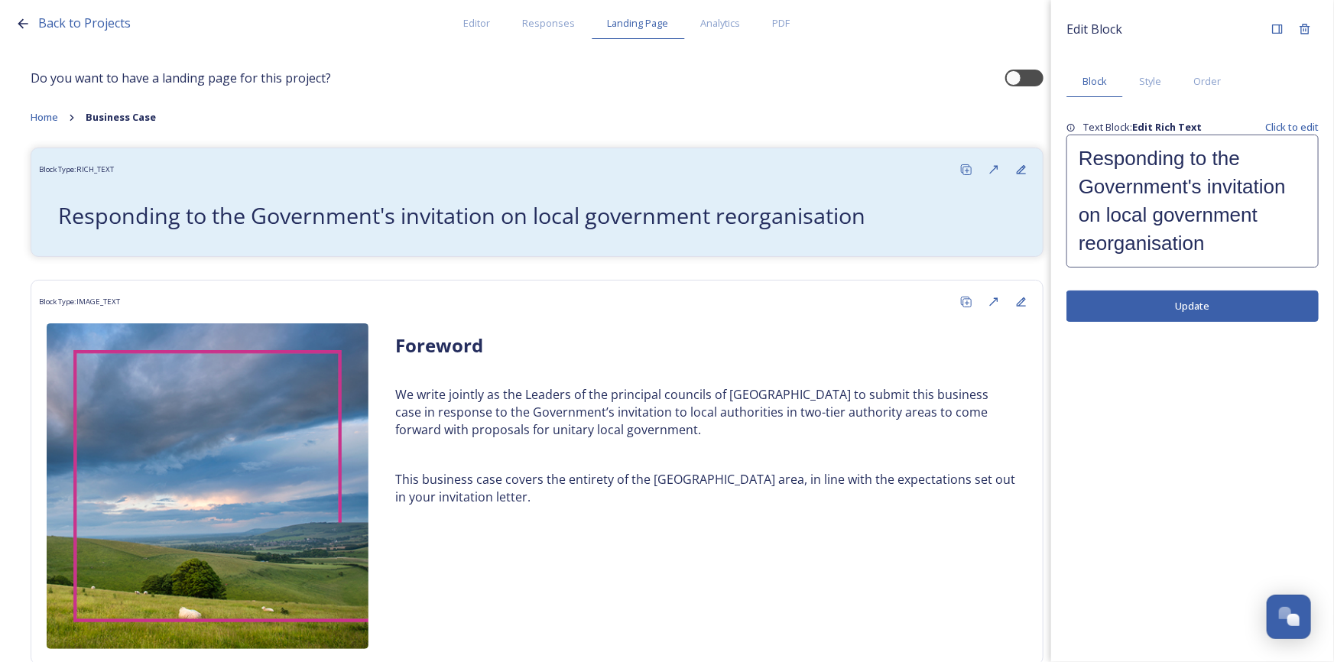
click at [1214, 246] on h1 "Responding to the Government's invitation on local government reorganisation" at bounding box center [1193, 201] width 228 height 113
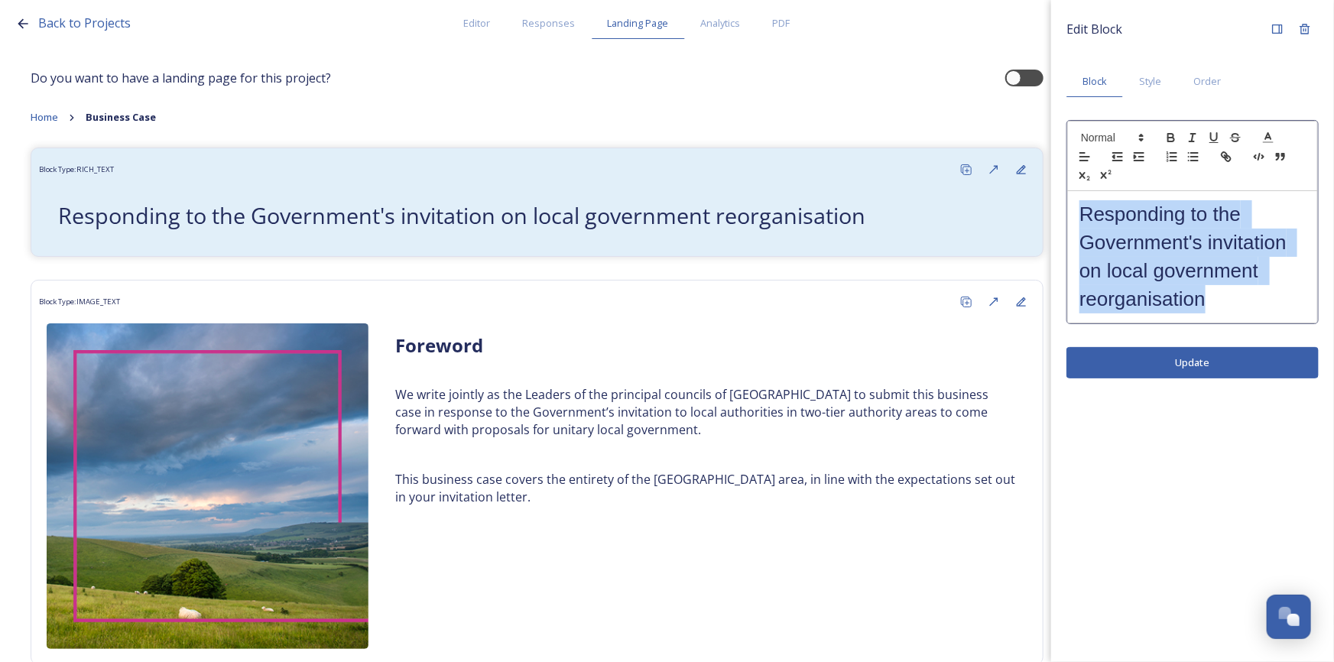
drag, startPoint x: 1220, startPoint y: 300, endPoint x: 1067, endPoint y: 213, distance: 176.0
click at [1067, 213] on div "Responding to the Government's invitation on local government reorganisation" at bounding box center [1193, 222] width 252 height 204
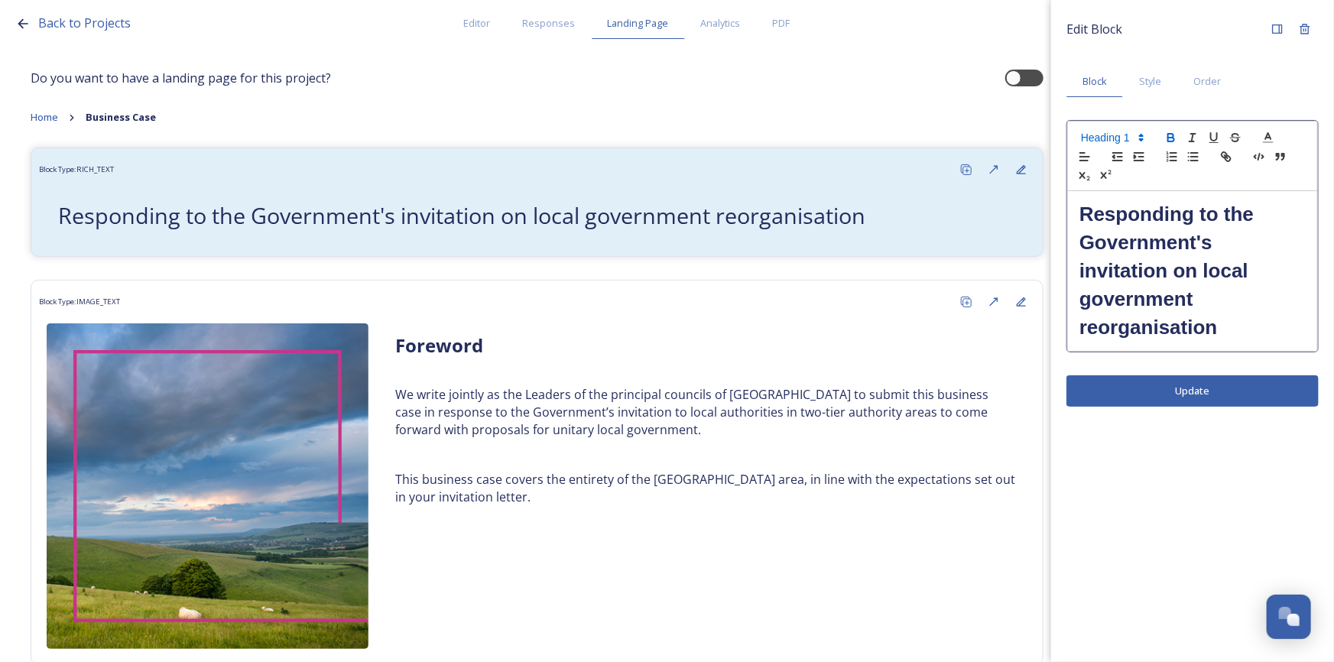
click at [1225, 337] on h1 "Responding to the Government's invitation on local government reorganisation" at bounding box center [1193, 270] width 226 height 141
click at [1219, 392] on div "Edit Block Block Style Order Responding to the Government's invitation on local…" at bounding box center [1192, 331] width 283 height 662
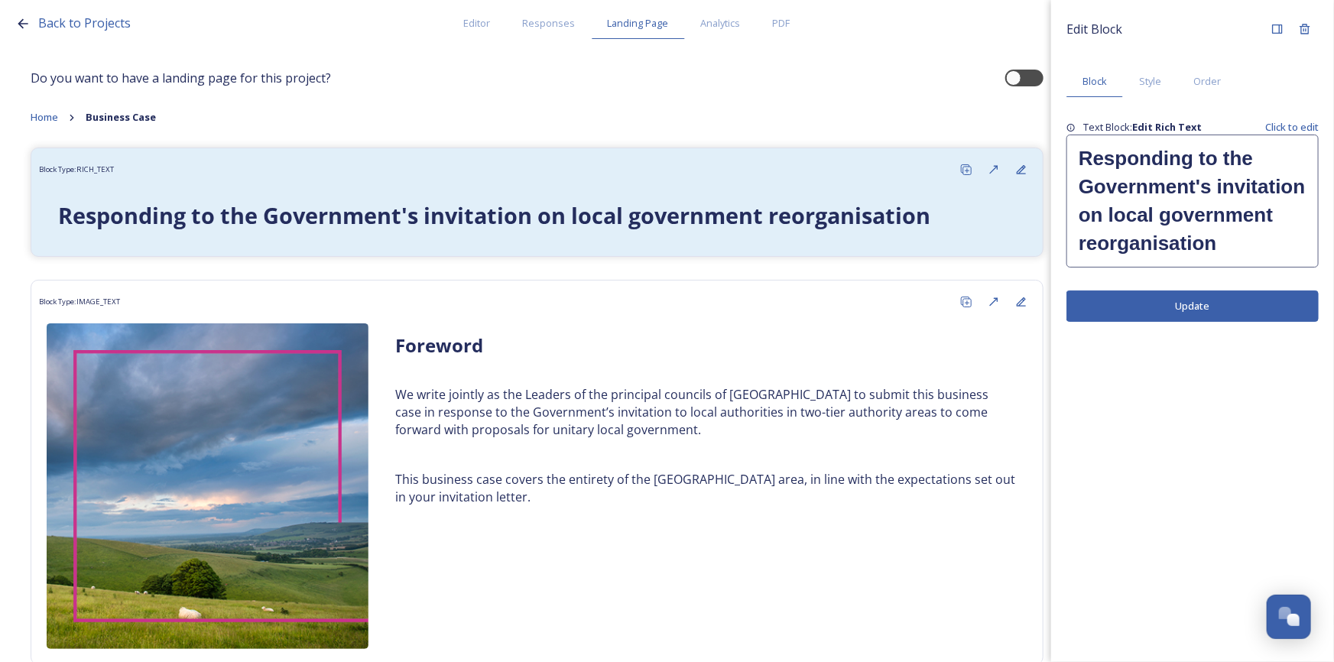
click at [1225, 255] on h1 "Responding to the Government's invitation on local government reorganisation" at bounding box center [1193, 201] width 228 height 113
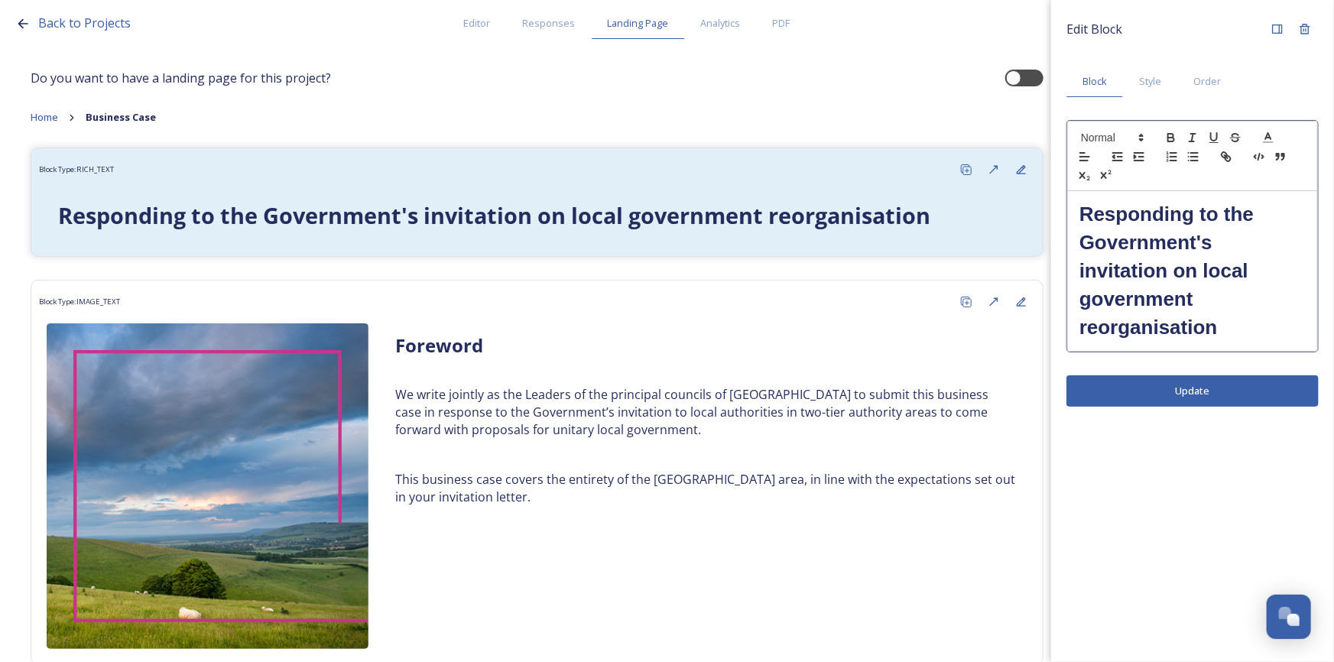
drag, startPoint x: 1246, startPoint y: 321, endPoint x: 1254, endPoint y: 332, distance: 13.6
click at [1225, 323] on h1 "Responding to the Government's invitation on local government reorganisation" at bounding box center [1193, 270] width 226 height 141
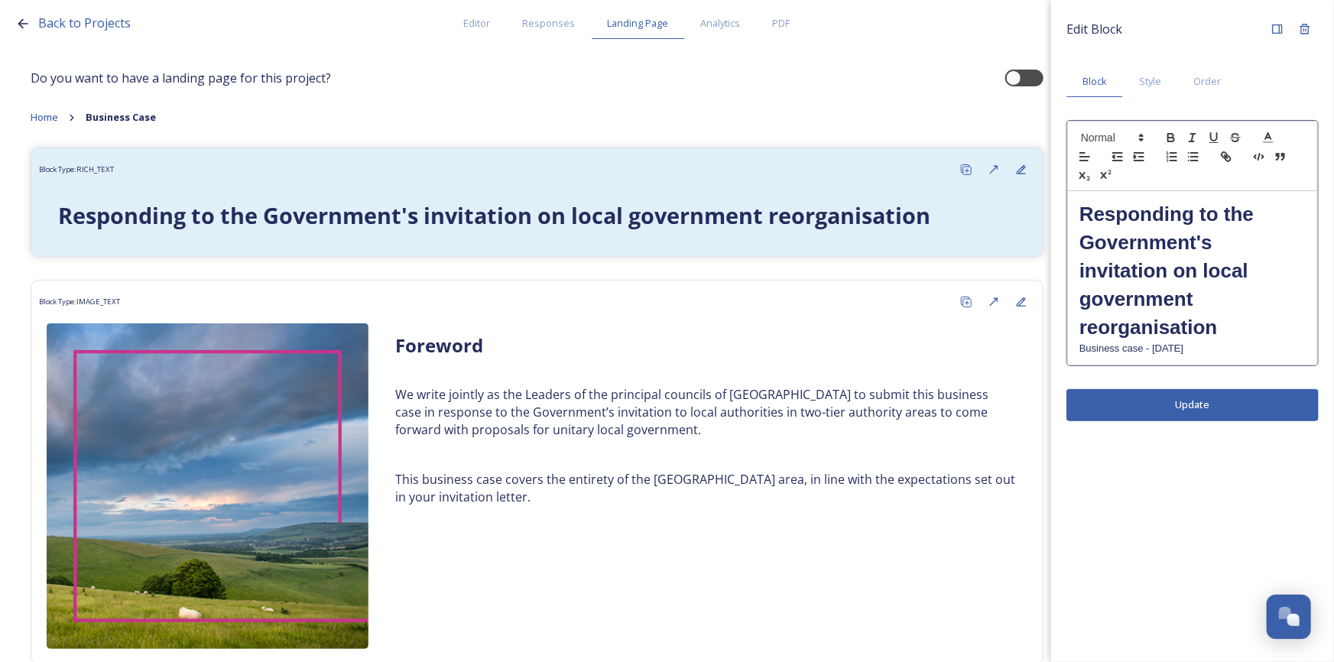
click at [1225, 408] on div "Edit Block Block Style Order Responding to the Government's invitation on local…" at bounding box center [1192, 331] width 283 height 662
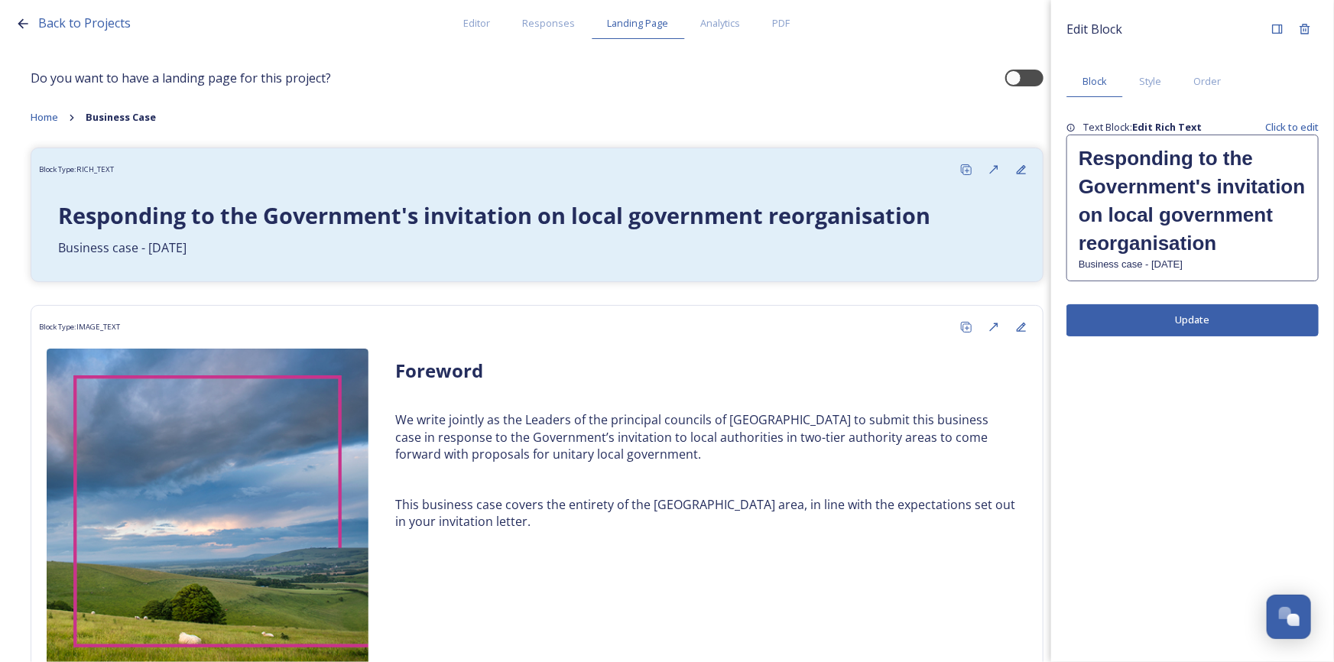
click at [1185, 328] on button "Update" at bounding box center [1193, 319] width 252 height 31
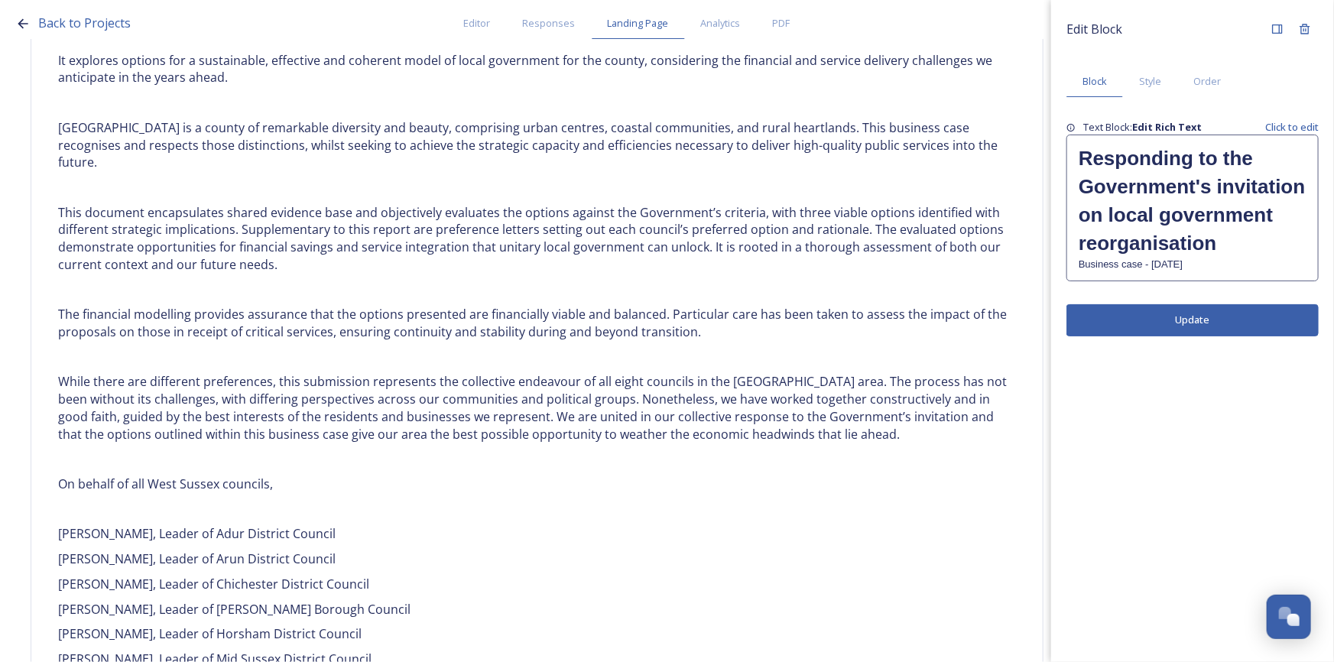
scroll to position [973, 0]
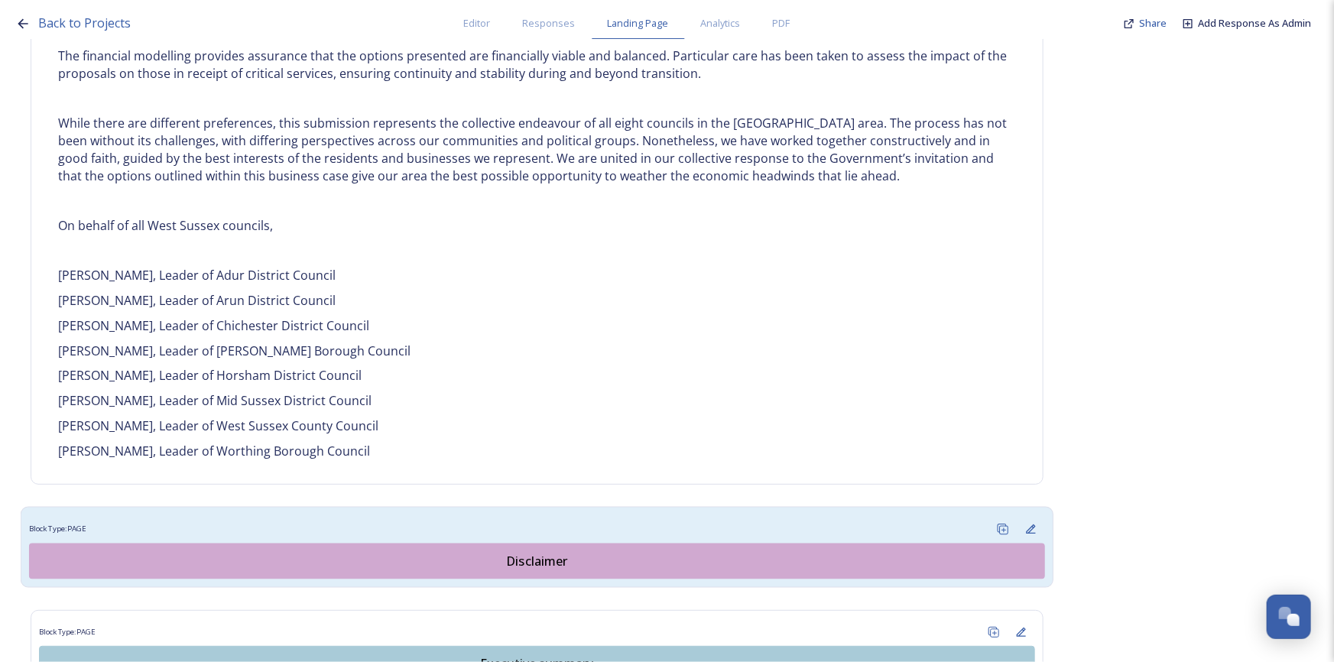
click at [526, 552] on div "Disclaimer" at bounding box center [536, 561] width 999 height 18
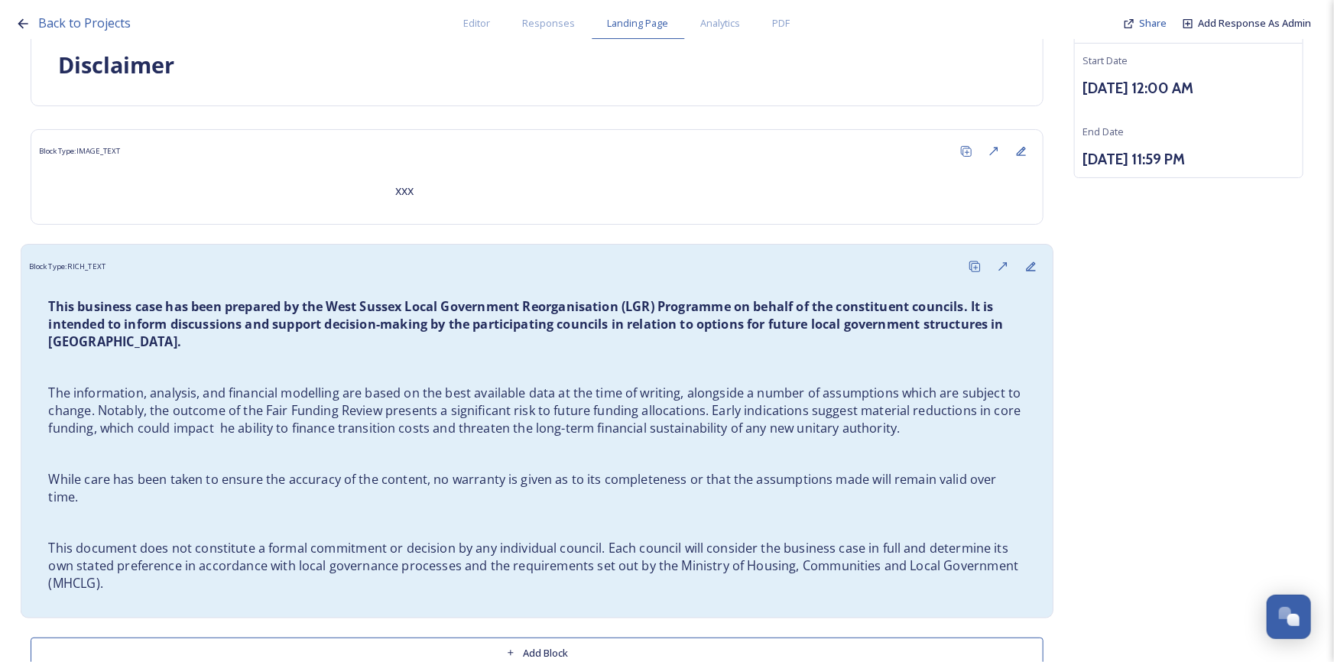
scroll to position [169, 0]
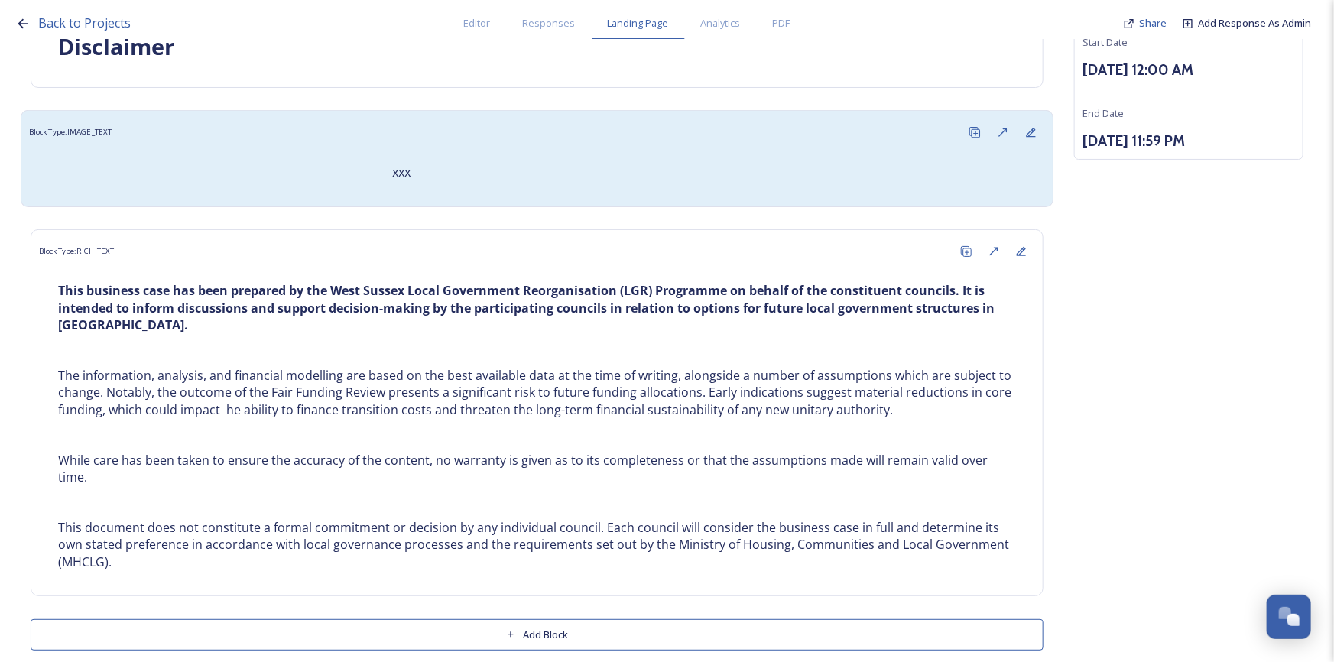
click at [401, 177] on p "xxx" at bounding box center [708, 173] width 633 height 18
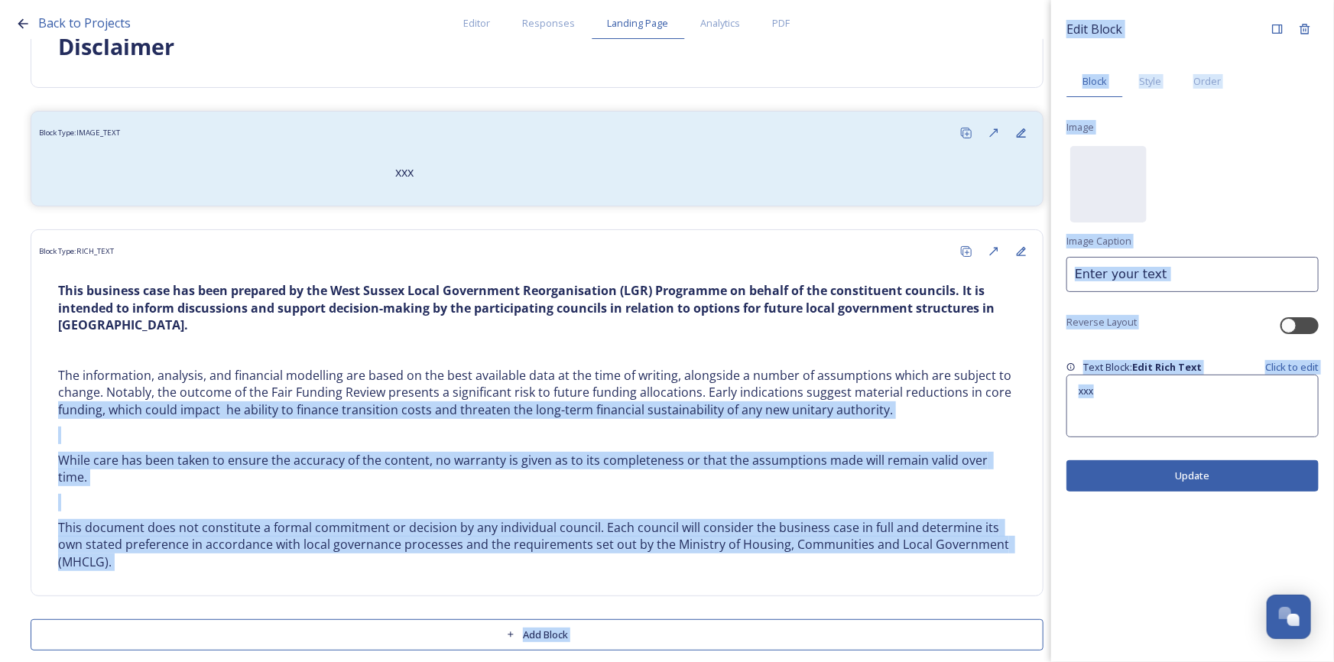
drag, startPoint x: 1104, startPoint y: 388, endPoint x: 1046, endPoint y: 389, distance: 58.1
click at [1046, 389] on div "Back to Projects Editor Responses Landing Page Analytics PDF Share Add Response…" at bounding box center [667, 331] width 1334 height 662
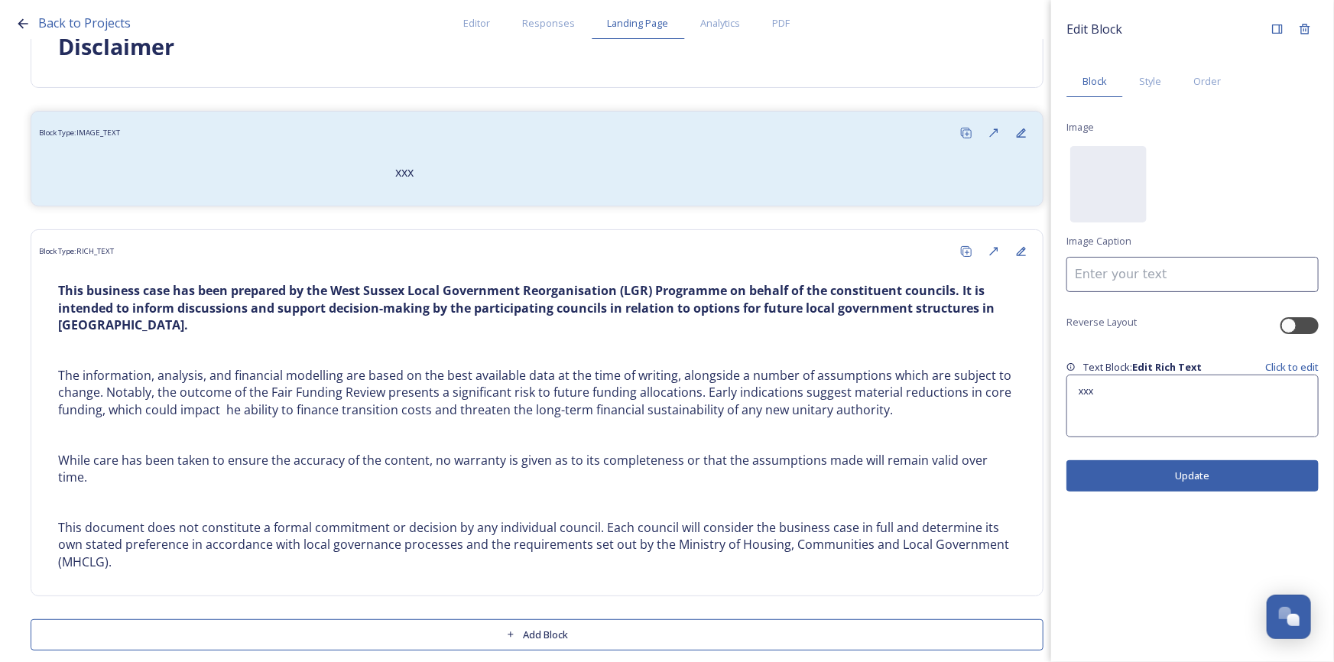
click at [1223, 581] on div "Edit Block Block Style Order Image No preview available for file of . Image Cap…" at bounding box center [1192, 331] width 283 height 662
click at [1115, 398] on p "xxx" at bounding box center [1193, 392] width 228 height 14
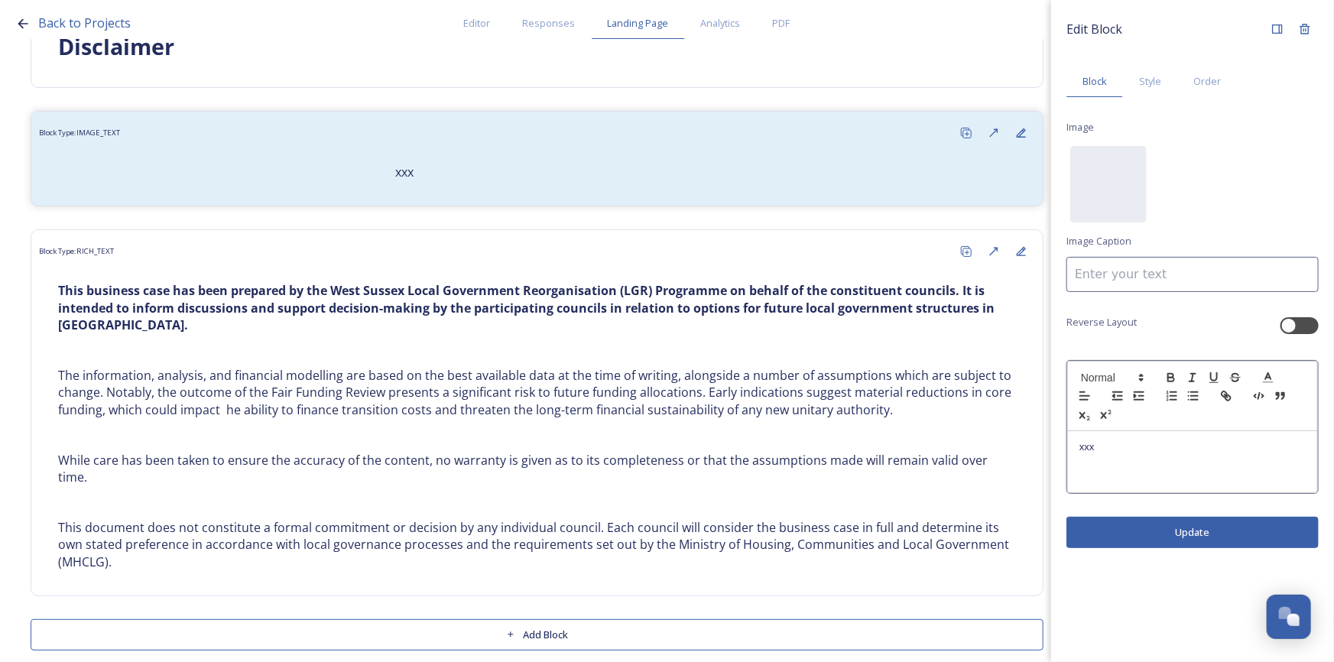
click at [1147, 593] on div "Edit Block Block Style Order Image No preview available for file of . Image Cap…" at bounding box center [1192, 331] width 283 height 662
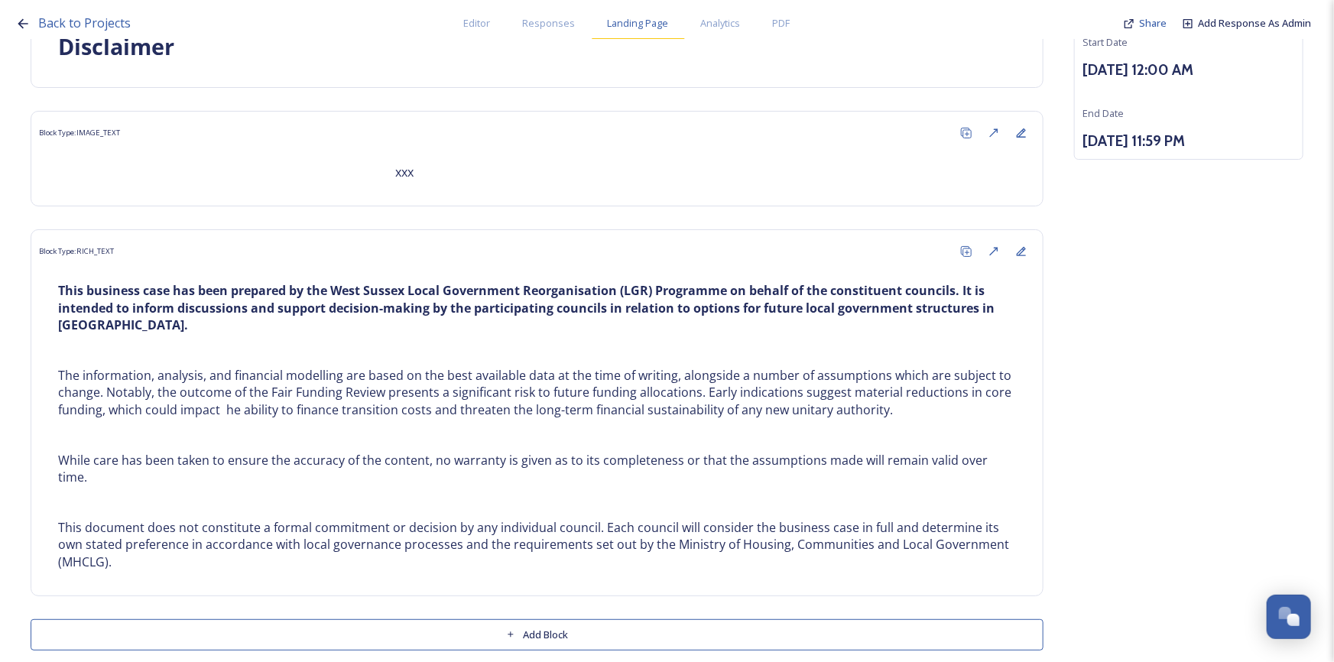
click at [636, 29] on span "Landing Page" at bounding box center [638, 23] width 61 height 15
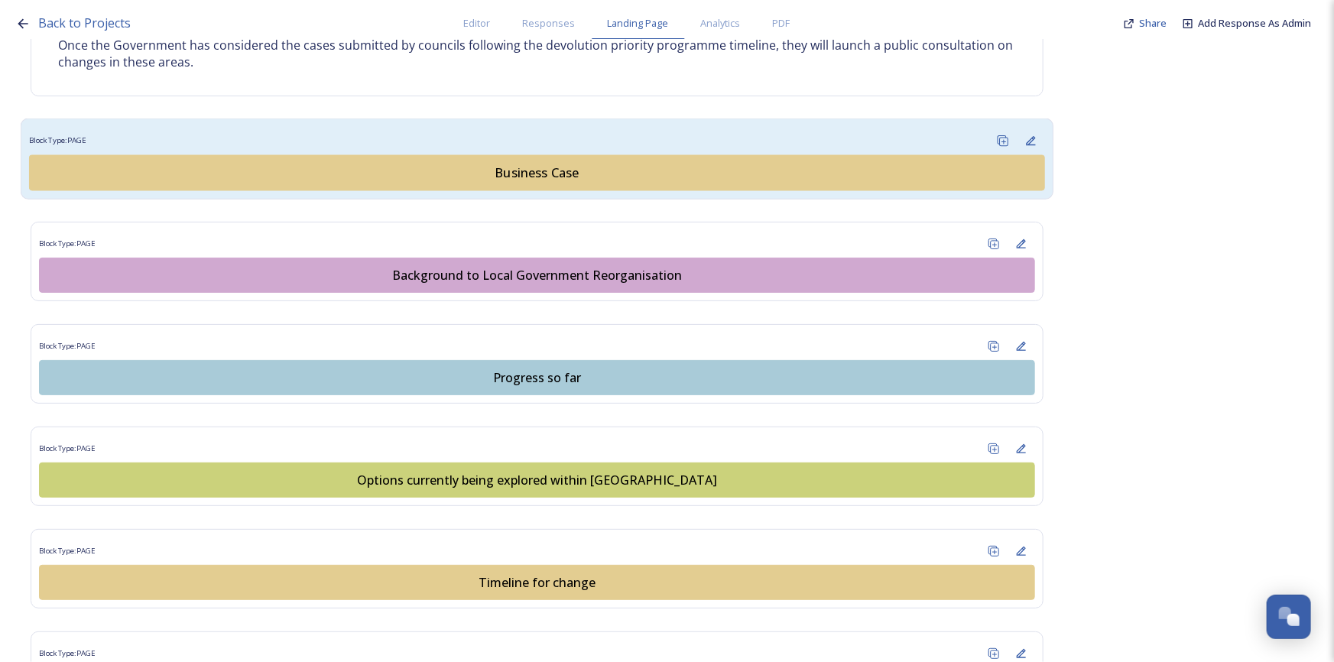
scroll to position [921, 0]
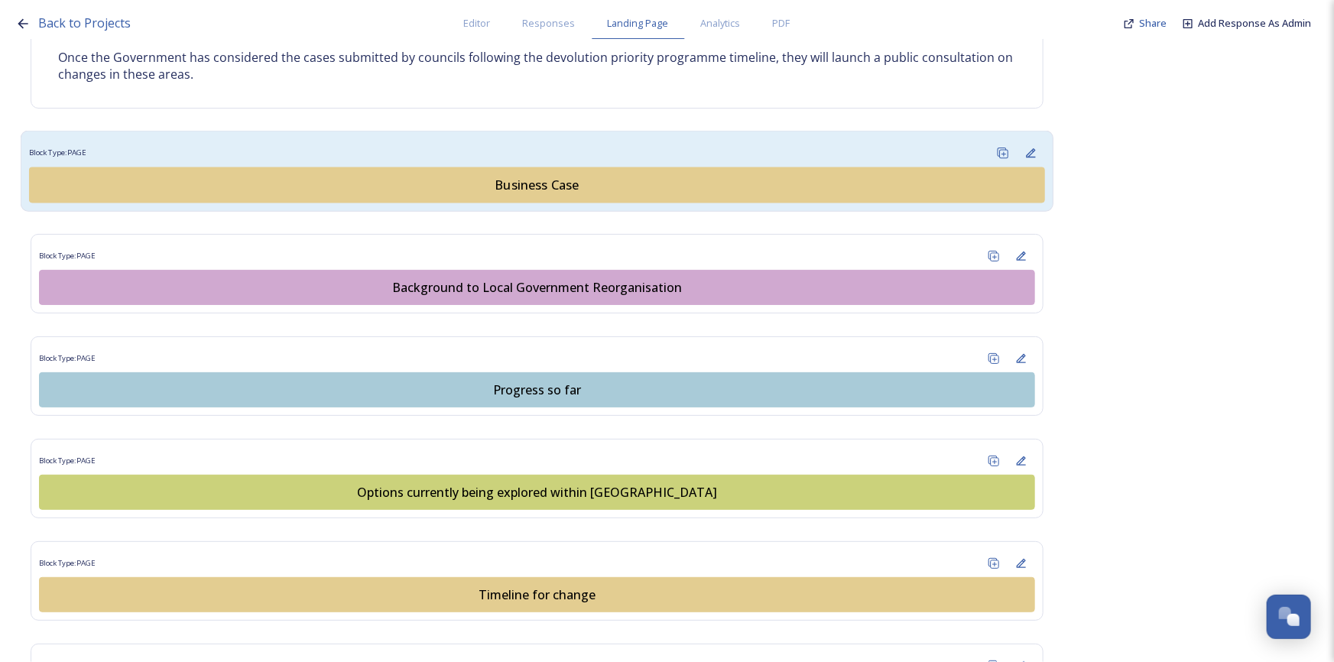
click at [574, 183] on div "Business Case" at bounding box center [536, 185] width 999 height 18
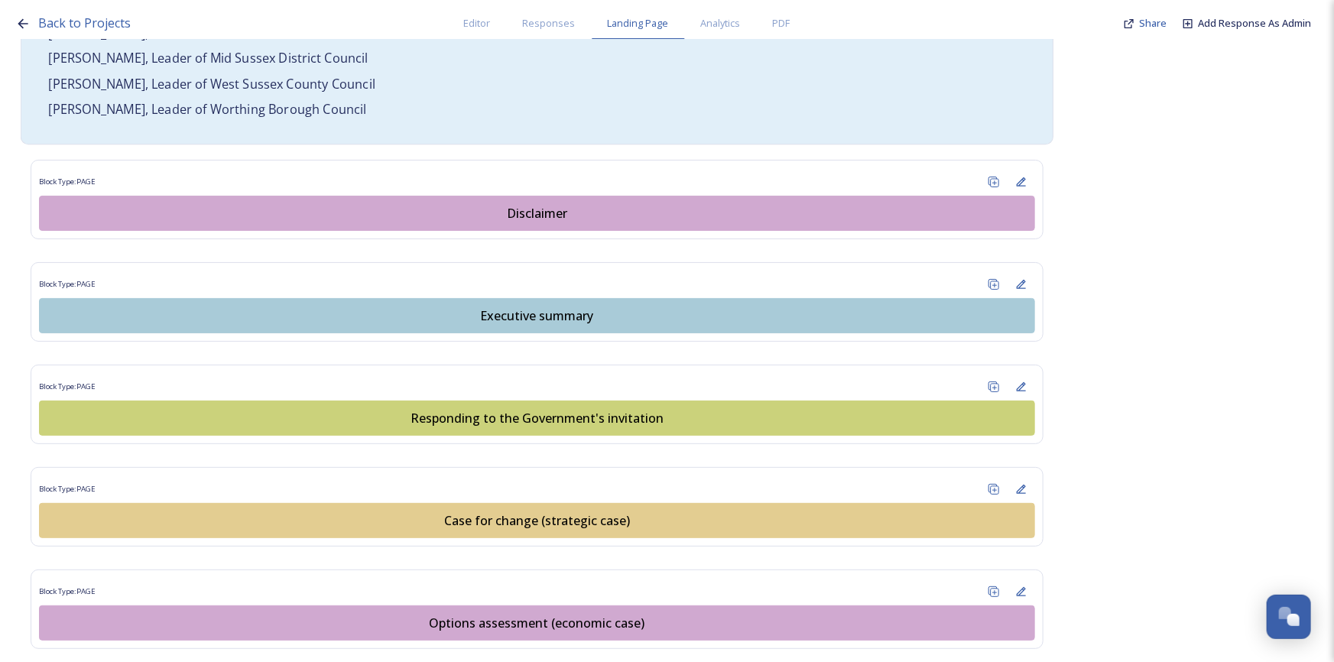
scroll to position [1390, 0]
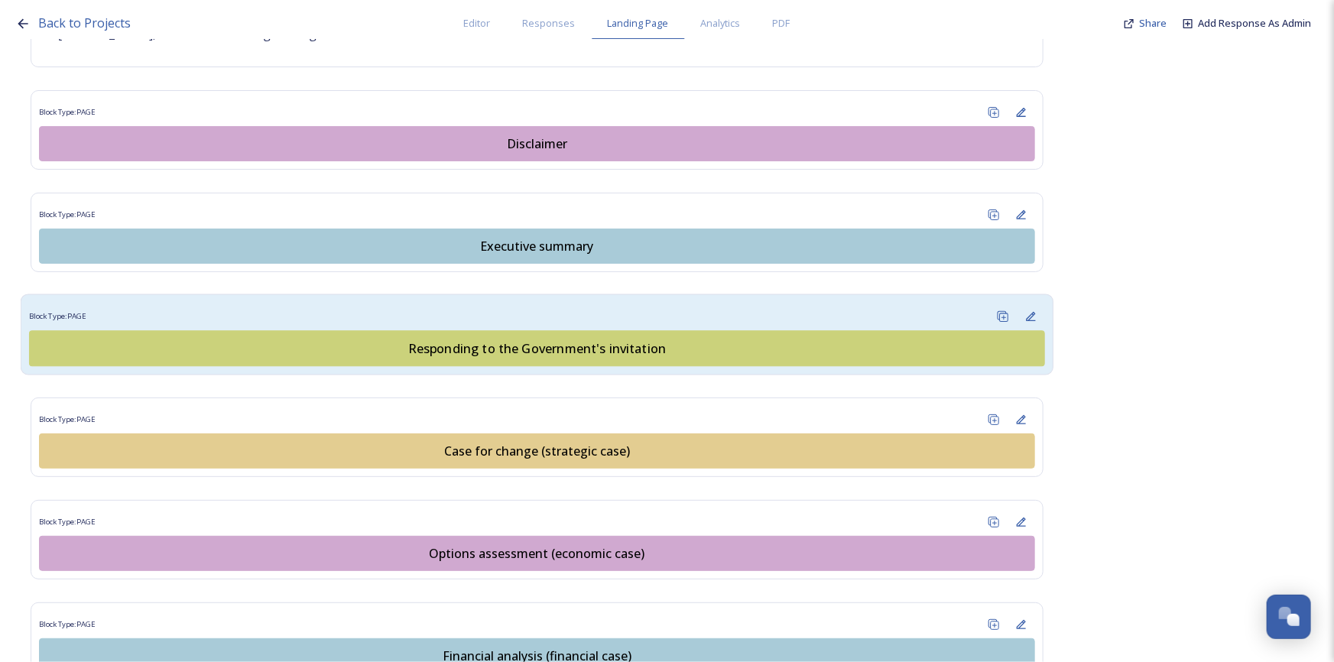
click at [622, 339] on div "Responding to the Government's invitation" at bounding box center [536, 348] width 999 height 18
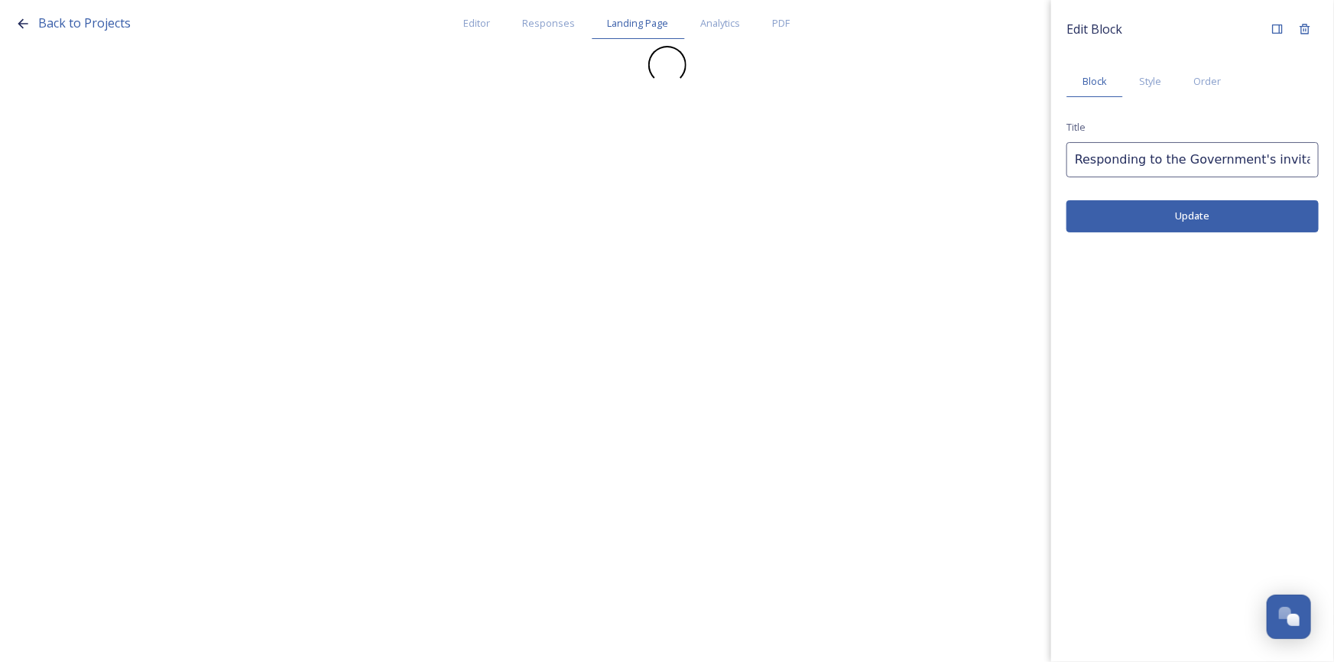
scroll to position [0, 0]
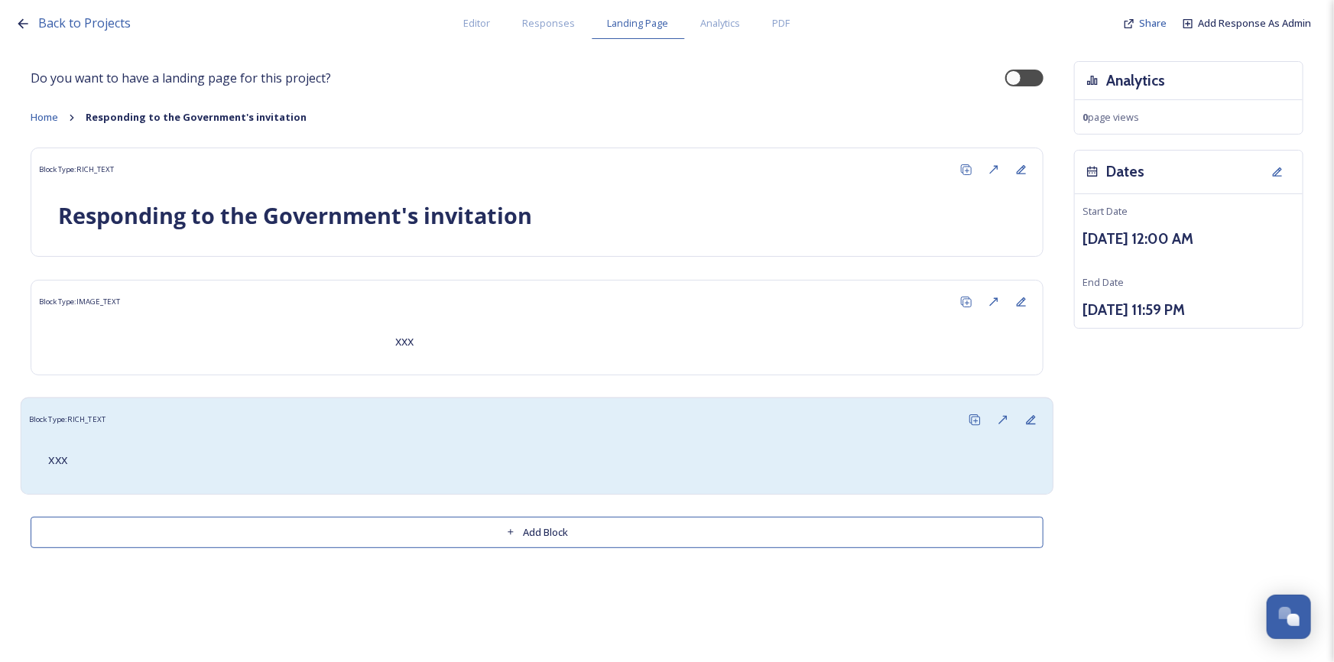
click at [519, 451] on p "xxx" at bounding box center [536, 460] width 977 height 18
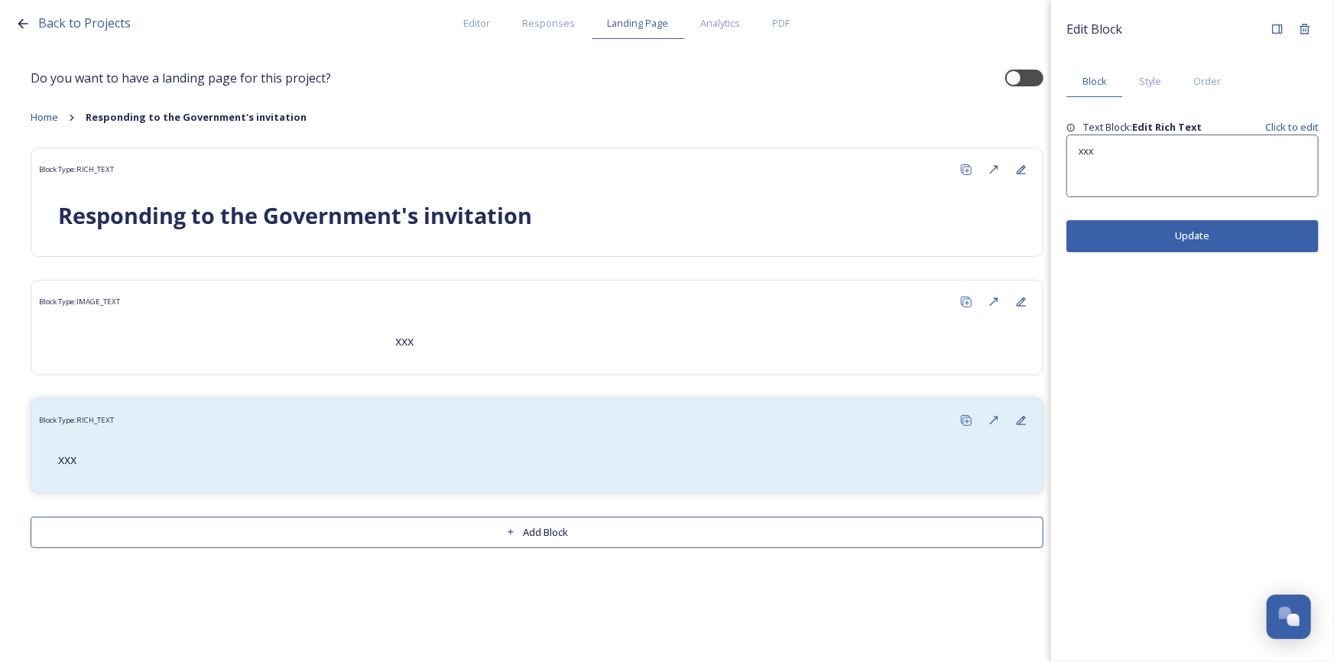
click at [1155, 171] on div "xxx" at bounding box center [1192, 165] width 251 height 61
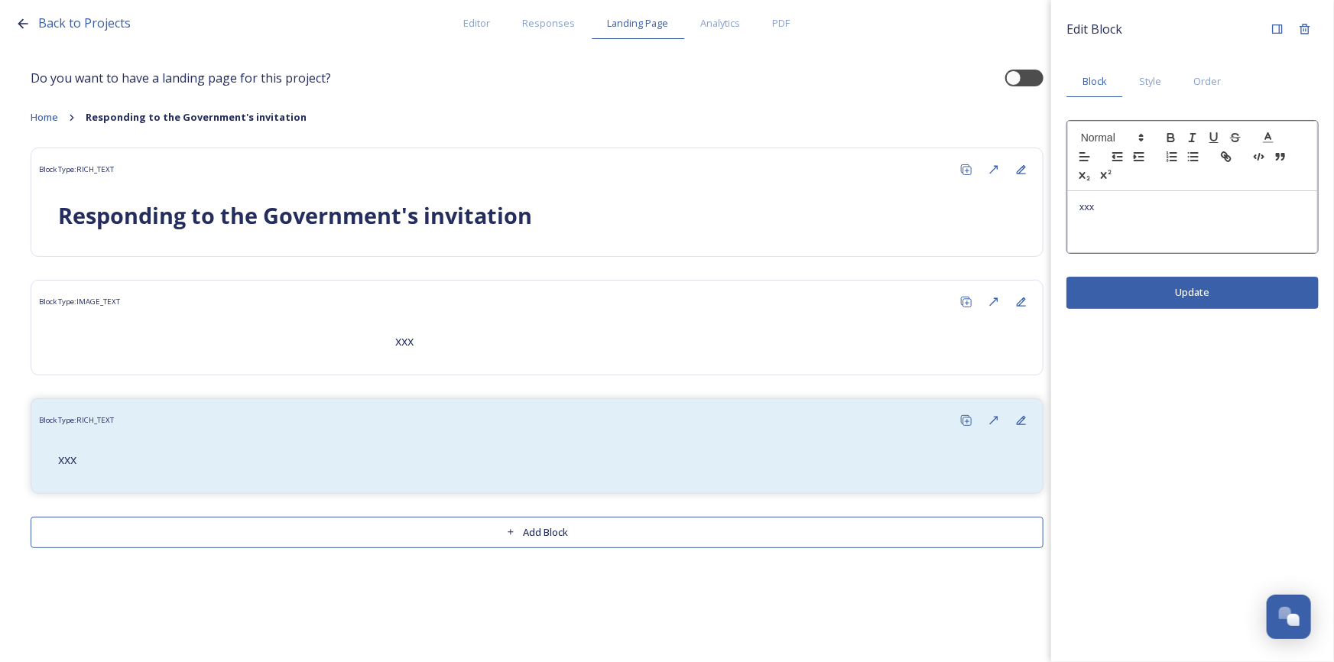
click at [1135, 219] on div "xxx" at bounding box center [1192, 221] width 249 height 61
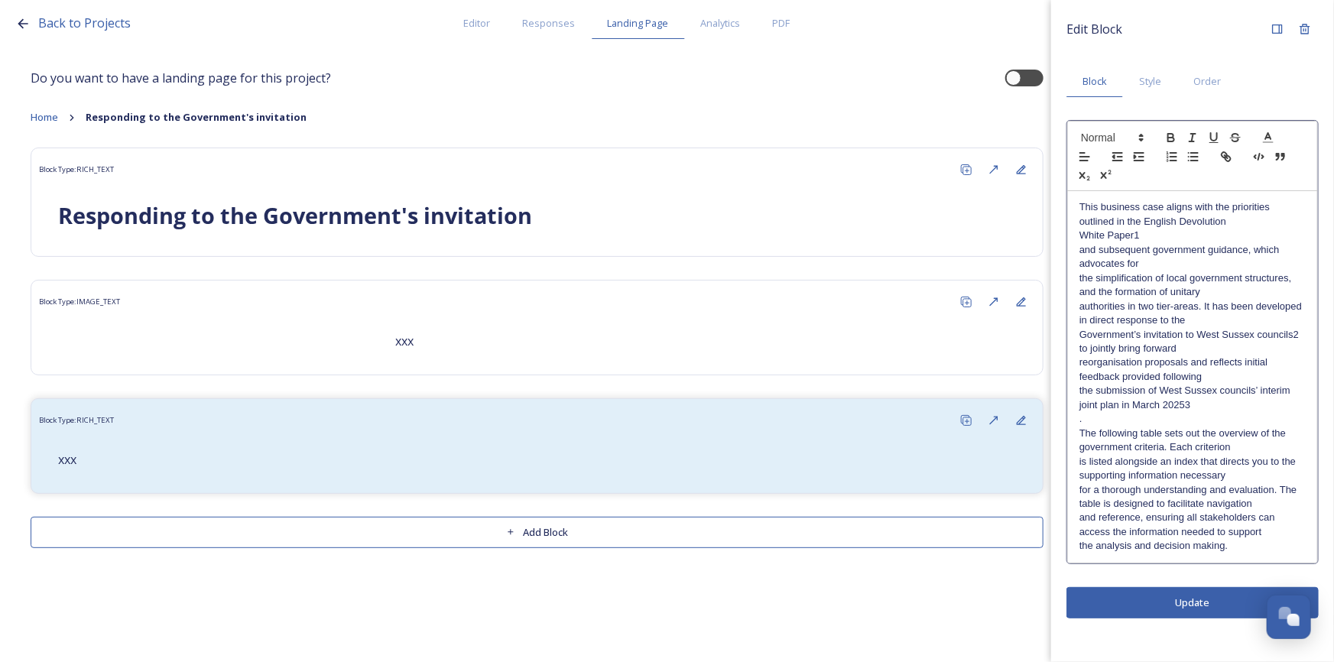
click at [1225, 213] on p "This business case aligns with the priorities outlined in the English Devolution" at bounding box center [1193, 214] width 226 height 28
click at [1225, 206] on p "This business case aligns with the priorities outlined in the English Devolution" at bounding box center [1193, 214] width 226 height 28
click at [1201, 224] on p "This business case aligns with the priorities outlined in the English Devolution" at bounding box center [1193, 214] width 226 height 28
click at [1225, 225] on p "This business case aligns with the priorities outlined in the English Devolution" at bounding box center [1193, 214] width 226 height 28
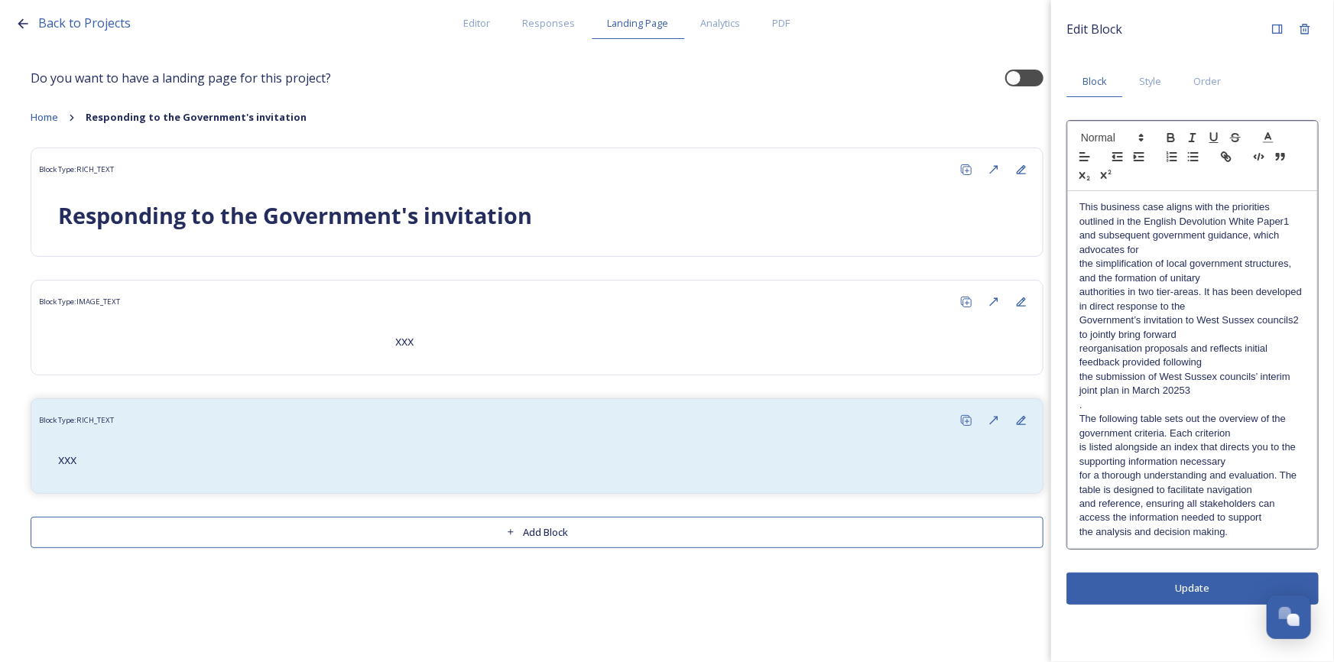
click at [1225, 225] on p "This business case aligns with the priorities outlined in the English Devolutio…" at bounding box center [1193, 214] width 226 height 28
click at [1080, 235] on p "and subsequent government guidance, which advocates for" at bounding box center [1193, 243] width 226 height 28
drag, startPoint x: 1144, startPoint y: 221, endPoint x: 1285, endPoint y: 219, distance: 141.5
click at [1225, 219] on p "This business case aligns with the priorities outlined in the English Devolutio…" at bounding box center [1193, 228] width 226 height 57
click at [1225, 159] on icon "button" at bounding box center [1227, 157] width 14 height 14
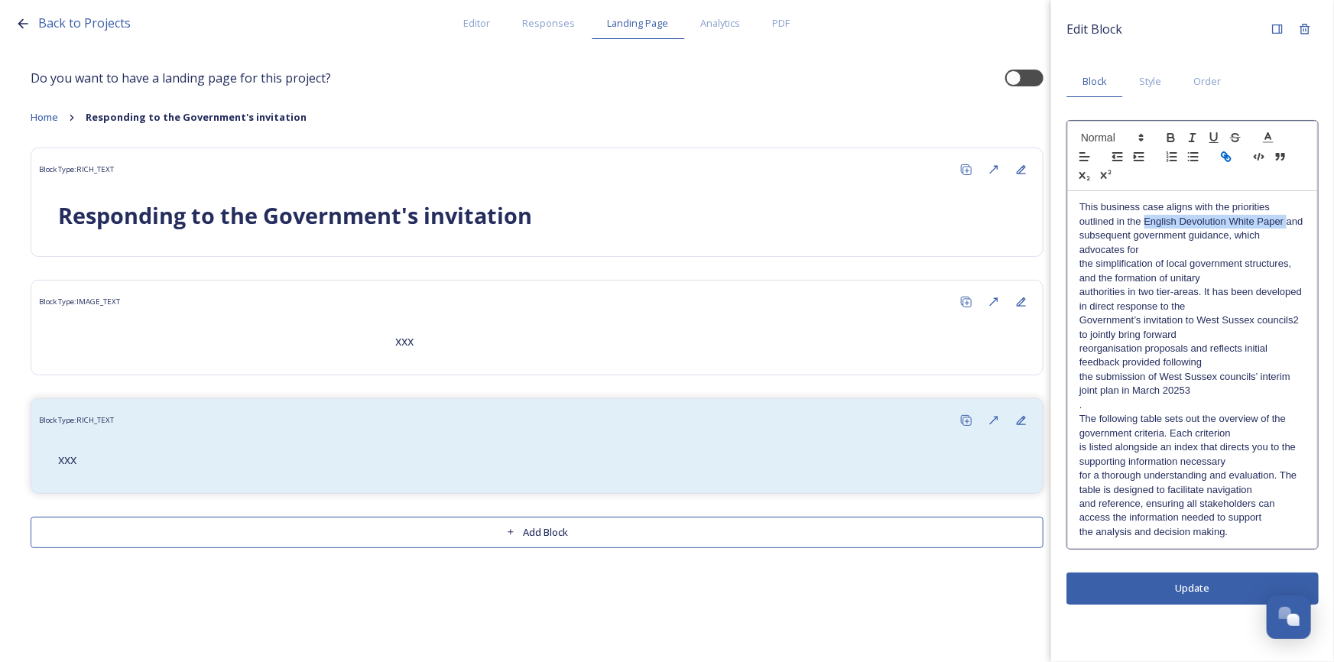
type input "English Devolution White Paper"
